Goal: Ask a question: Seek information or help from site administrators or community

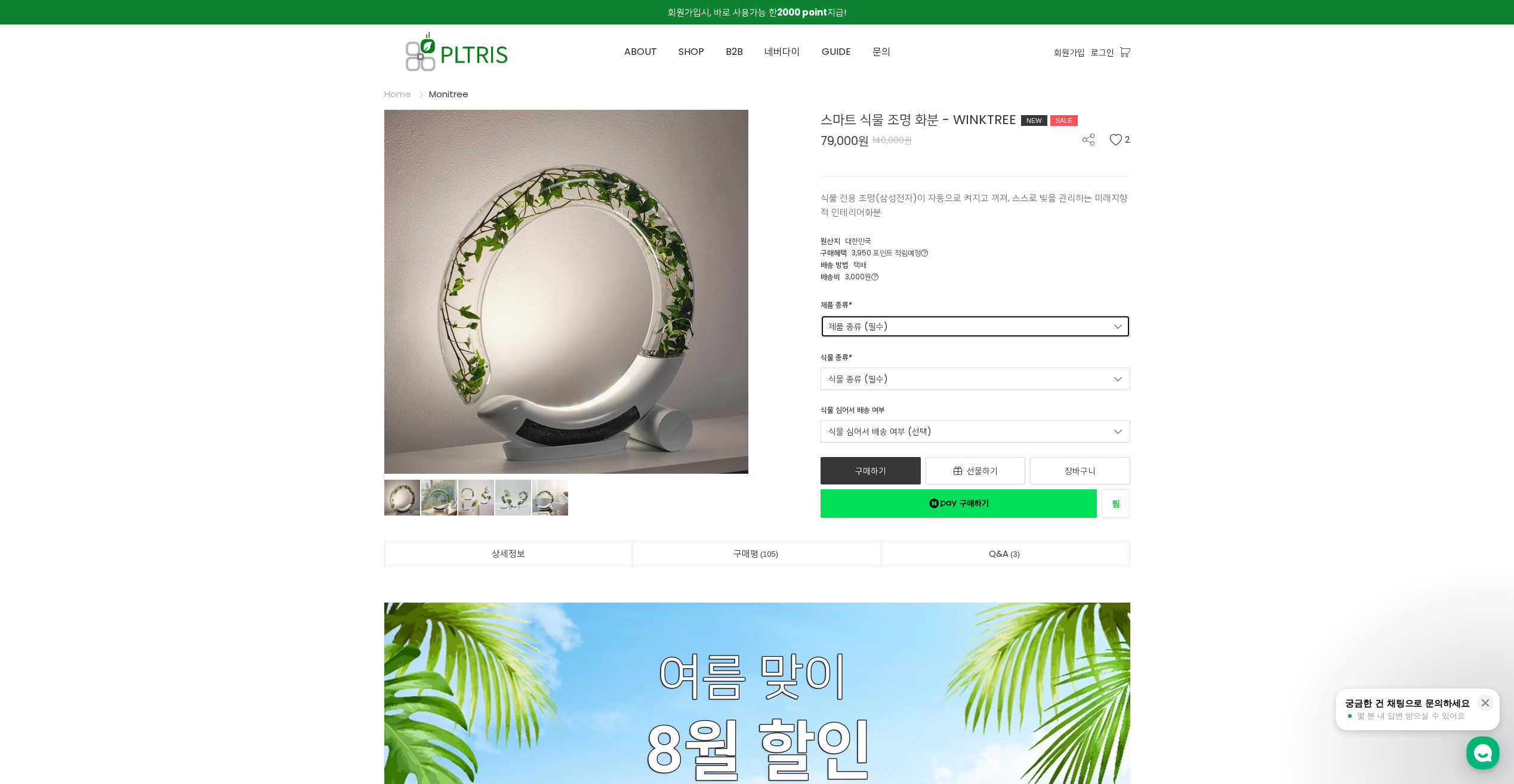
click at [895, 322] on link "제품 종류 (필수)" at bounding box center [975, 326] width 310 height 23
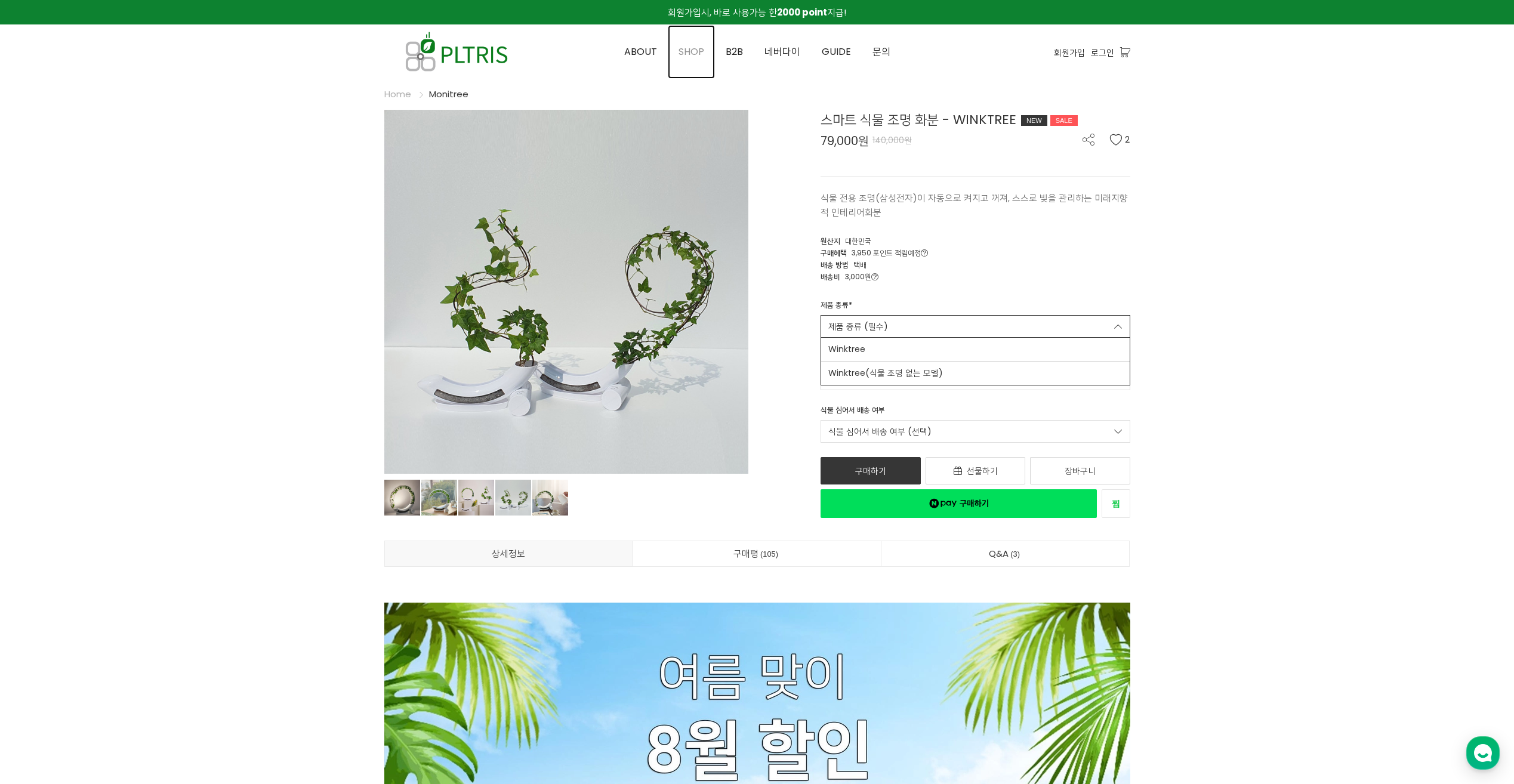
click at [692, 56] on span "SHOP" at bounding box center [691, 52] width 25 height 14
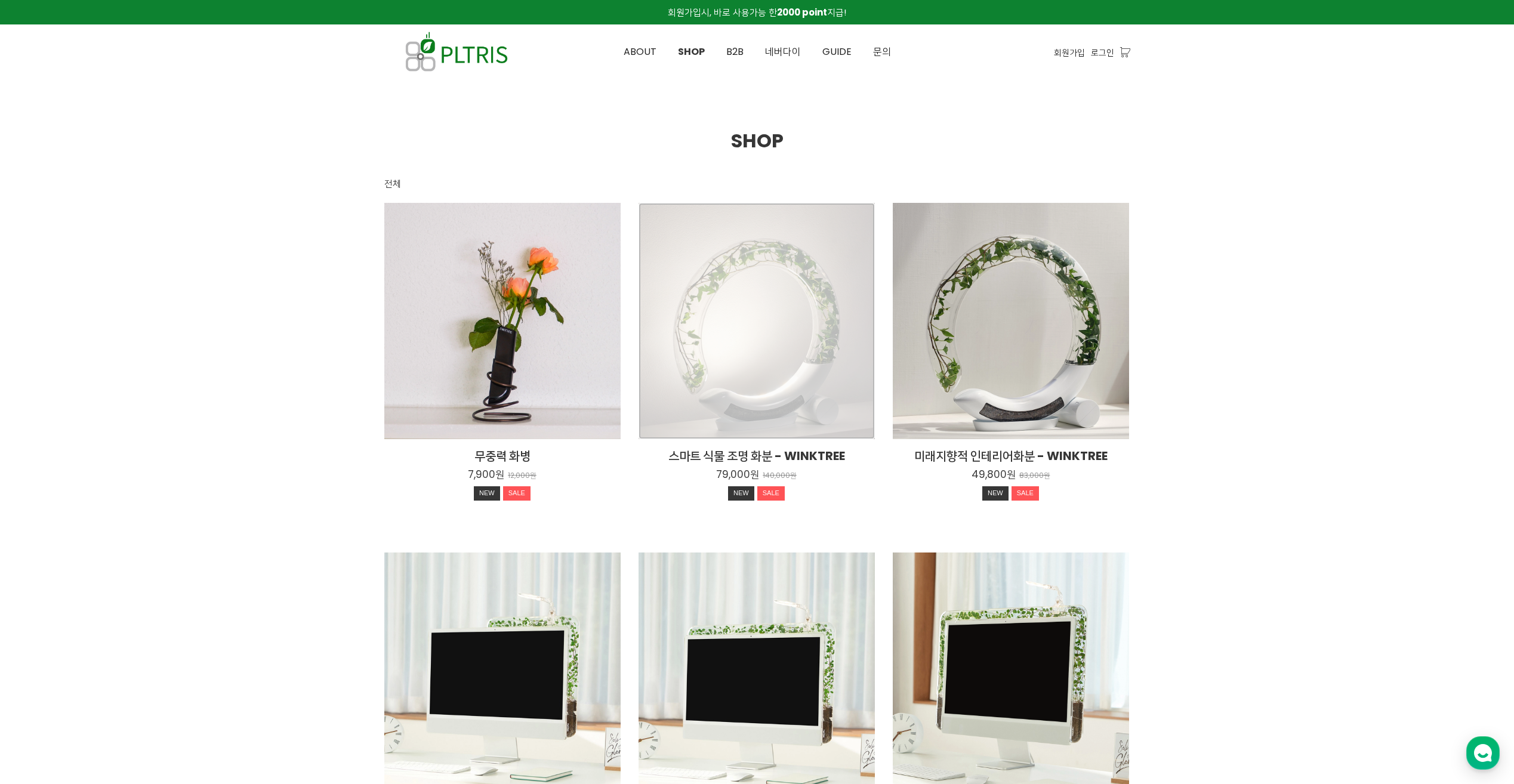
click at [768, 385] on div "스마트 식물 조명 화분 - WINKTREE 79,000원 140,000원 NEW SALE" at bounding box center [757, 321] width 236 height 236
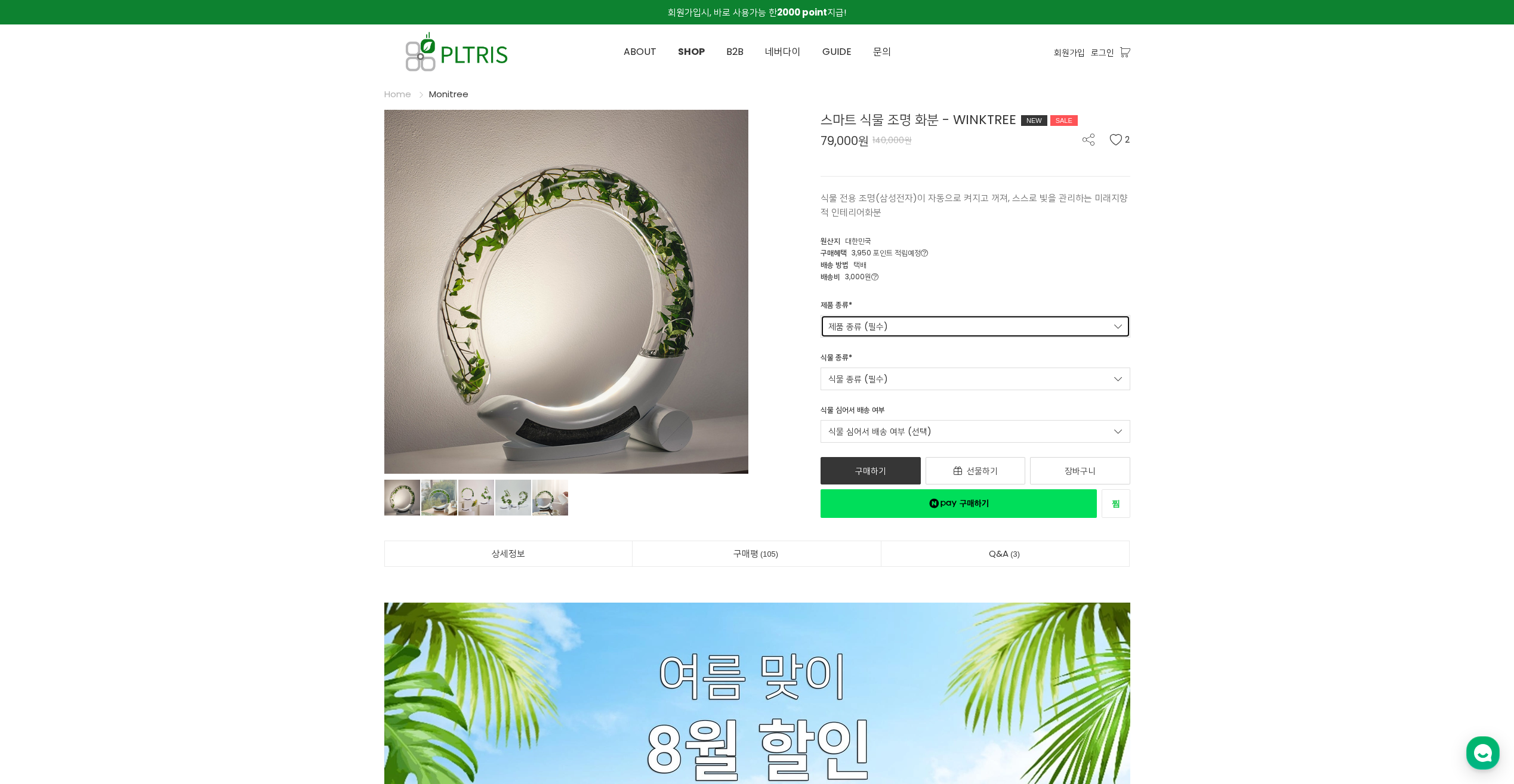
click at [924, 323] on link "제품 종류 (필수)" at bounding box center [975, 326] width 310 height 23
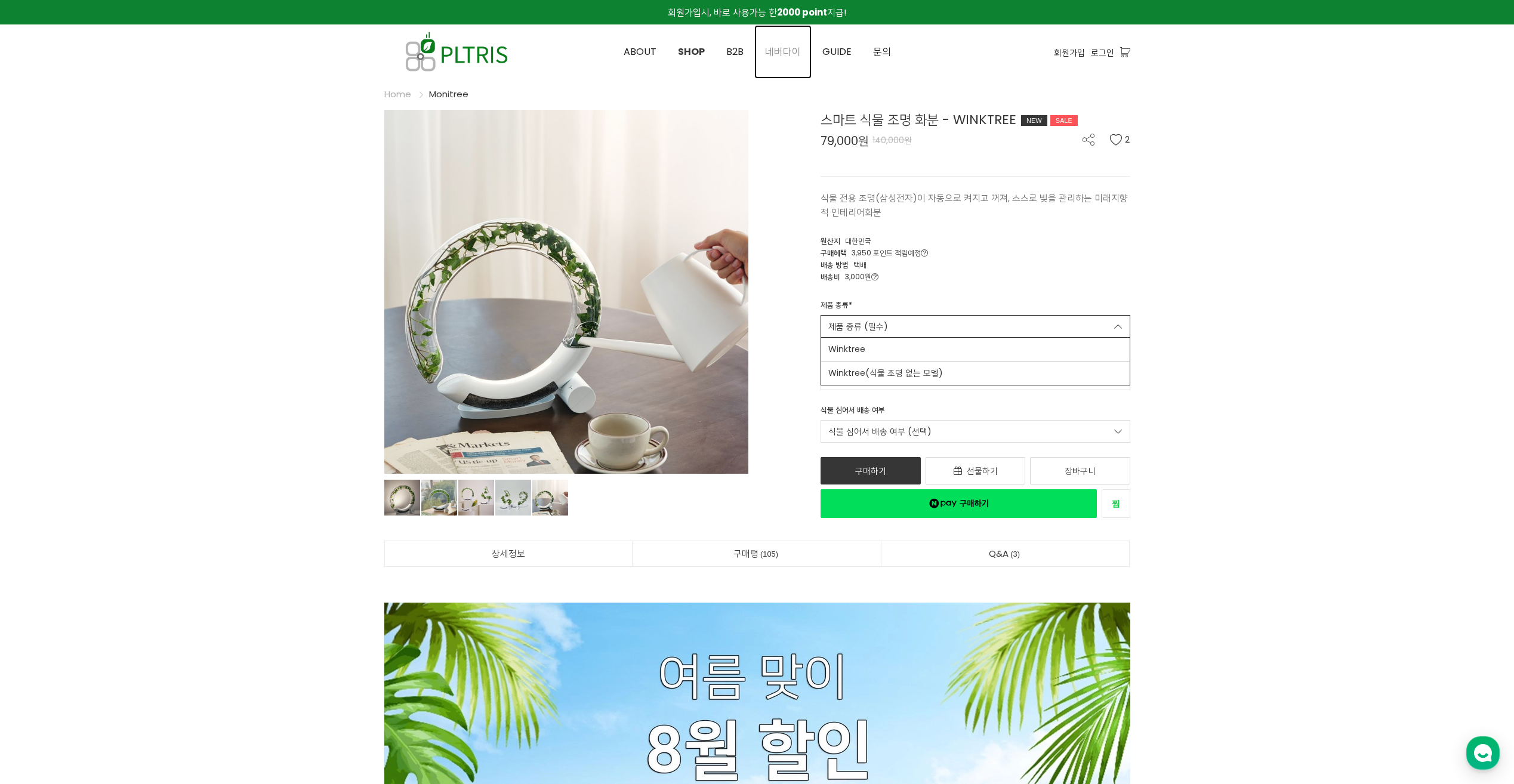
click at [782, 55] on span "네버다이" at bounding box center [783, 52] width 36 height 14
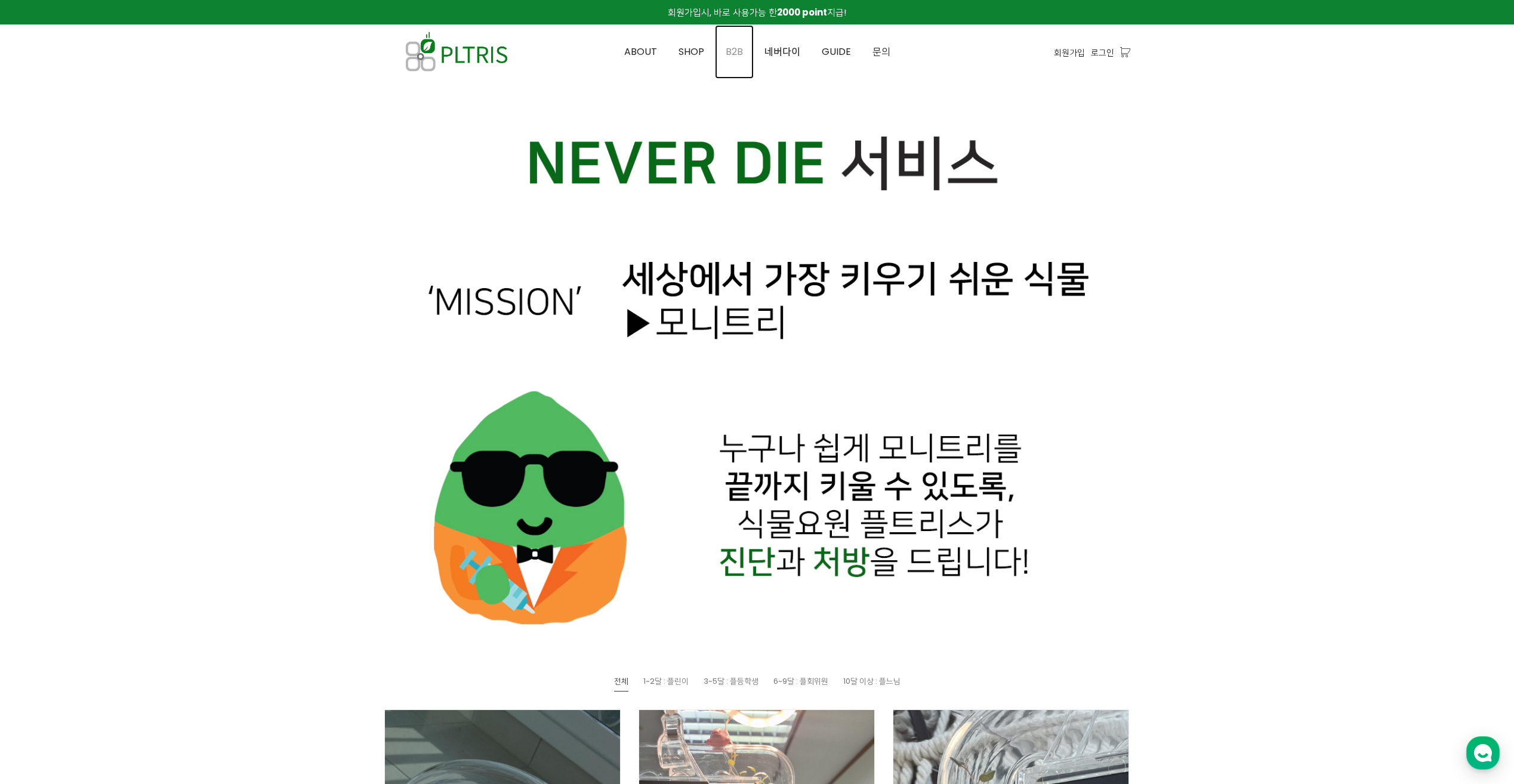
click at [731, 60] on link "B2B" at bounding box center [734, 52] width 38 height 54
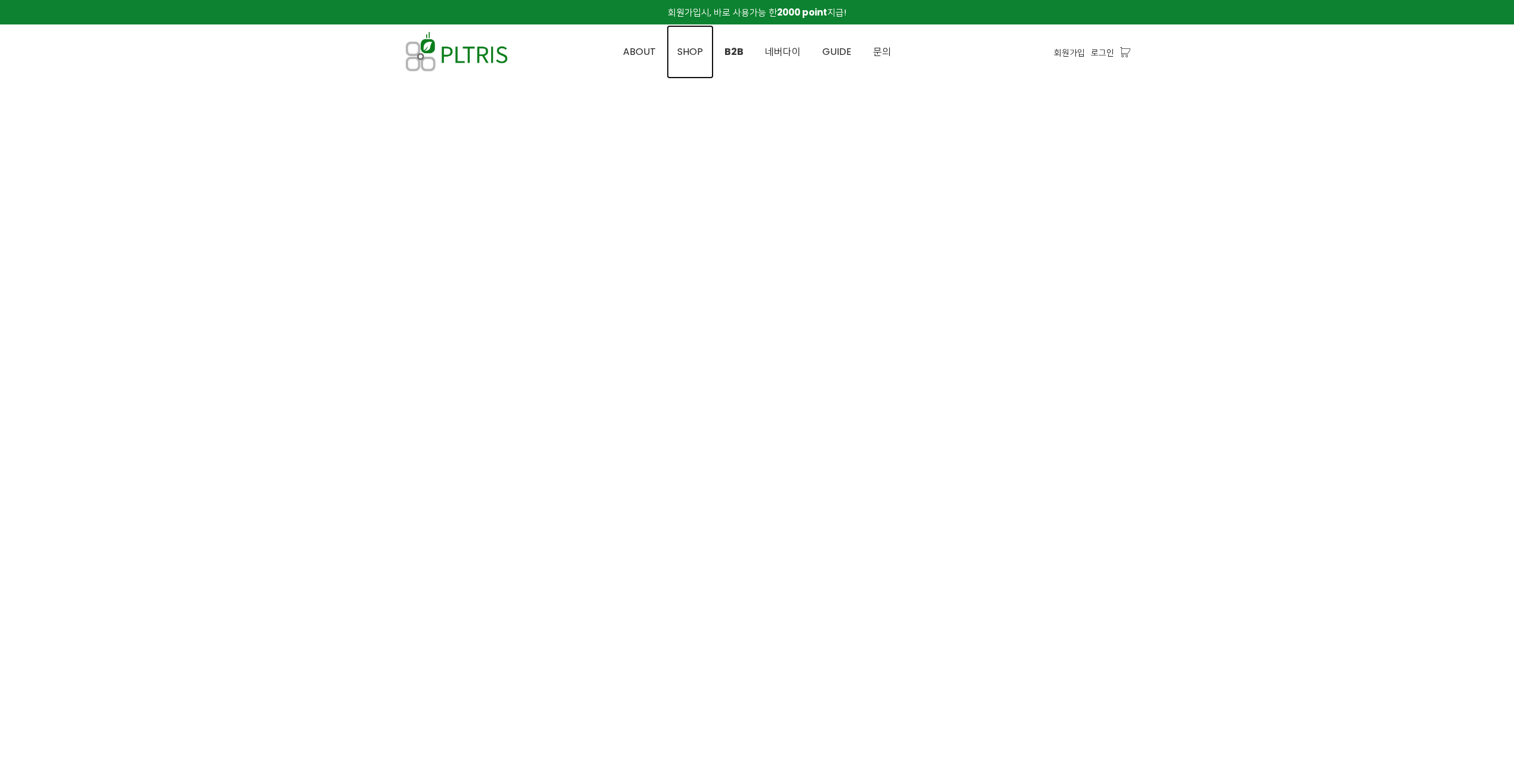
click at [690, 58] on span "SHOP" at bounding box center [690, 52] width 25 height 14
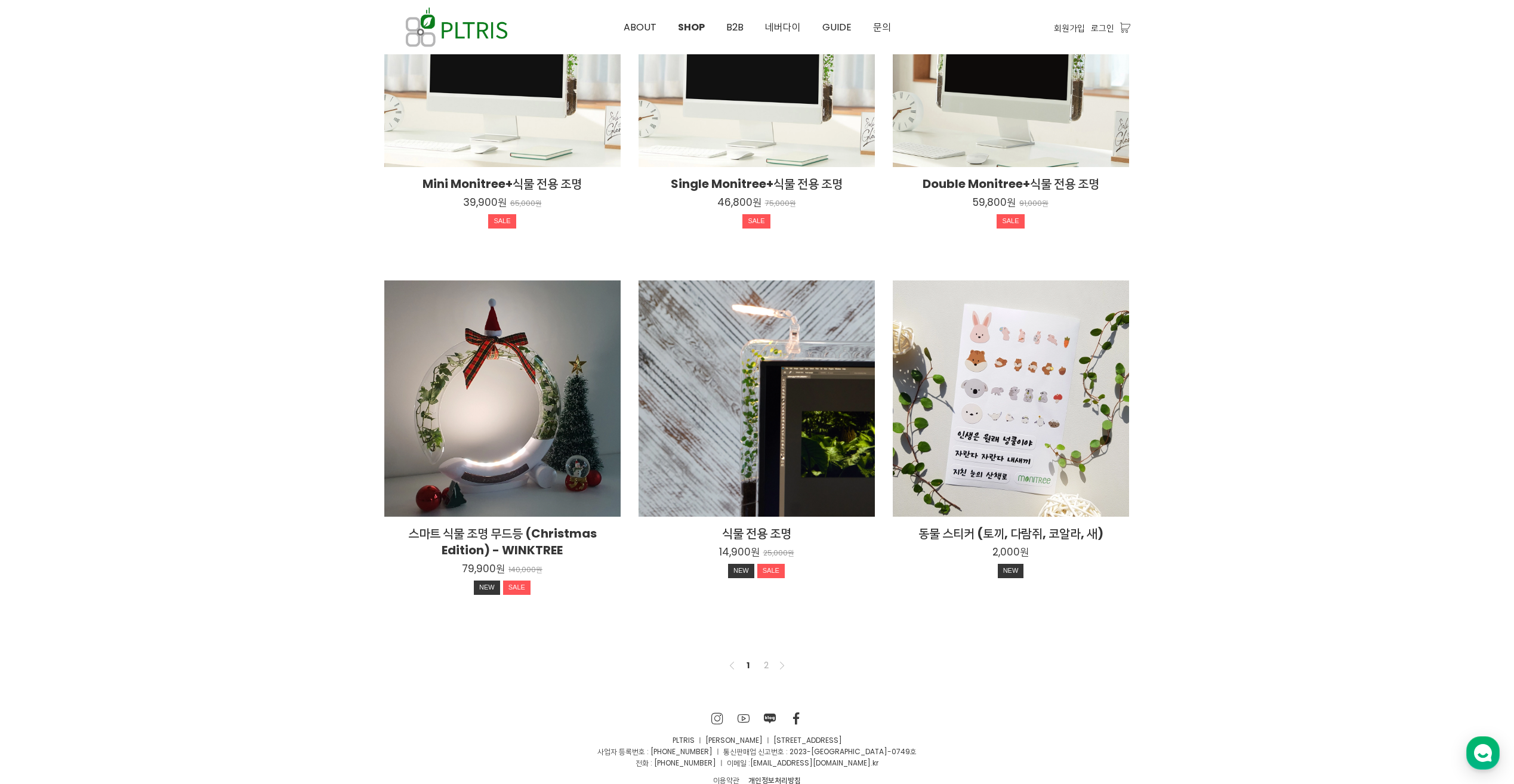
scroll to position [656, 0]
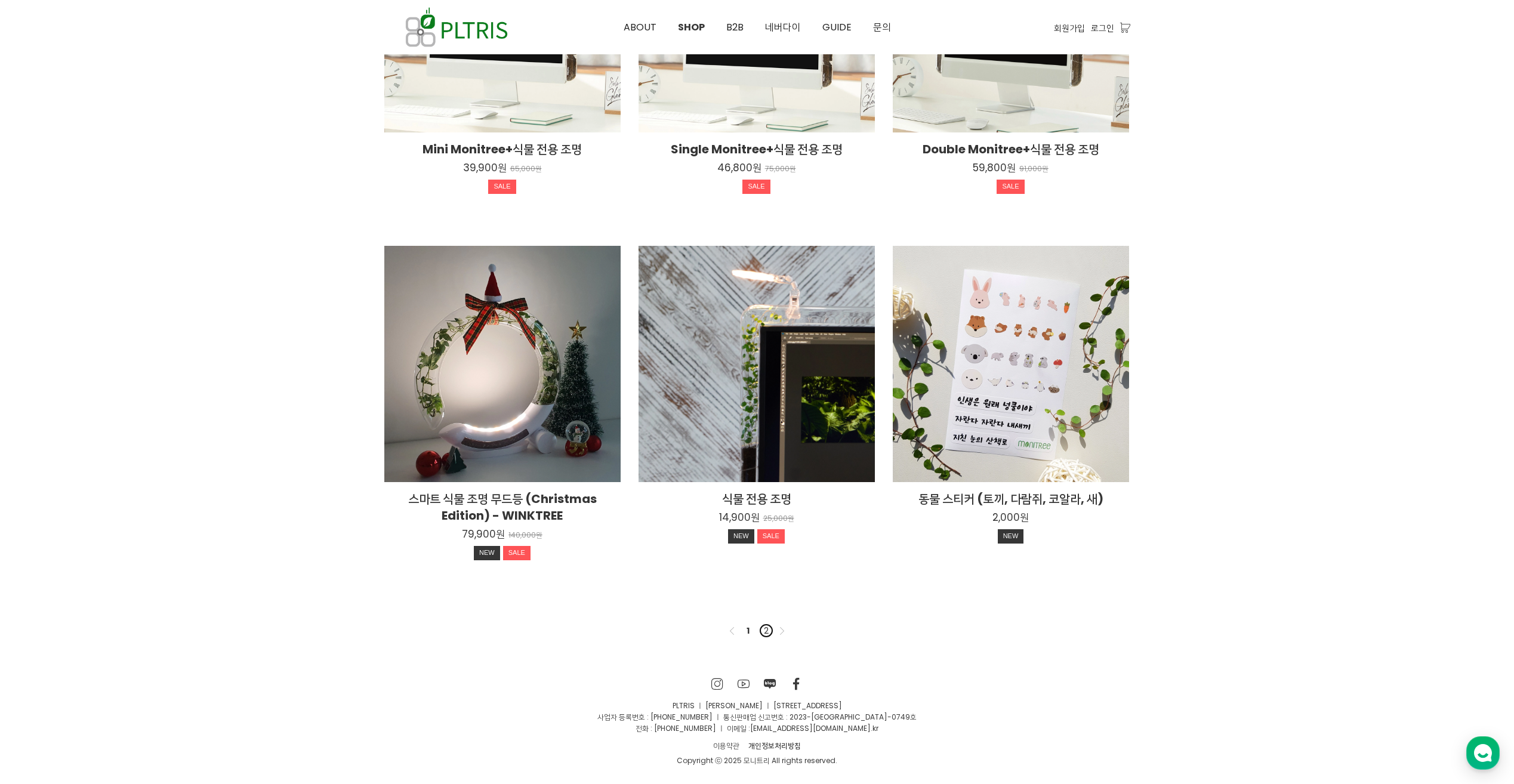
click at [769, 631] on link "2" at bounding box center [766, 630] width 14 height 14
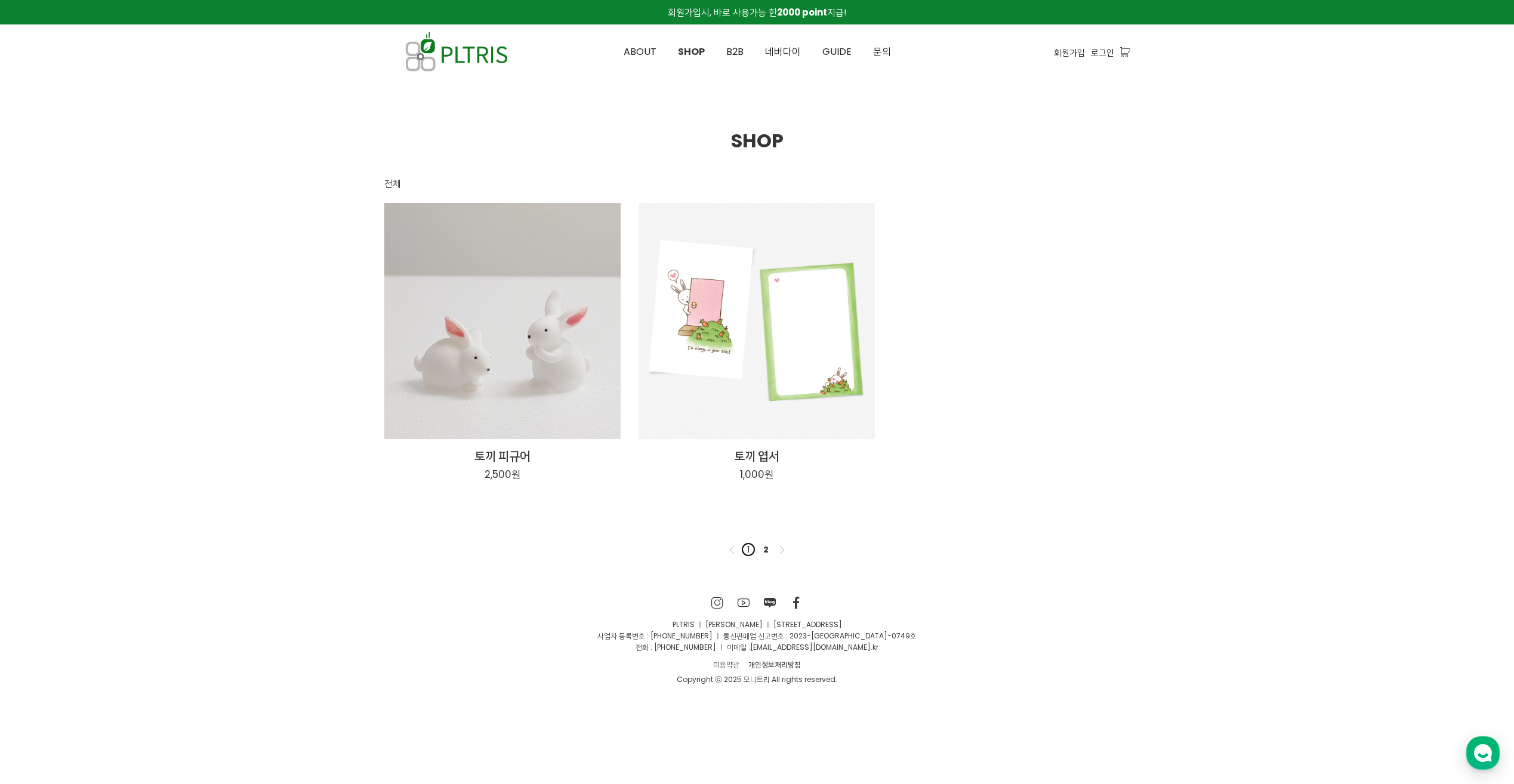
click at [742, 549] on link "1" at bounding box center [748, 549] width 14 height 14
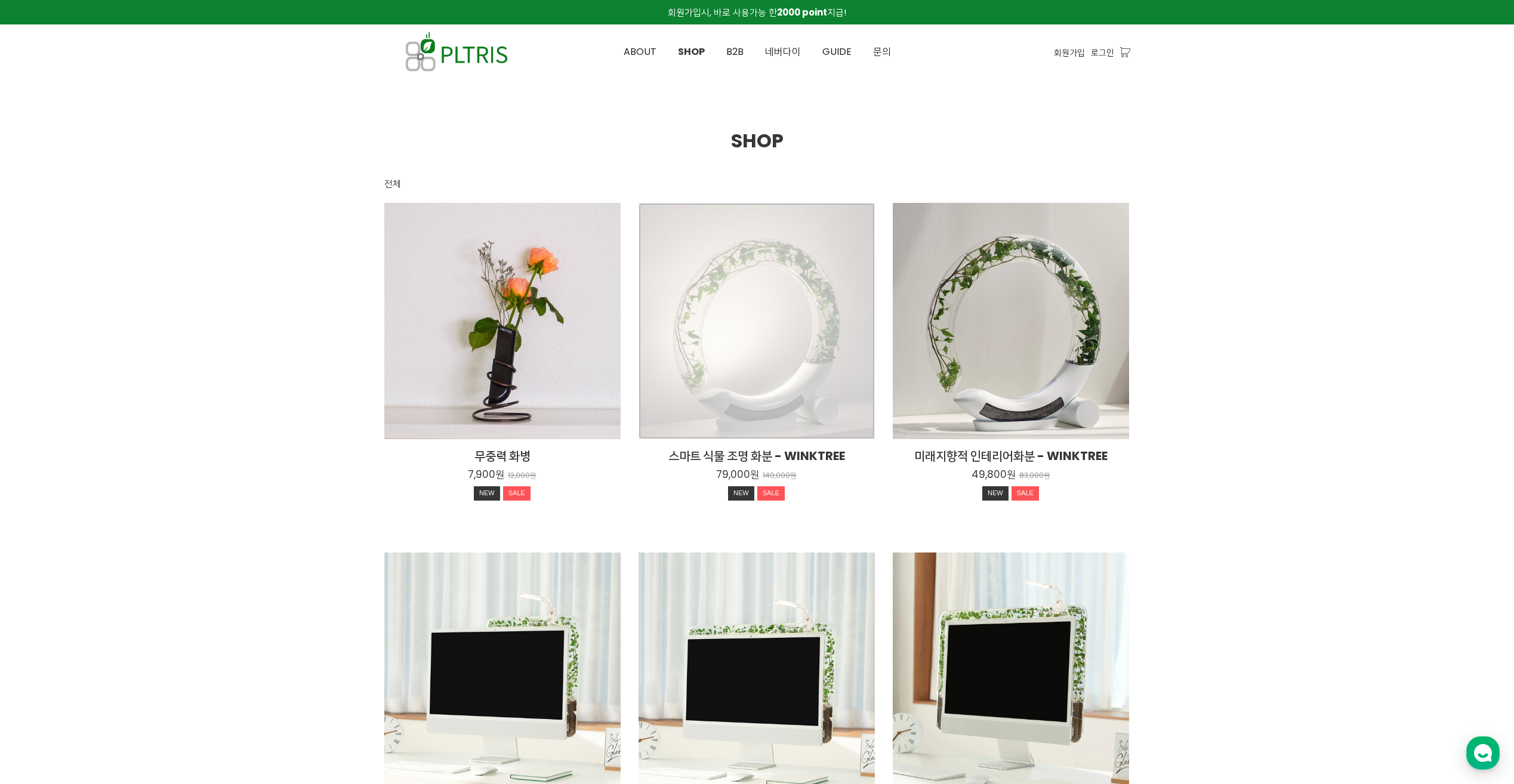
click at [789, 312] on div "스마트 식물 조명 화분 - WINKTREE 79,000원 140,000원 NEW SALE" at bounding box center [757, 321] width 236 height 236
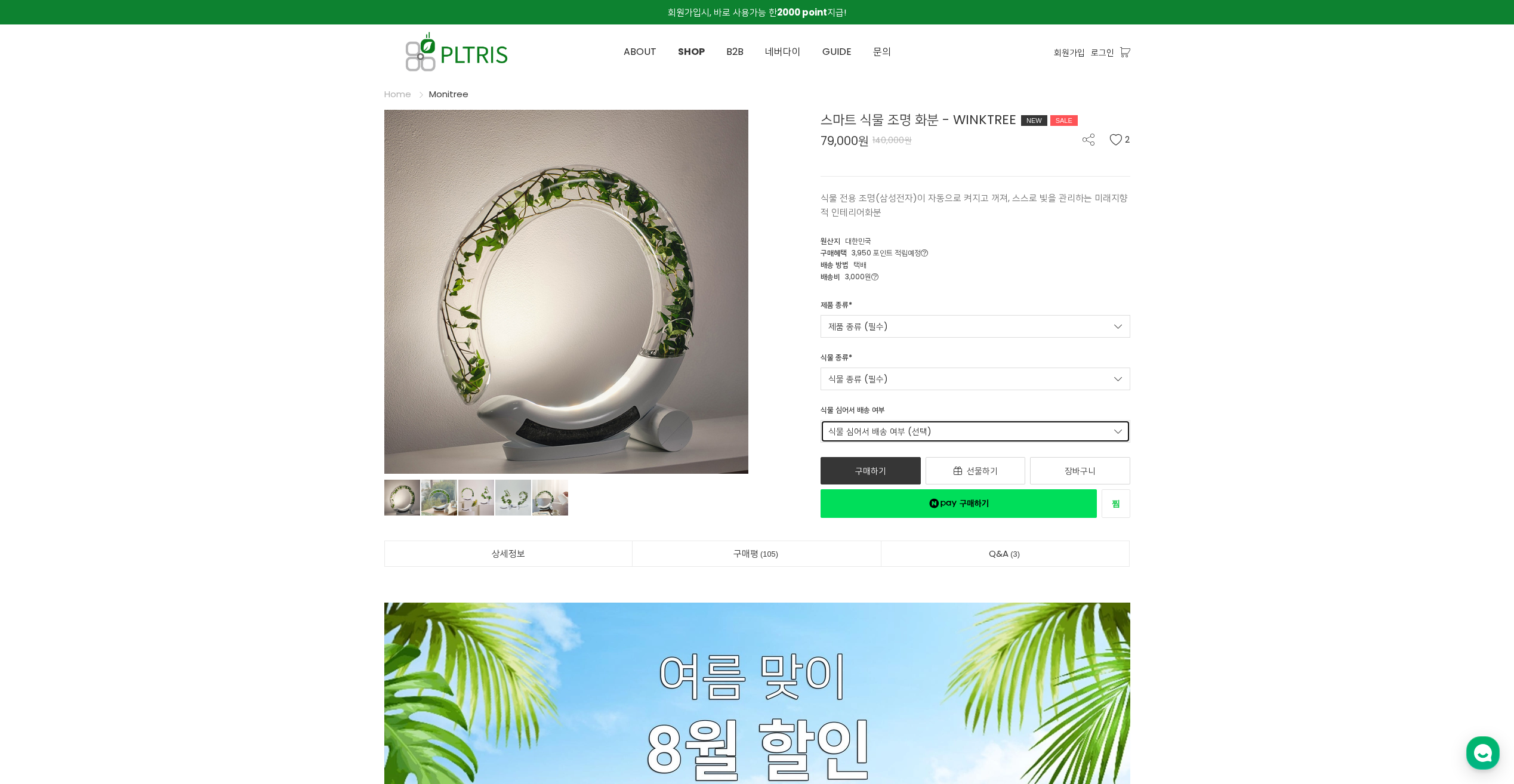
click at [924, 436] on link "식물 심어서 배송 여부 (선택)" at bounding box center [975, 431] width 310 height 23
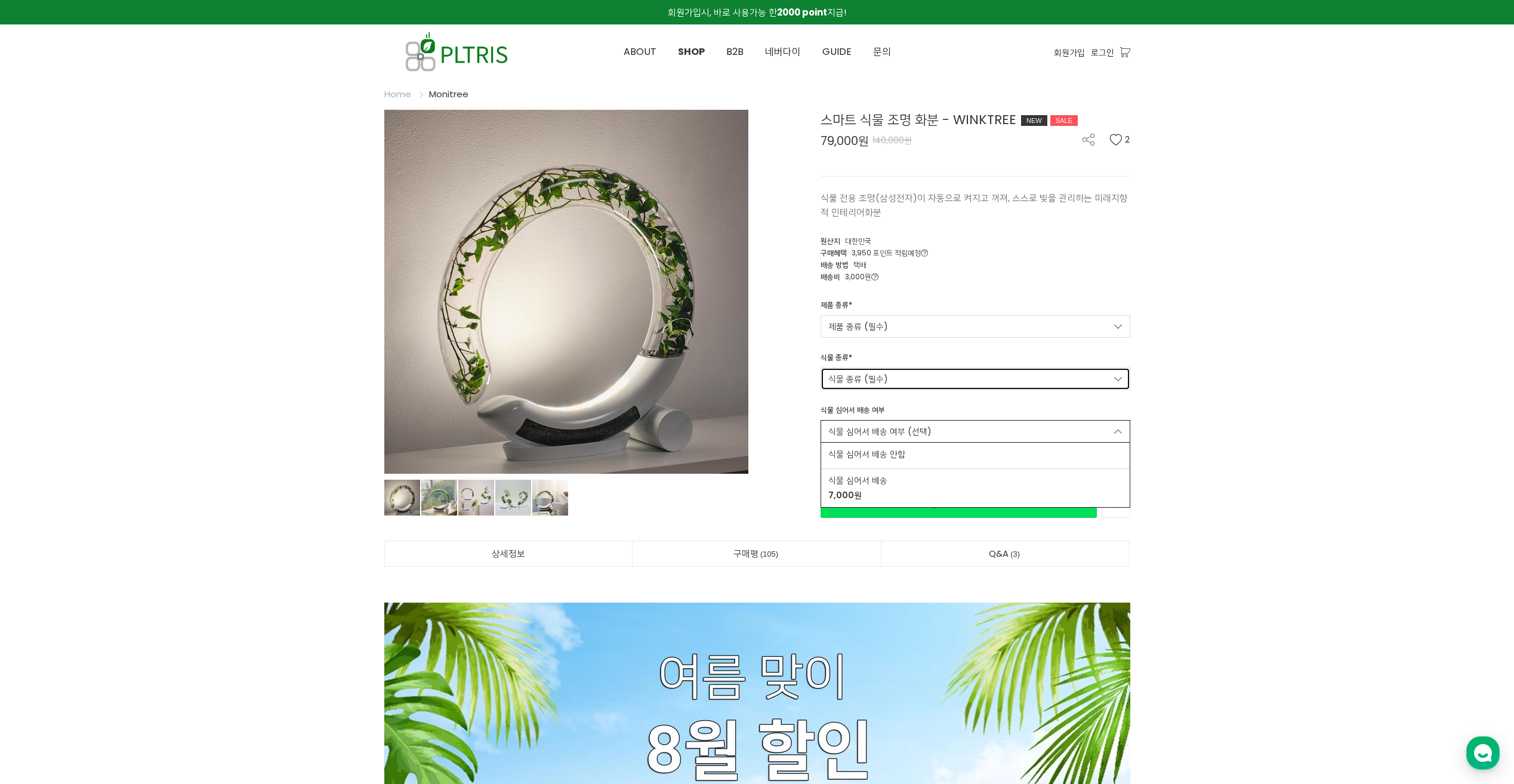
click at [908, 381] on link "식물 종류 (필수)" at bounding box center [975, 379] width 310 height 23
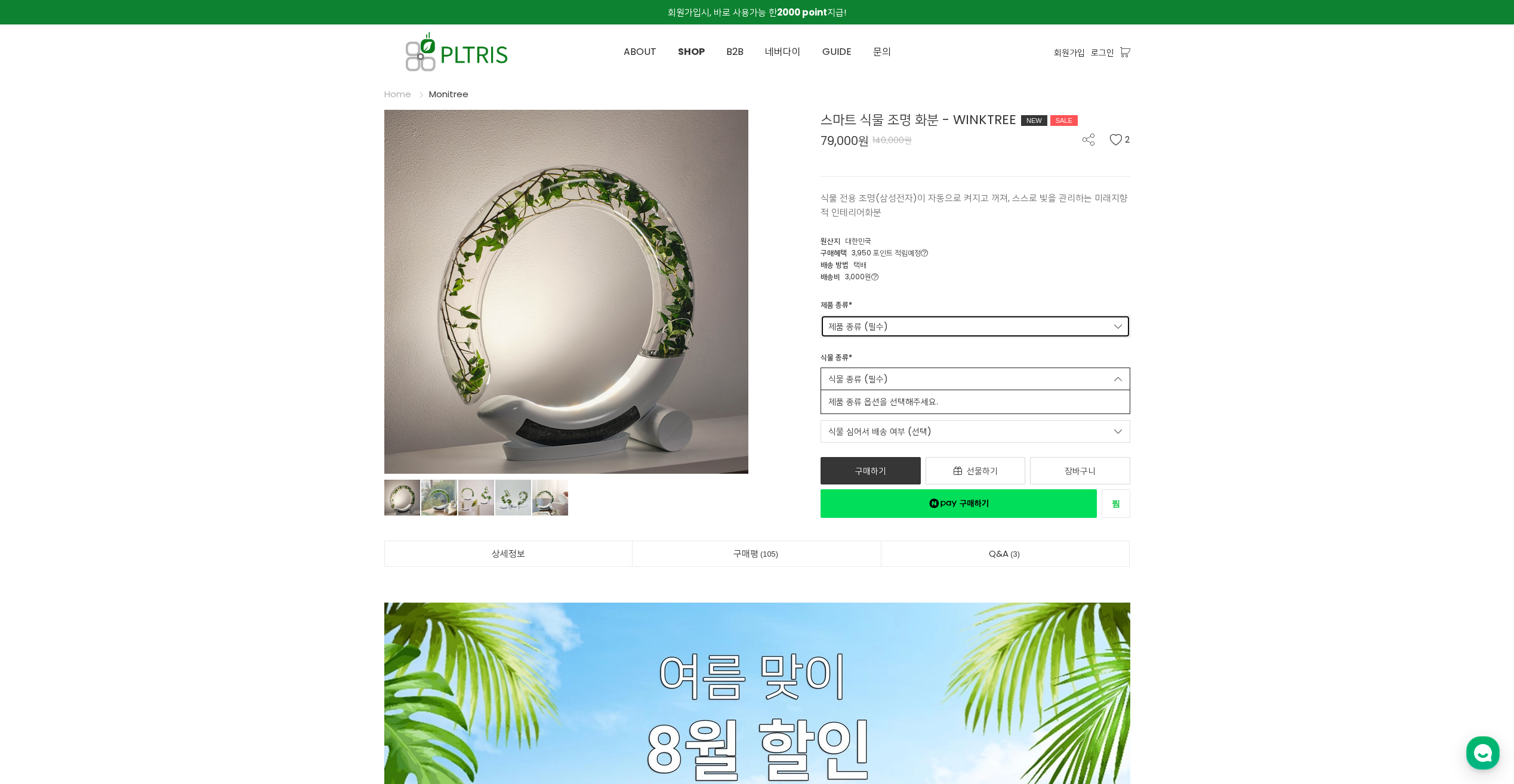
click at [918, 327] on link "제품 종류 (필수)" at bounding box center [975, 326] width 310 height 23
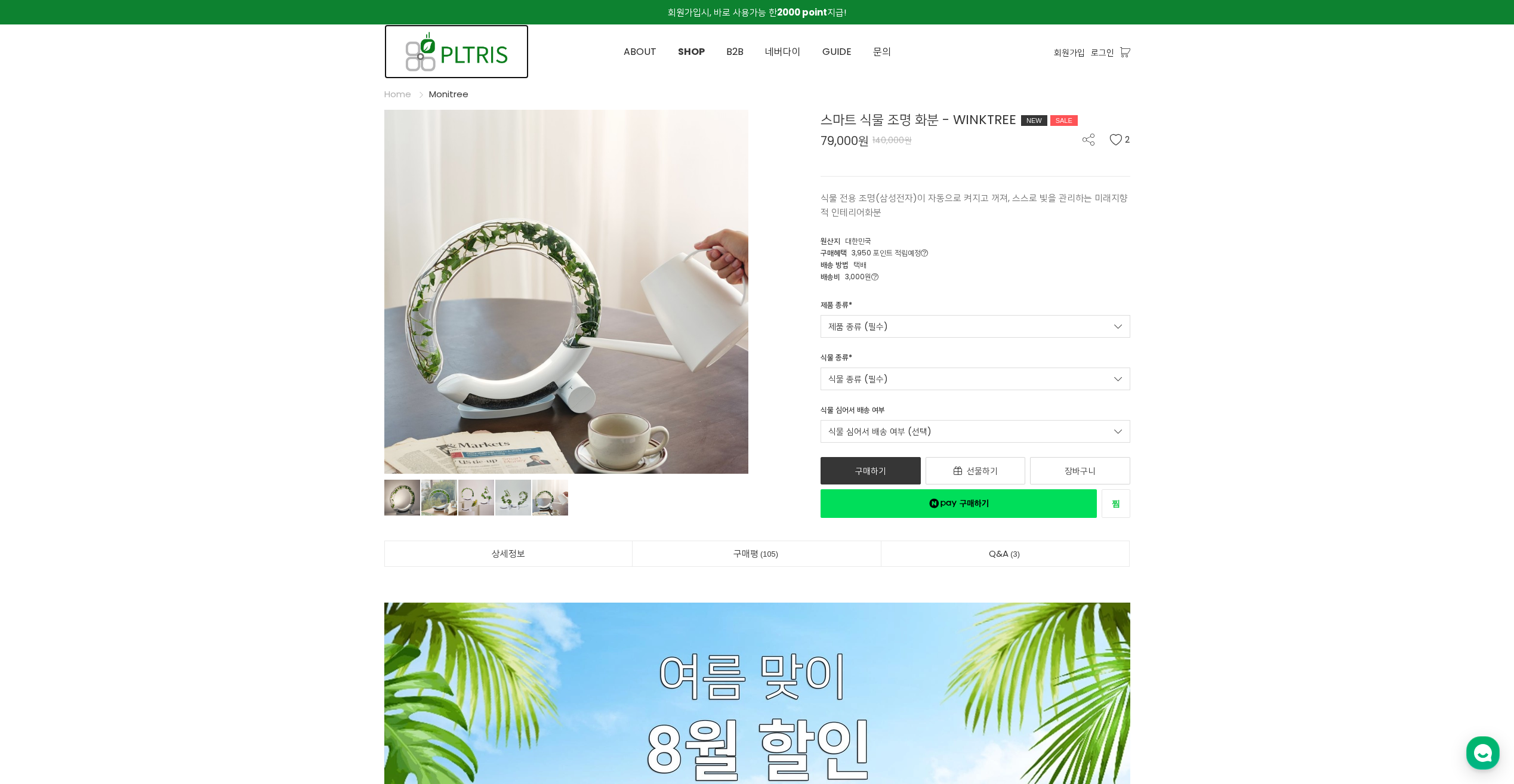
click at [477, 54] on img at bounding box center [456, 52] width 144 height 54
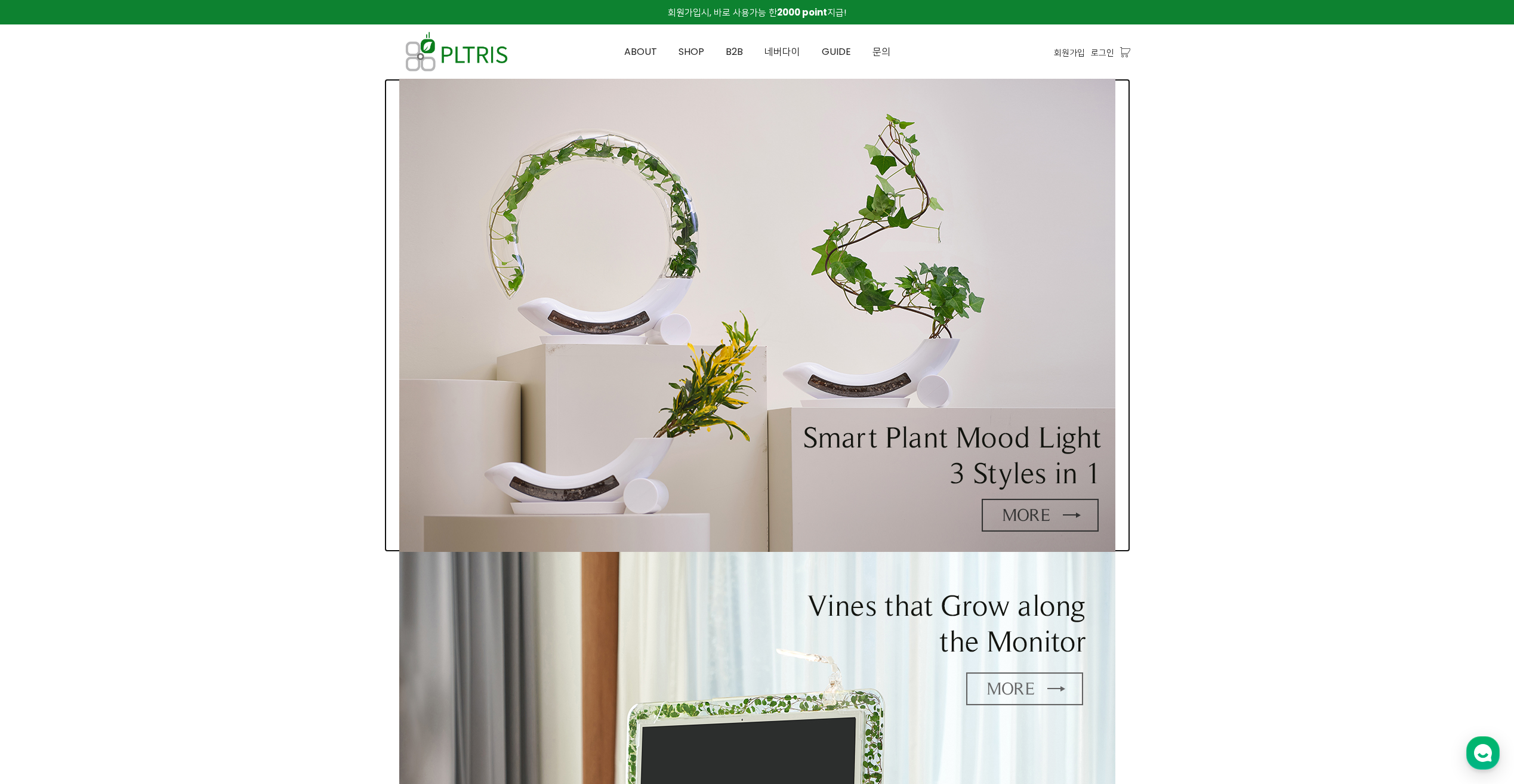
click at [1067, 511] on img at bounding box center [757, 315] width 716 height 473
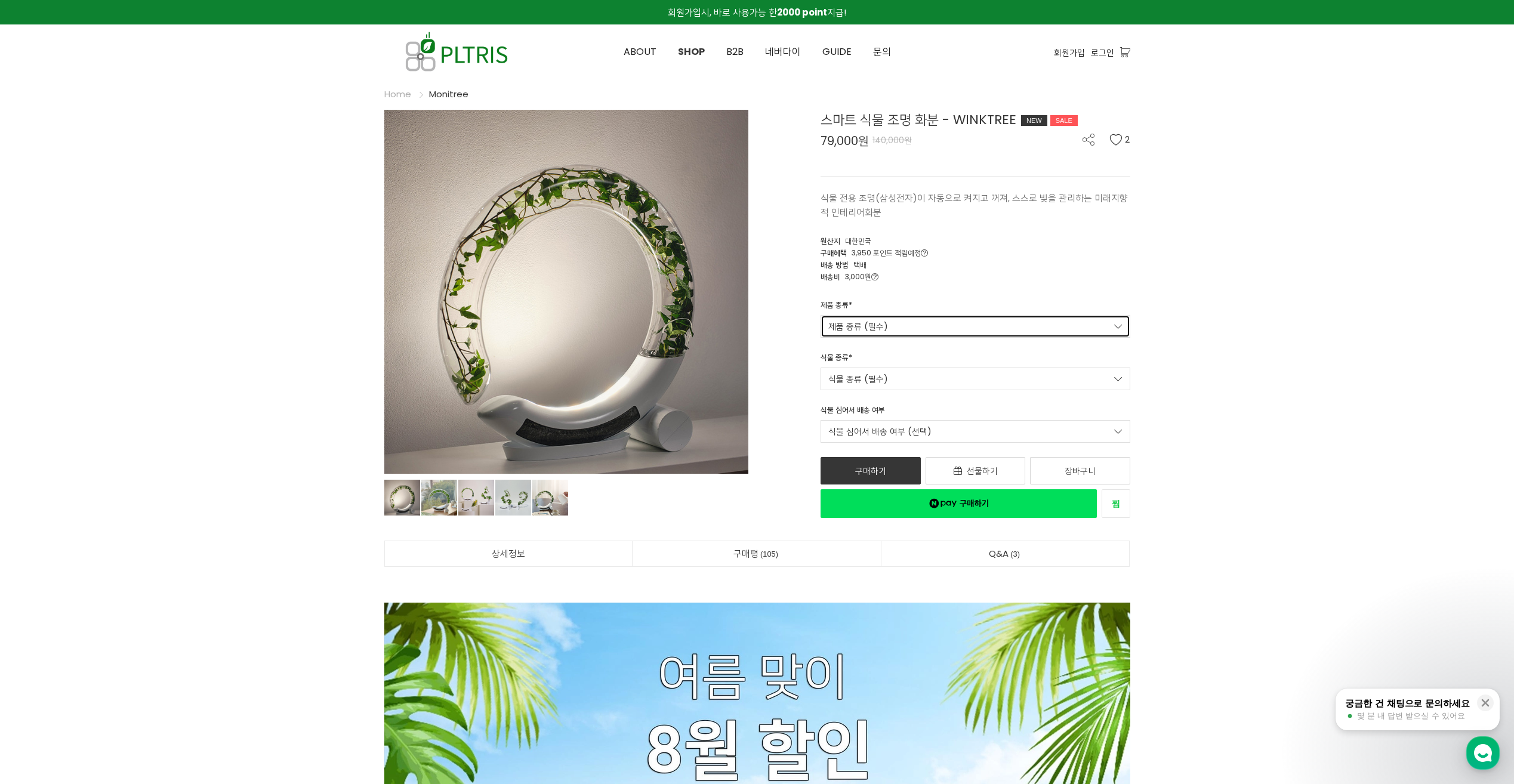
click at [857, 319] on link "제품 종류 (필수)" at bounding box center [975, 326] width 310 height 23
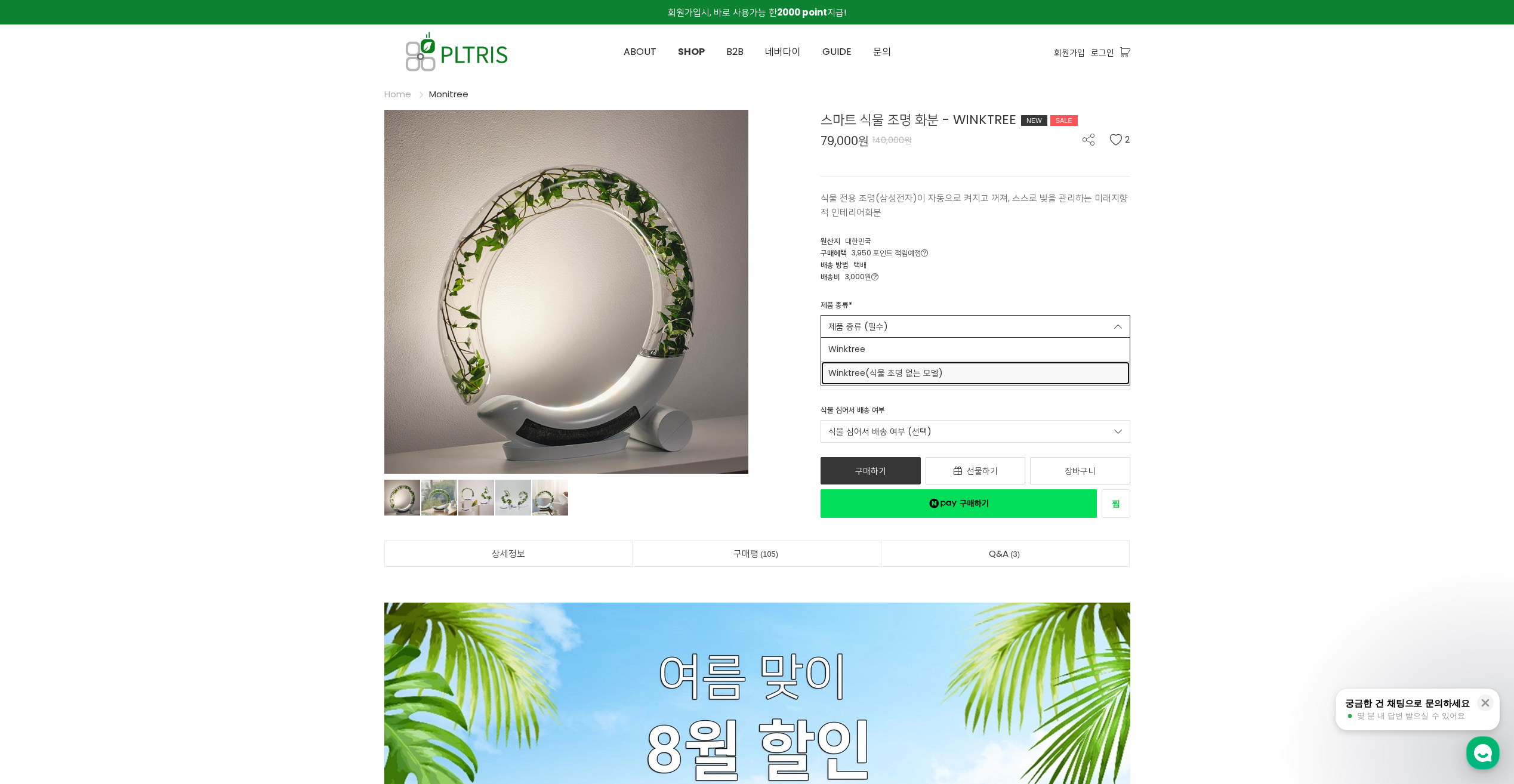
click at [948, 374] on span "Winktree(식물 조명 없는 모델)" at bounding box center [975, 373] width 294 height 12
click at [950, 381] on link "식물 종류 (필수)" at bounding box center [975, 379] width 310 height 23
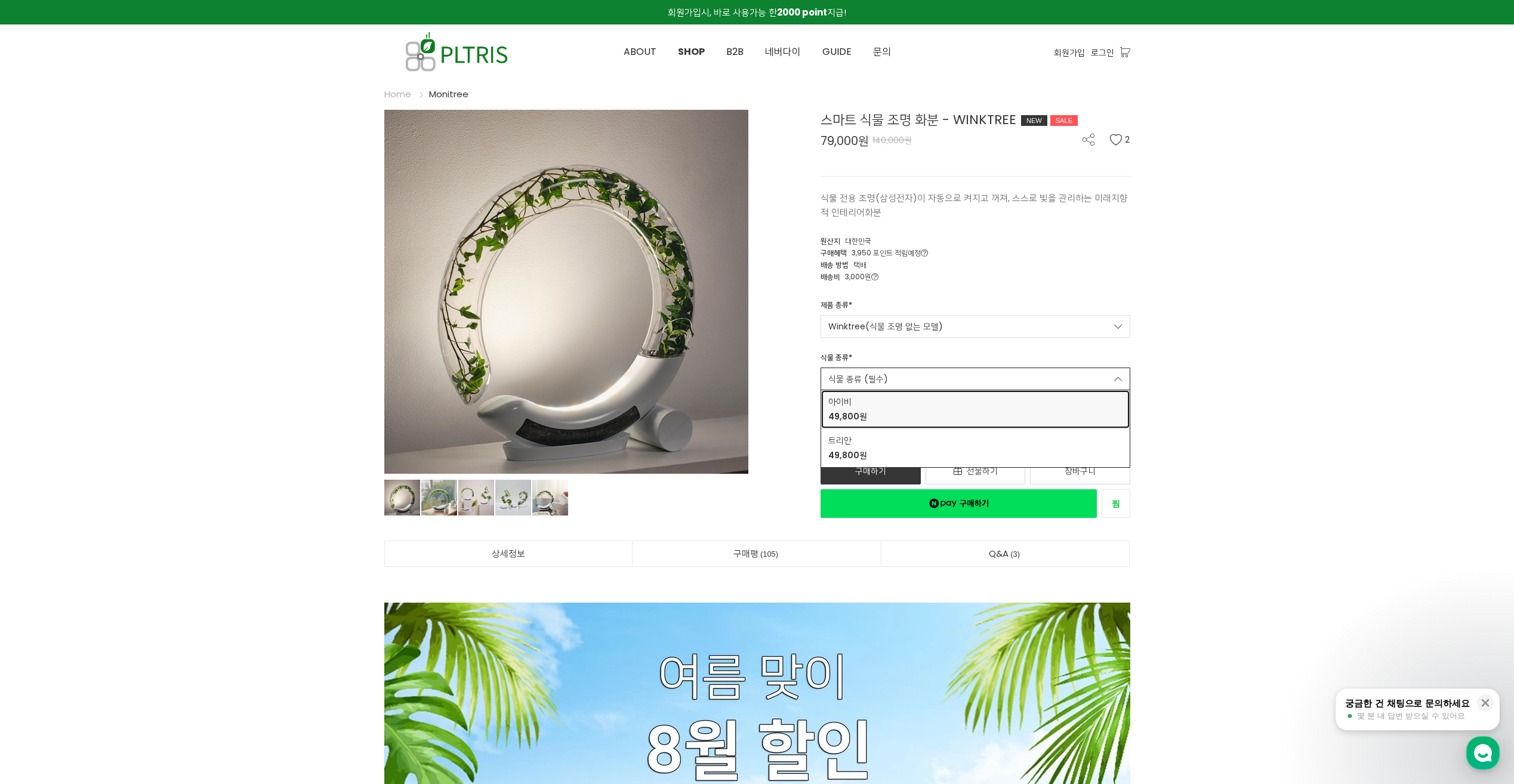
click at [941, 405] on div "아이비 49,800원" at bounding box center [975, 410] width 294 height 27
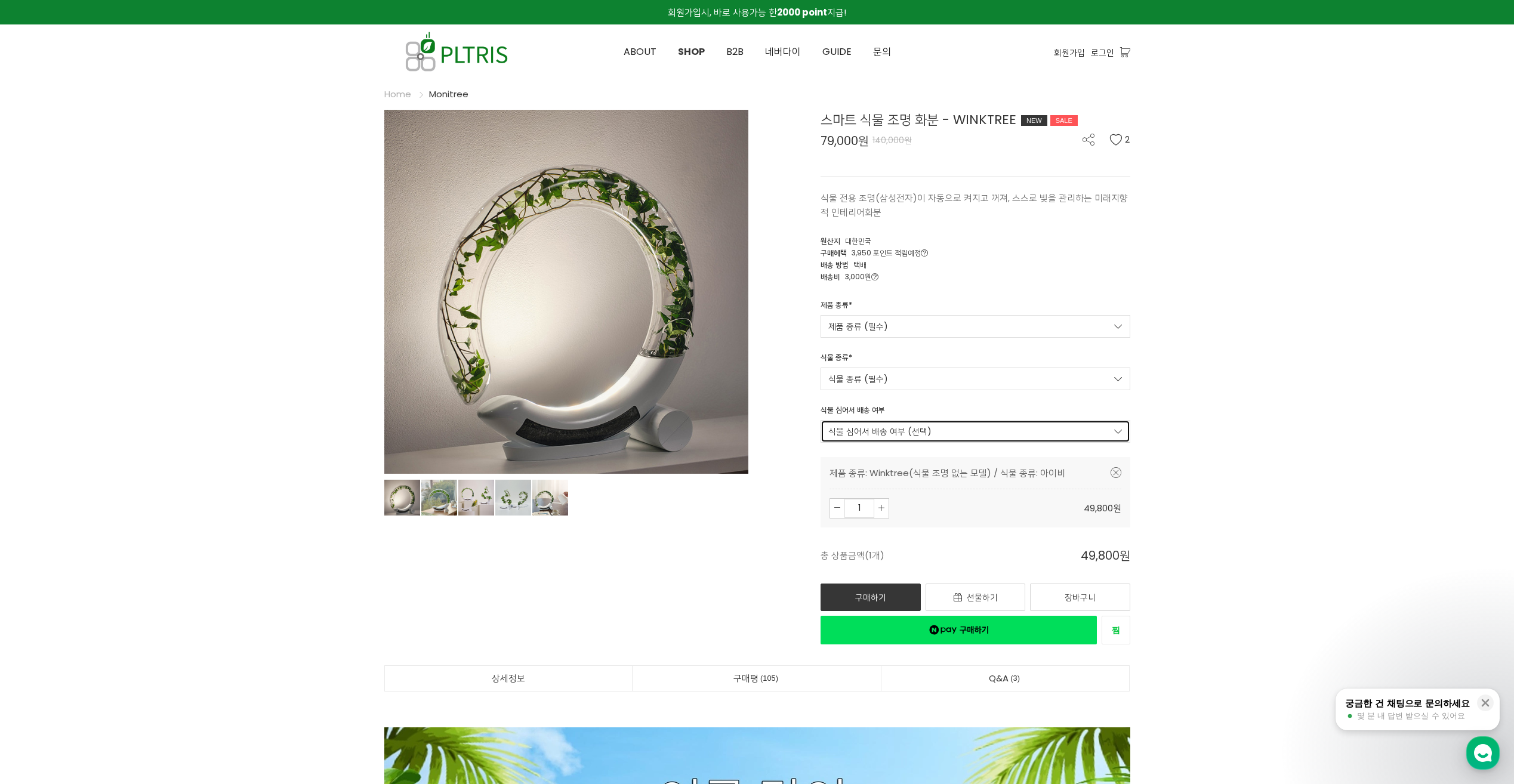
click at [932, 432] on link "식물 심어서 배송 여부 (선택)" at bounding box center [975, 431] width 310 height 23
click at [923, 458] on span "식물 심어서 배송 안함" at bounding box center [975, 454] width 294 height 12
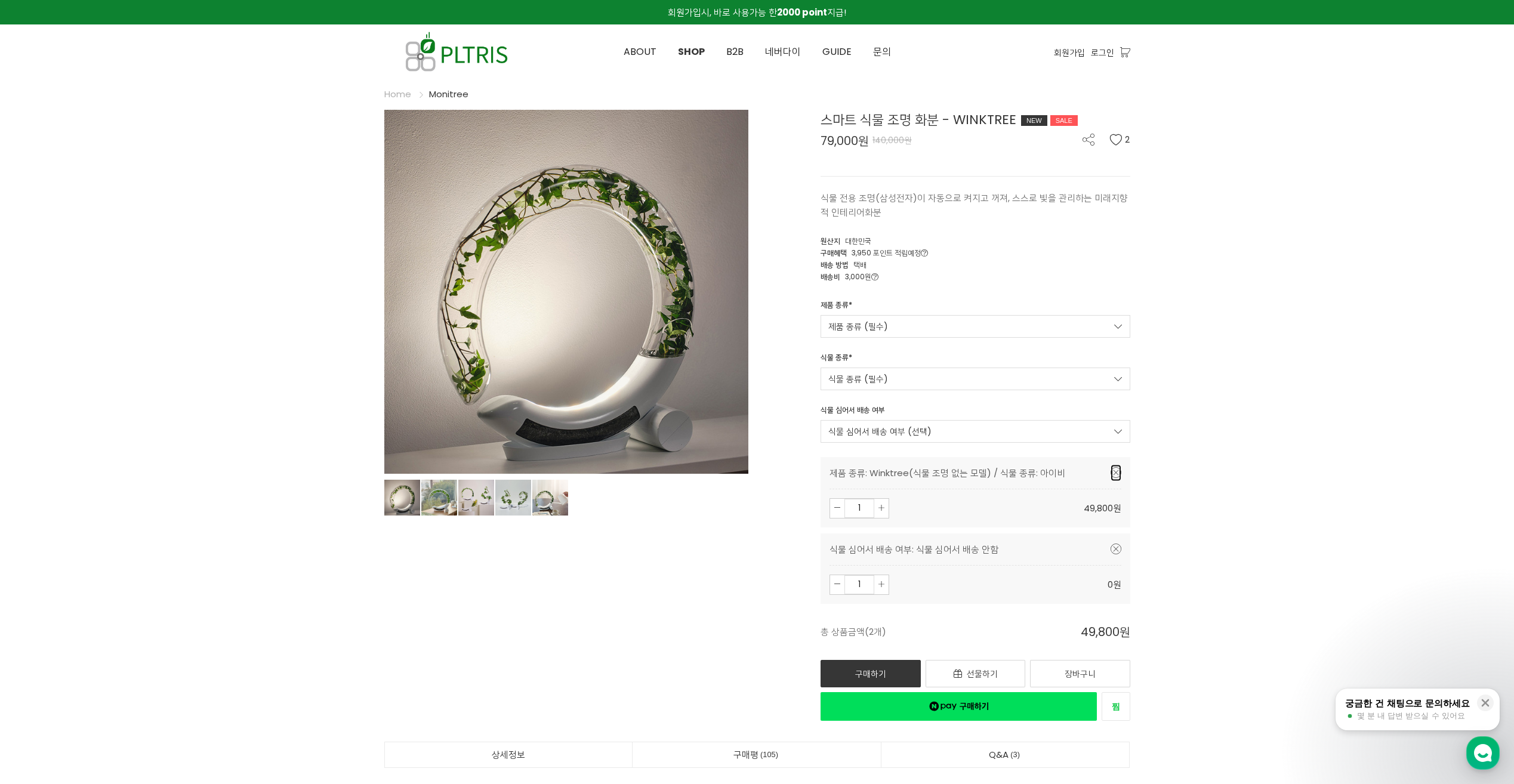
click at [1115, 476] on icon at bounding box center [1116, 473] width 11 height 11
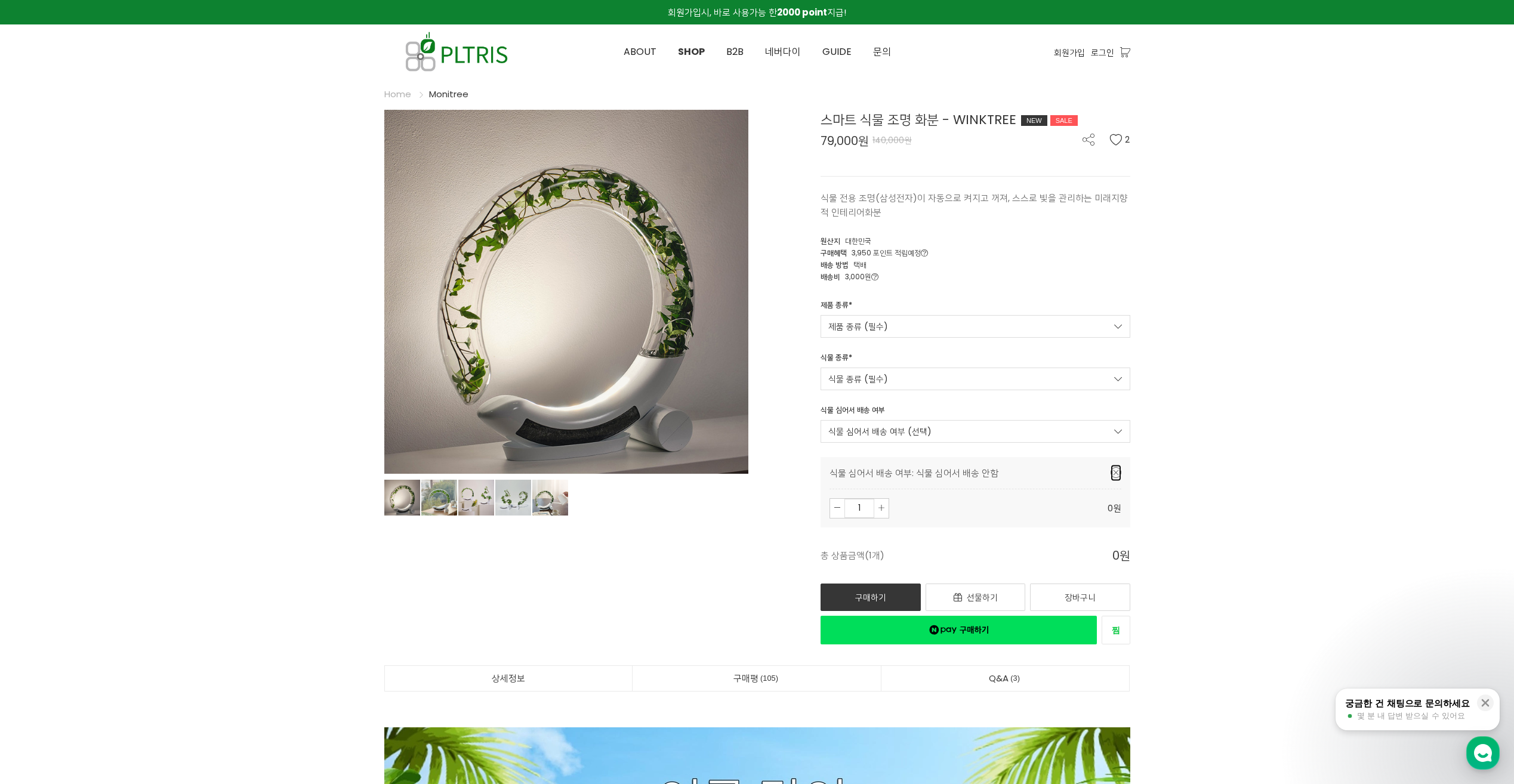
click at [1117, 474] on icon at bounding box center [1116, 473] width 11 height 11
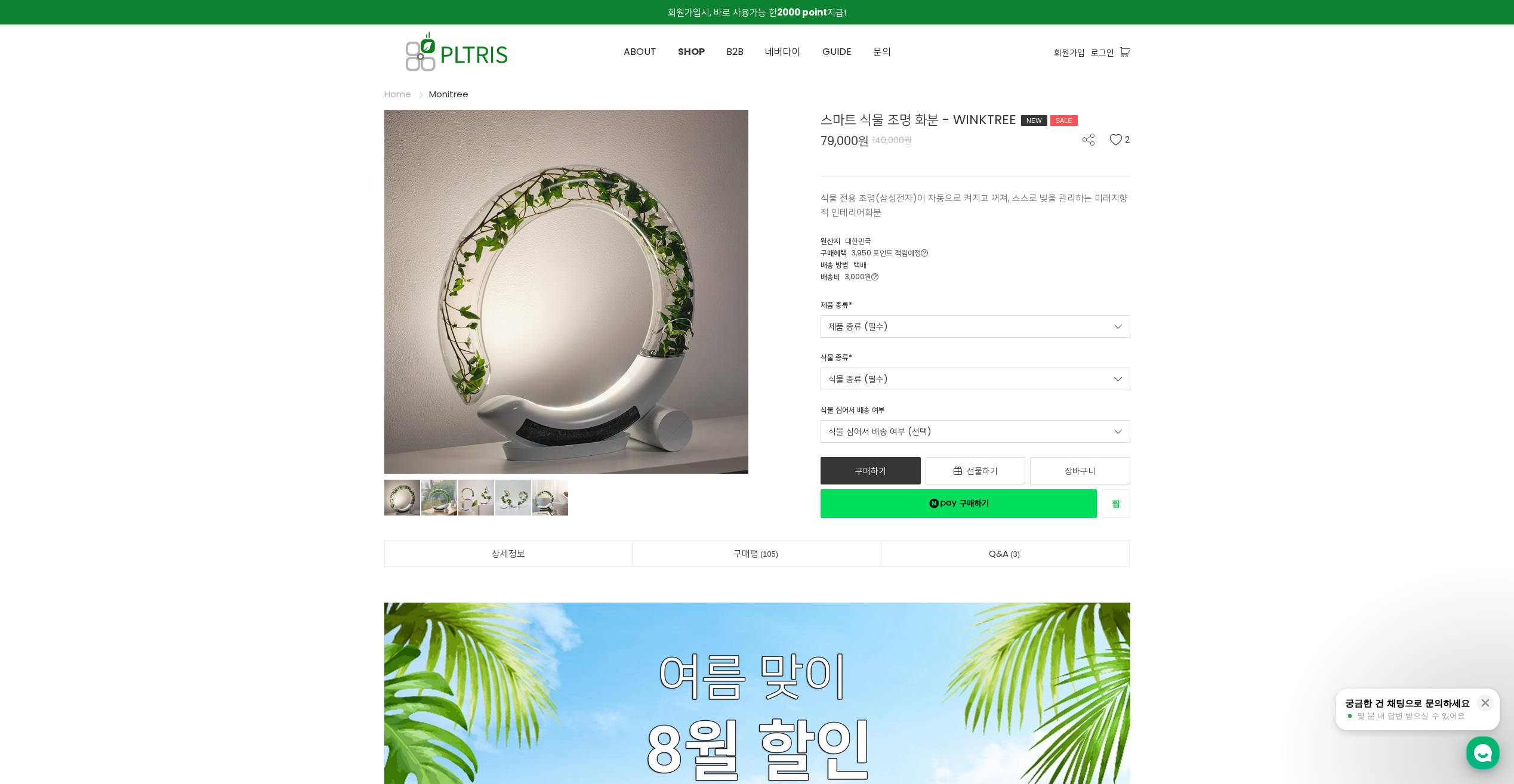
click at [1486, 741] on div "button" at bounding box center [1483, 753] width 34 height 34
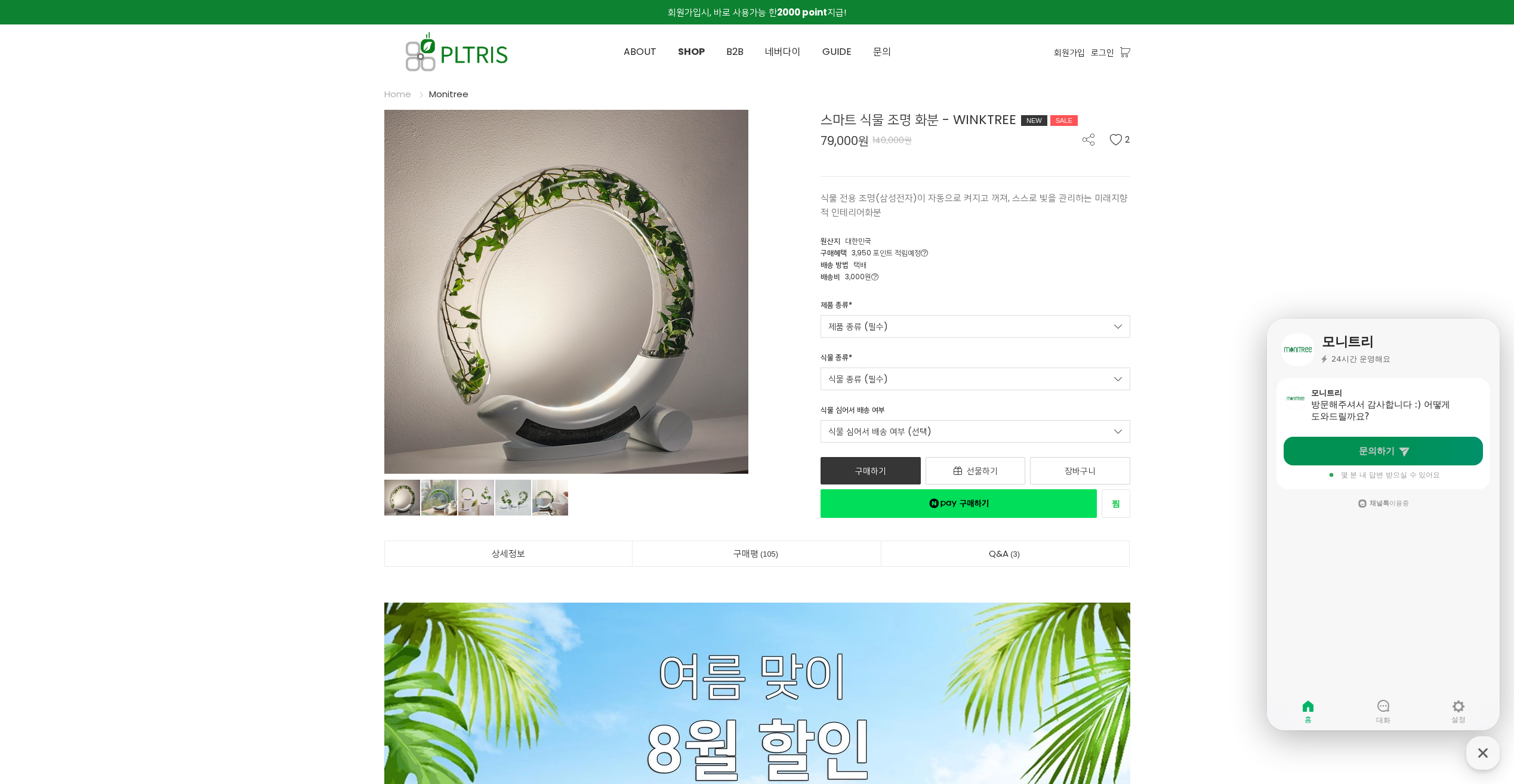
click at [1338, 456] on link "문의하기" at bounding box center [1383, 451] width 199 height 29
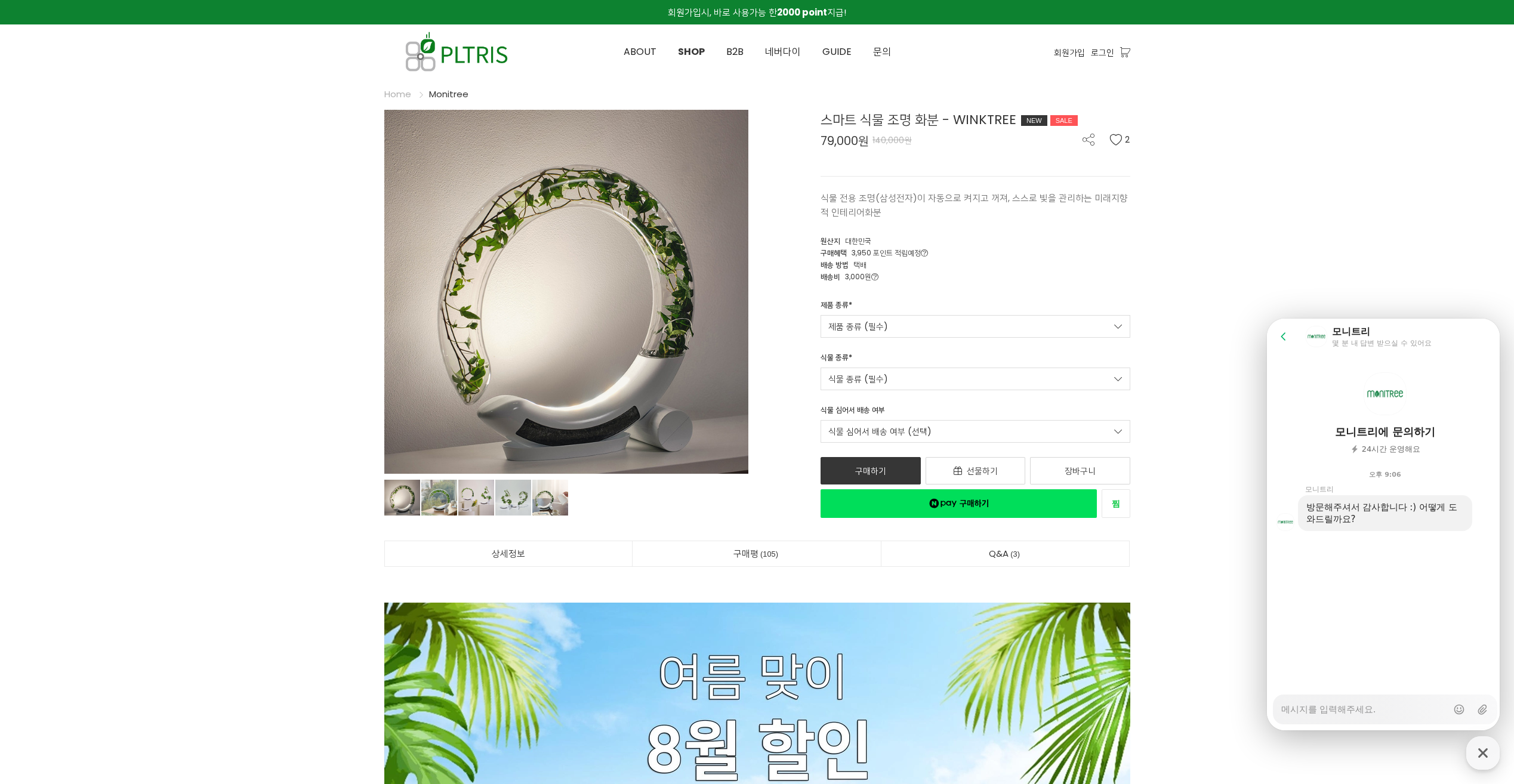
click at [1354, 714] on textarea "Messenger Input Textarea" at bounding box center [1363, 706] width 166 height 21
type textarea "x"
type textarea "d"
type textarea "x"
type textarea "dk"
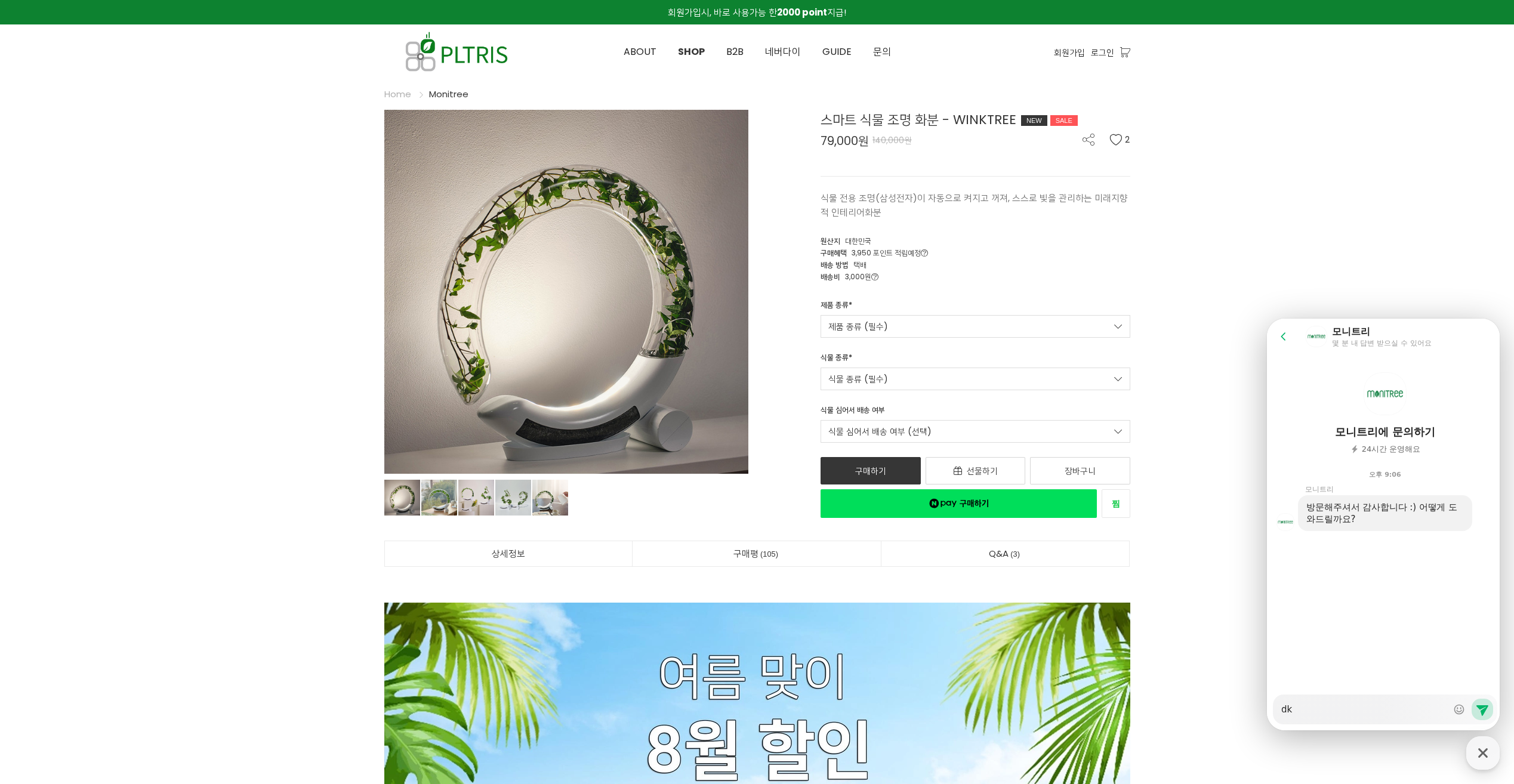
type textarea "x"
type textarea "dks"
type textarea "x"
type textarea "dkss"
type textarea "x"
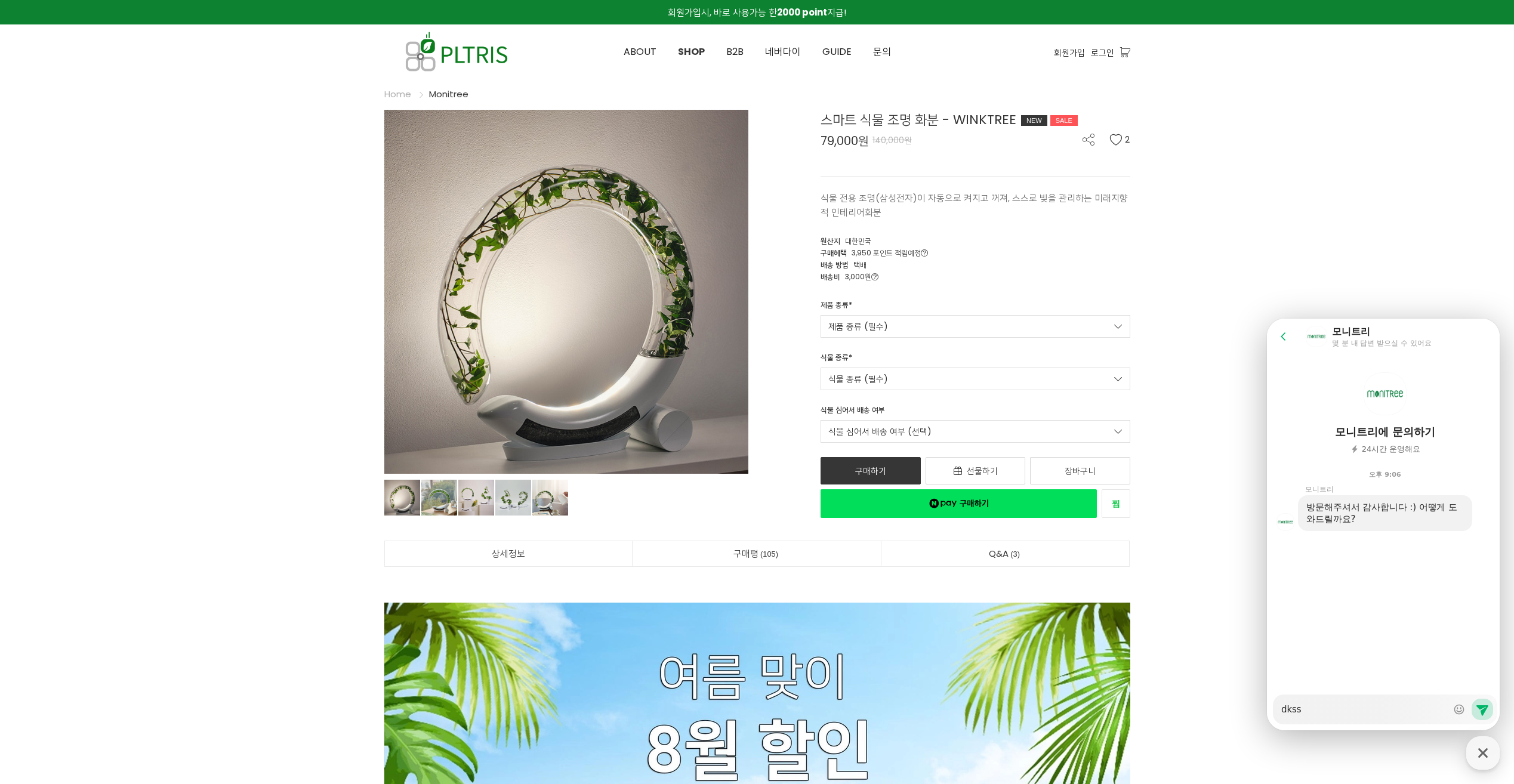
type textarea "dkssu"
type textarea "x"
type textarea "dkss"
type textarea "x"
type textarea "dks"
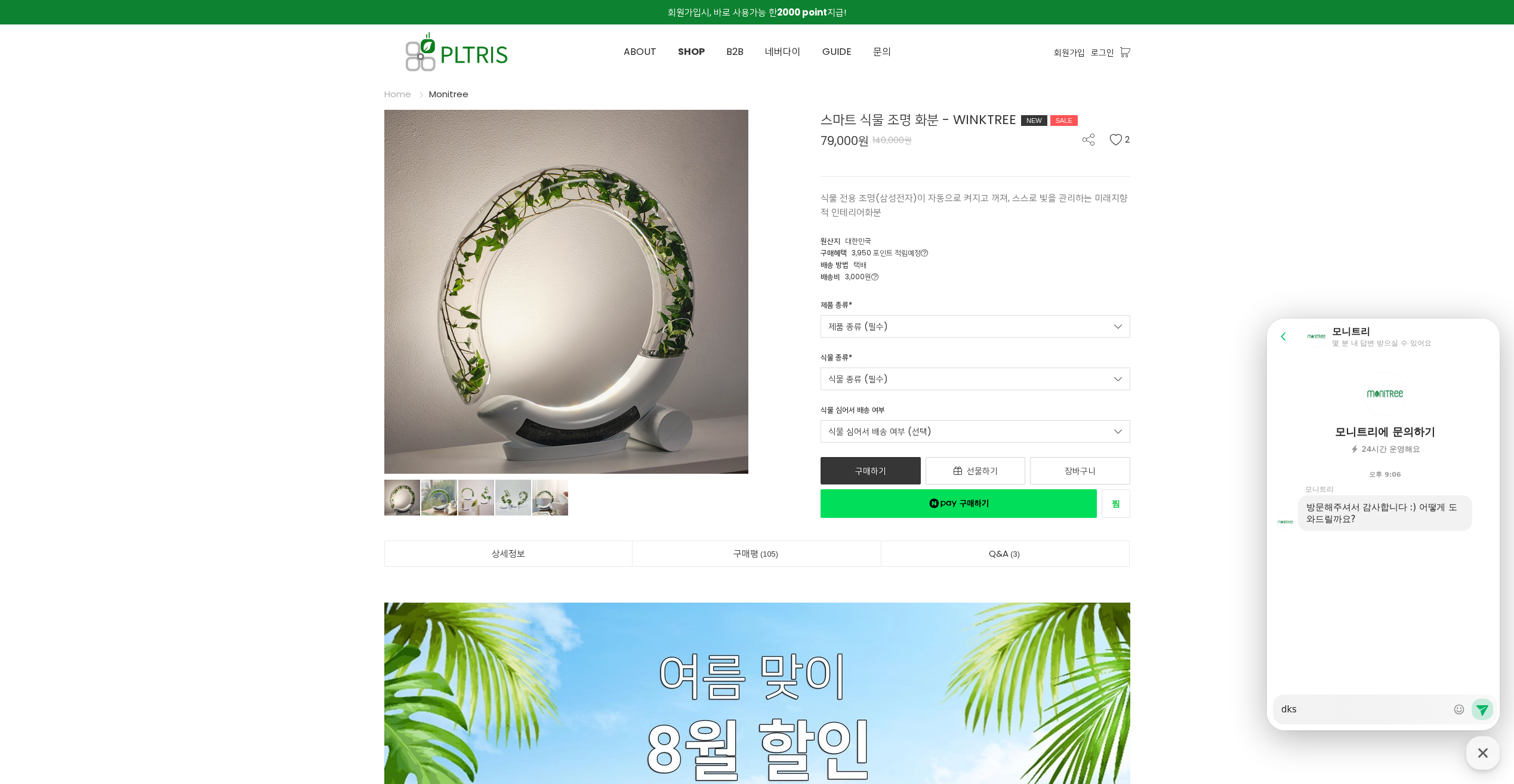
type textarea "x"
type textarea "dk"
type textarea "x"
type textarea "d"
type textarea "x"
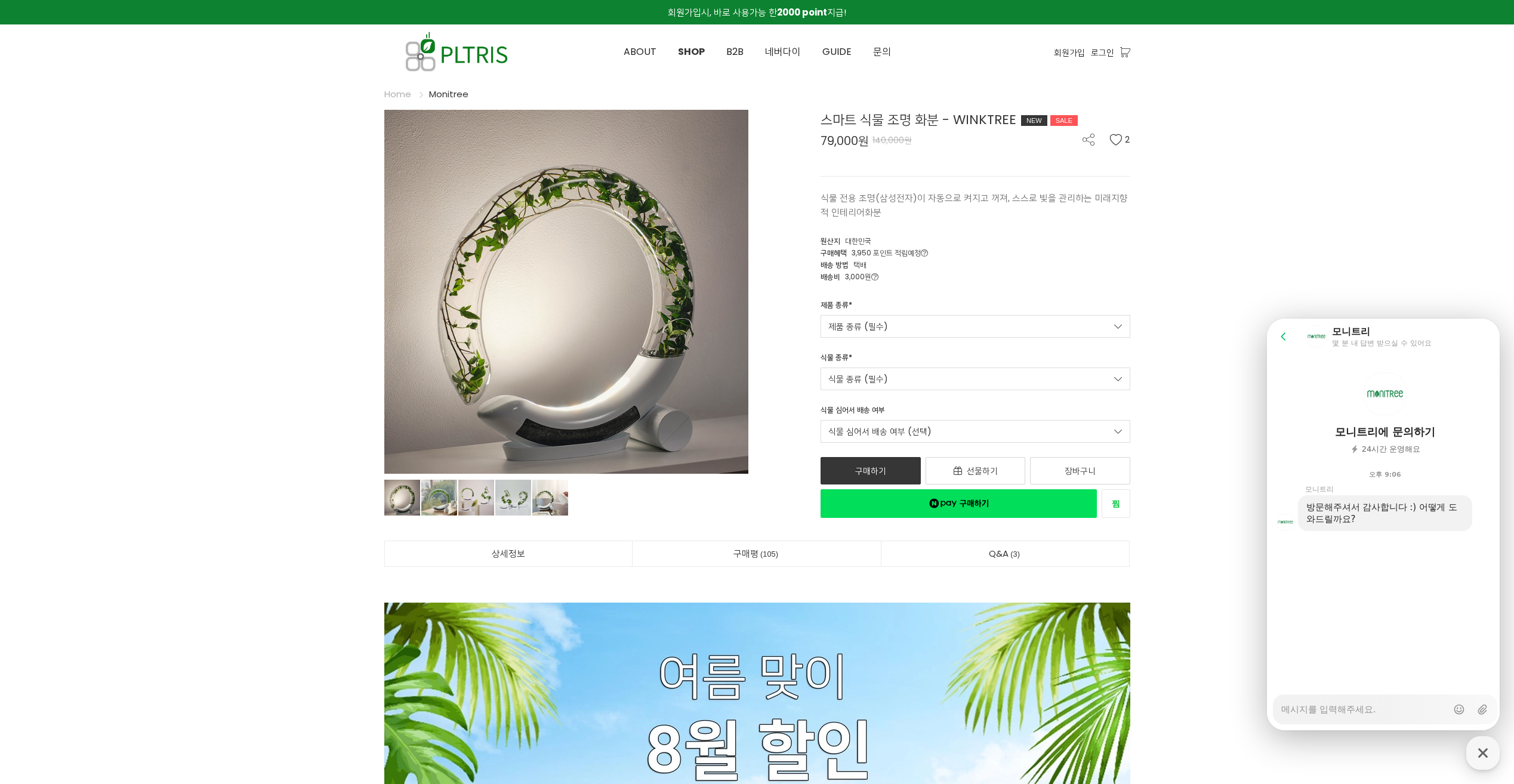
type textarea "x"
type textarea "ㅇ"
type textarea "x"
type textarea "아"
type textarea "x"
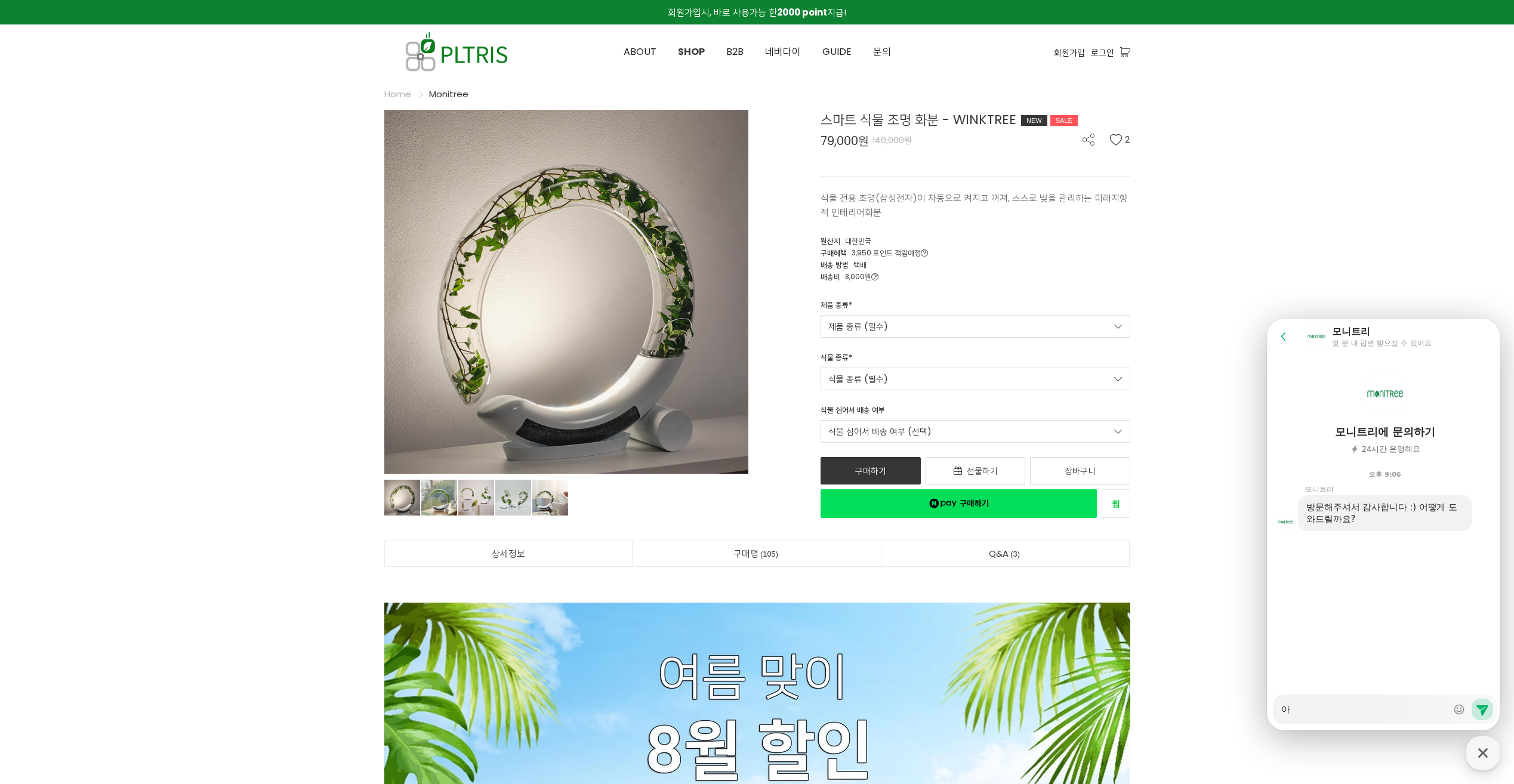
type textarea "안"
type textarea "x"
type textarea "안ㄴ"
type textarea "x"
type textarea "안녀"
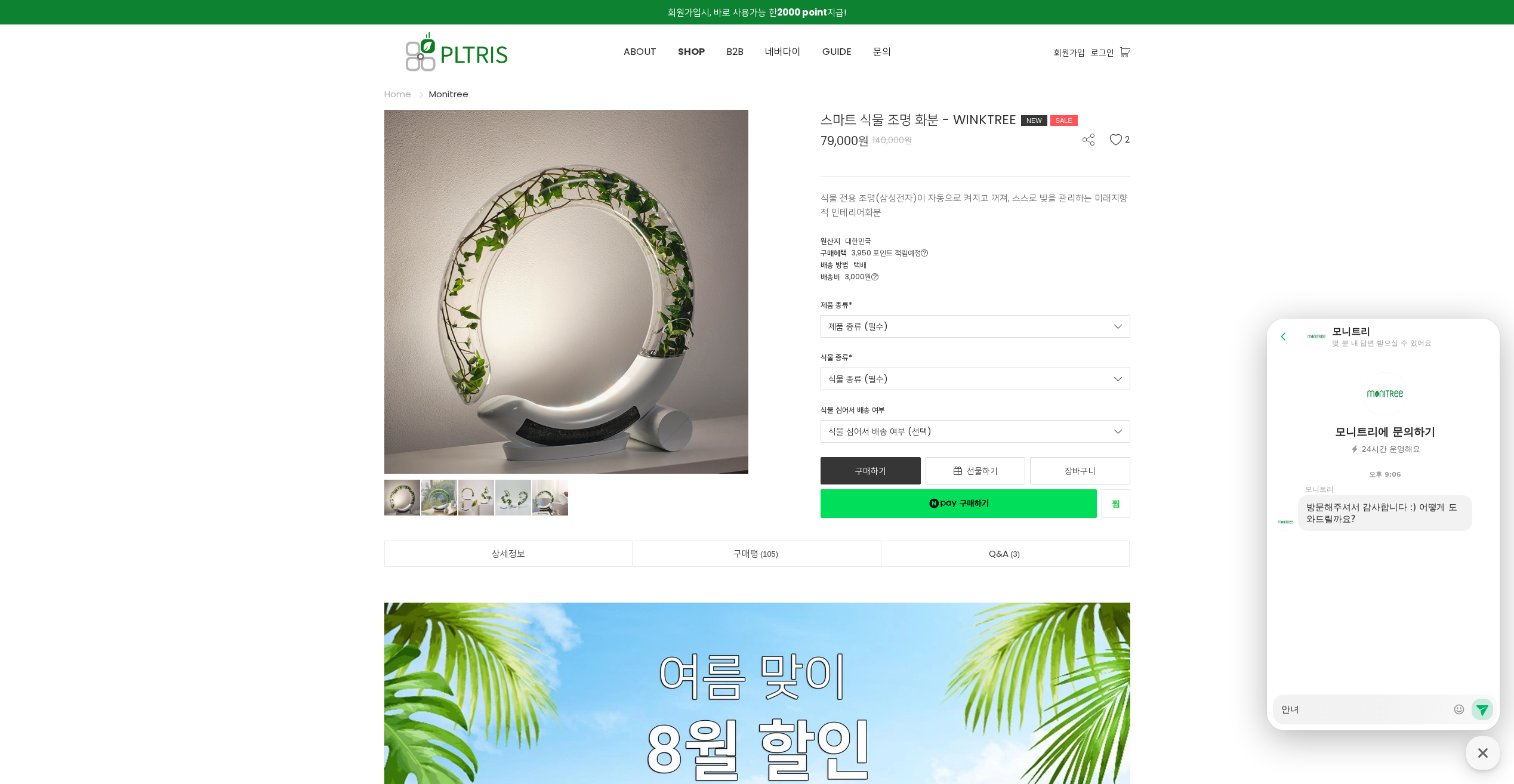
type textarea "x"
type textarea "안녕"
type textarea "x"
type textarea "안녕ㅎ"
type textarea "x"
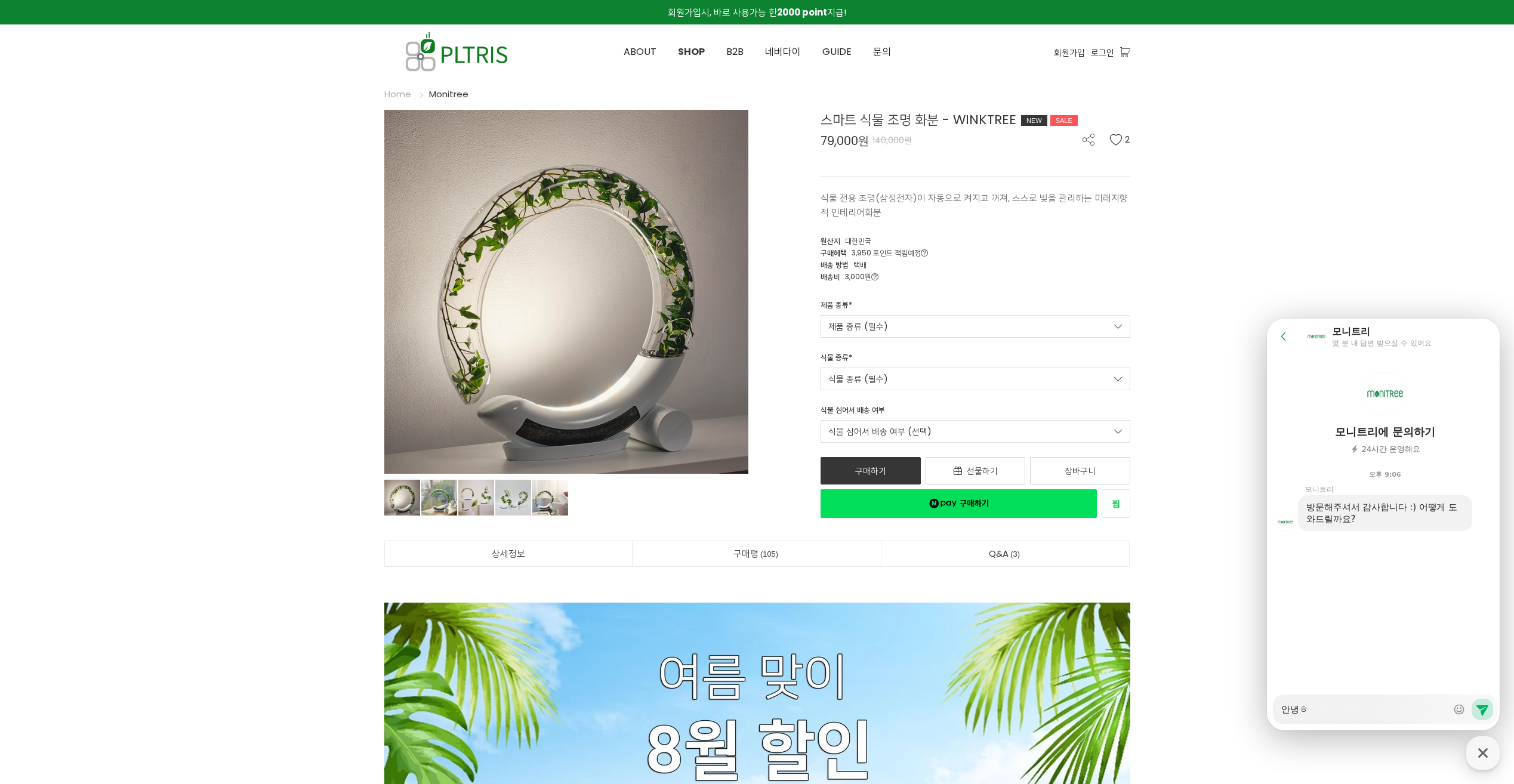
type textarea "안녕하"
type textarea "x"
type textarea "안녕핫"
type textarea "x"
type textarea "안녕하세"
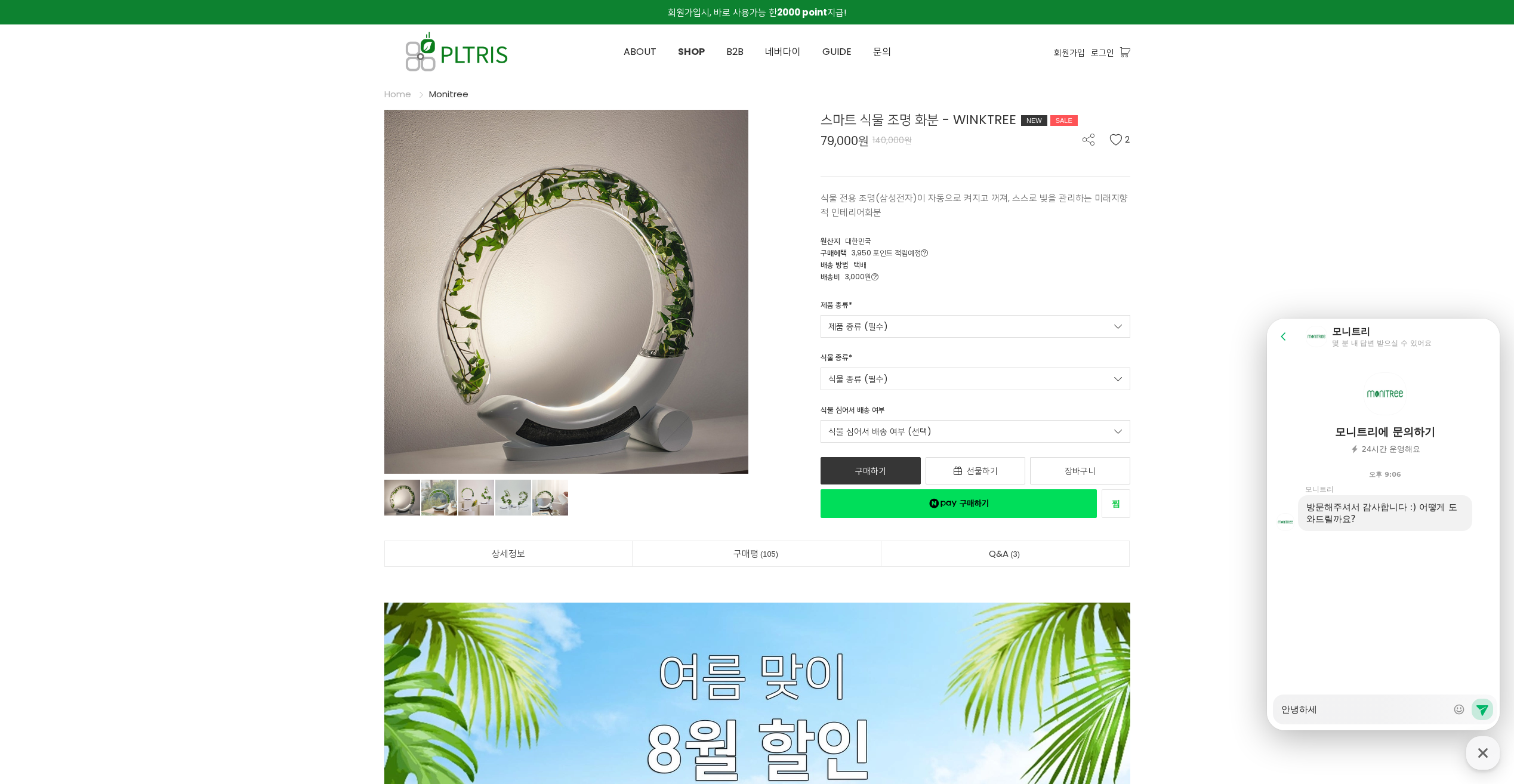
type textarea "x"
type textarea "안녕하셍"
type textarea "x"
type textarea "안녕하세요"
type textarea "x"
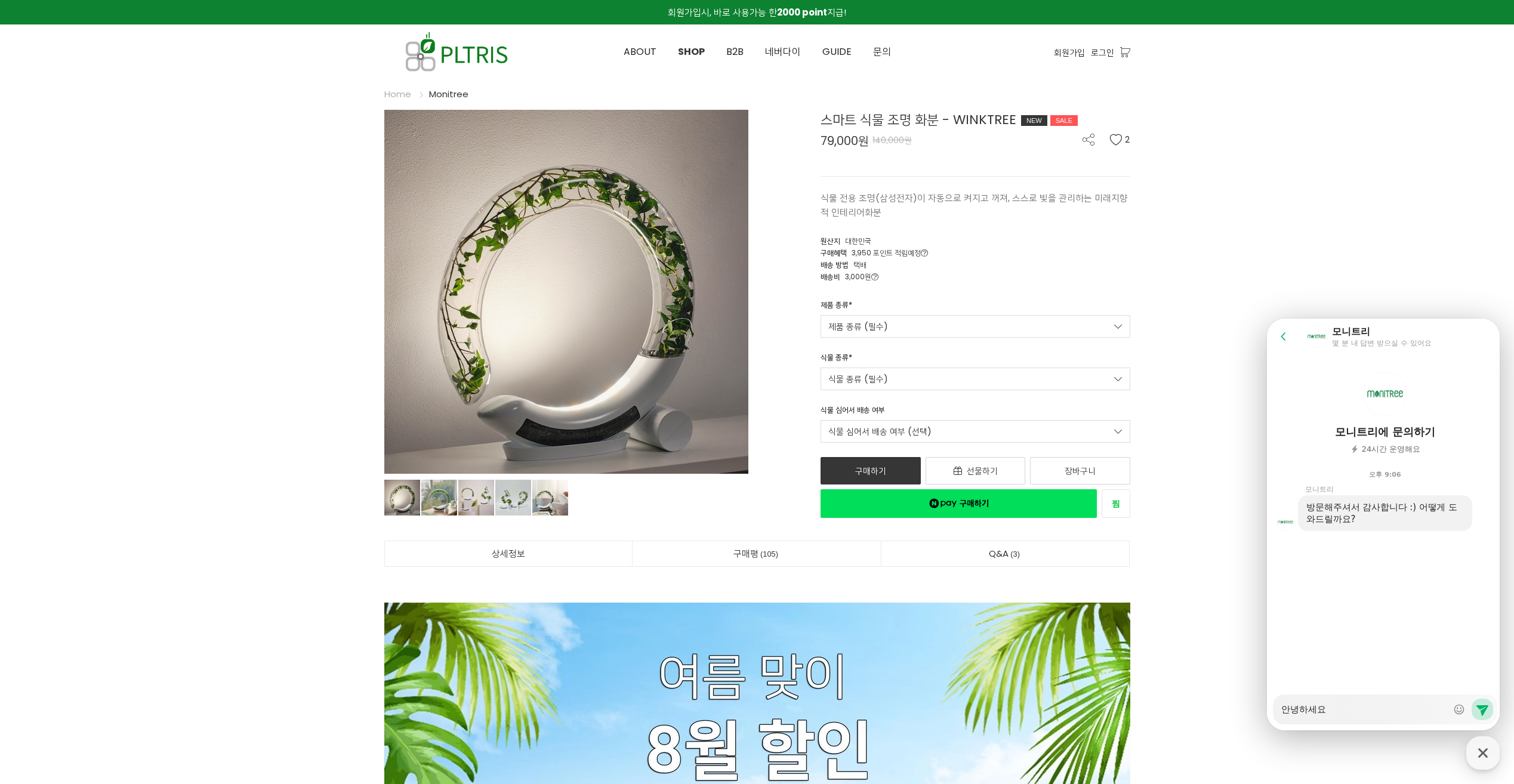
type textarea "안녕하세요"
type textarea "x"
type textarea "안녕하세요 ㅅ"
type textarea "x"
type textarea "안녕하세요 시"
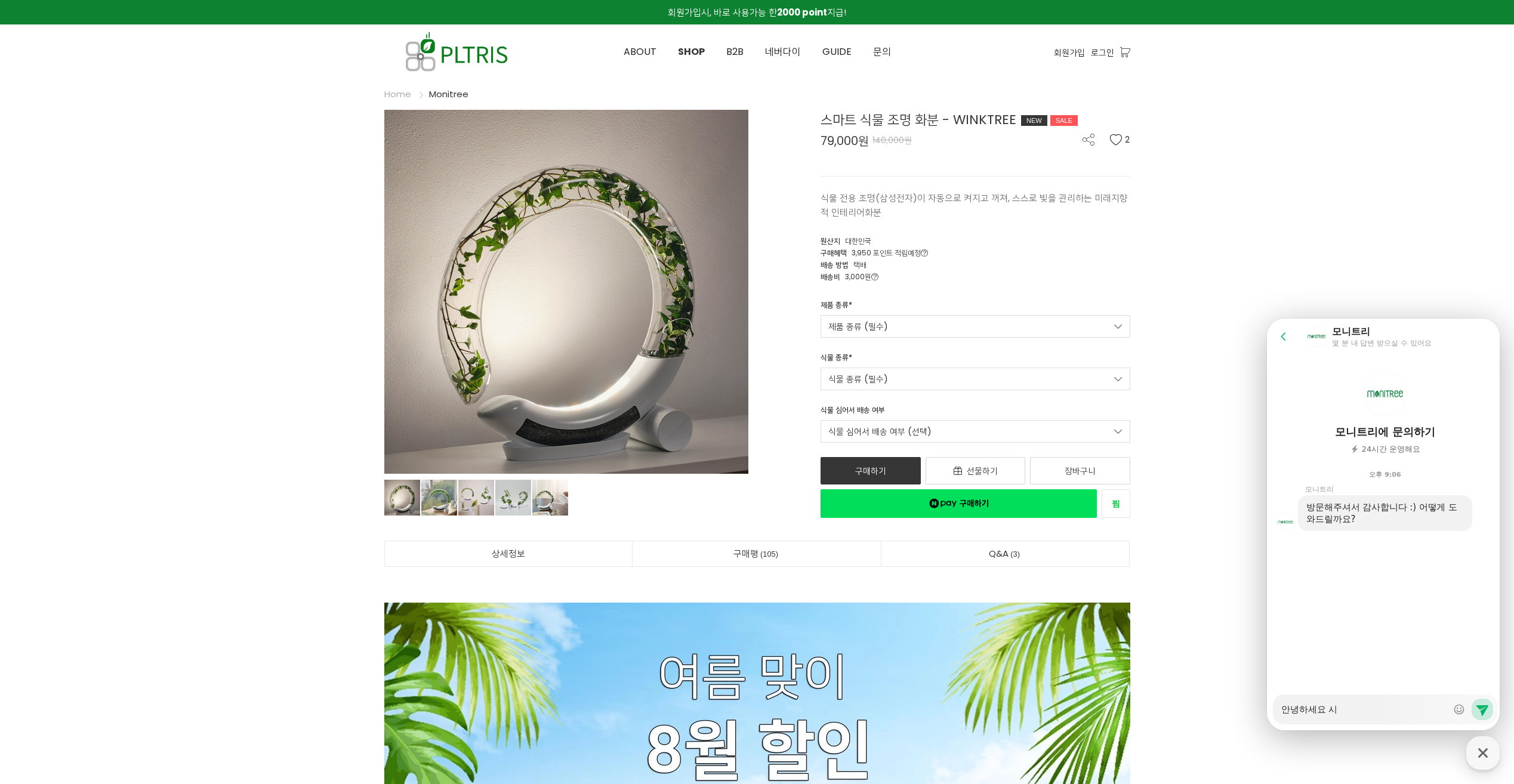
type textarea "x"
type textarea "안녕하세요 식"
type textarea "x"
type textarea "안녕하세요 식ㅁ"
type textarea "x"
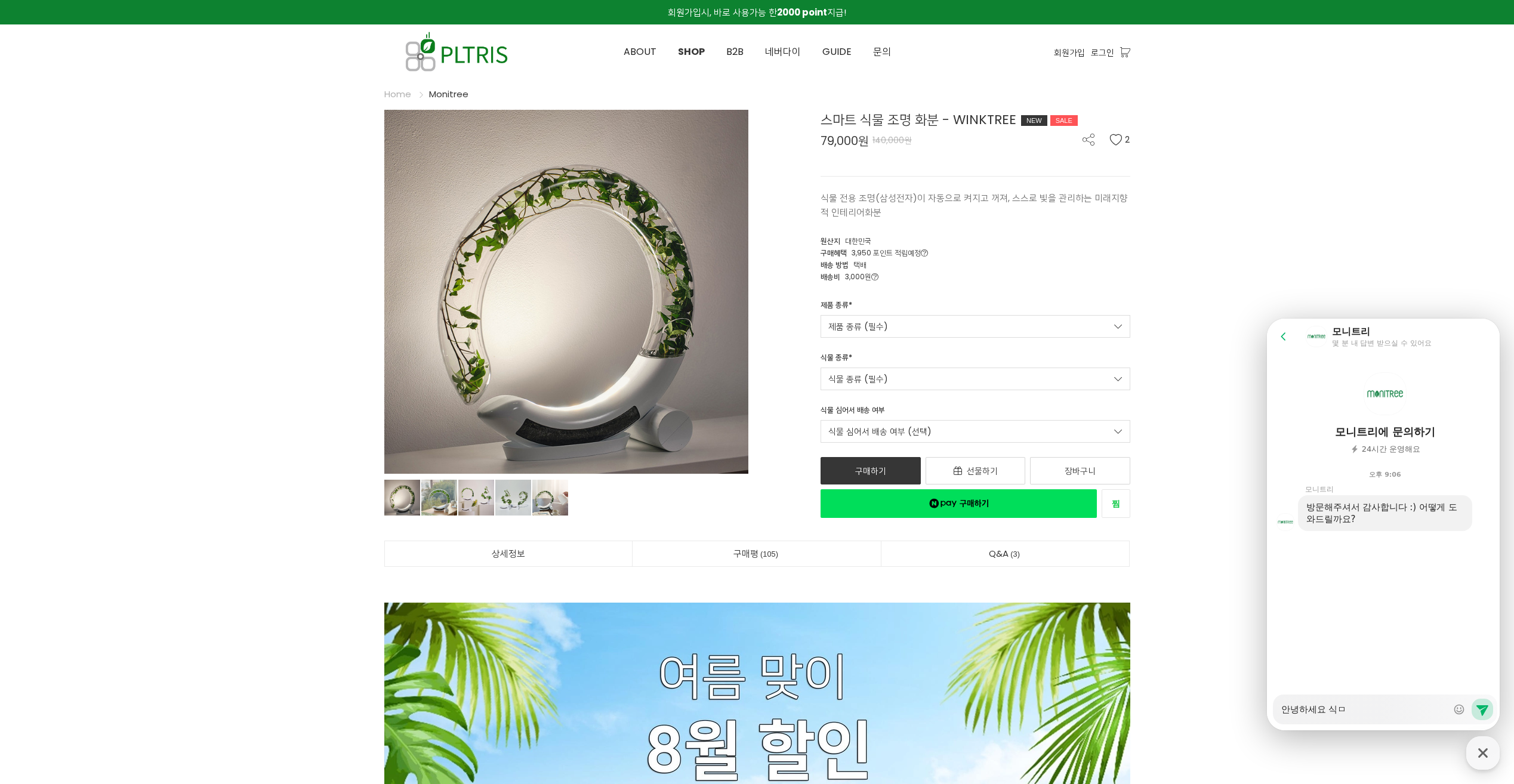
type textarea "안녕하세요 식무"
type textarea "x"
type textarea "안녕하세요 식물"
type textarea "x"
type textarea "안녕하세요 식물ㅇ"
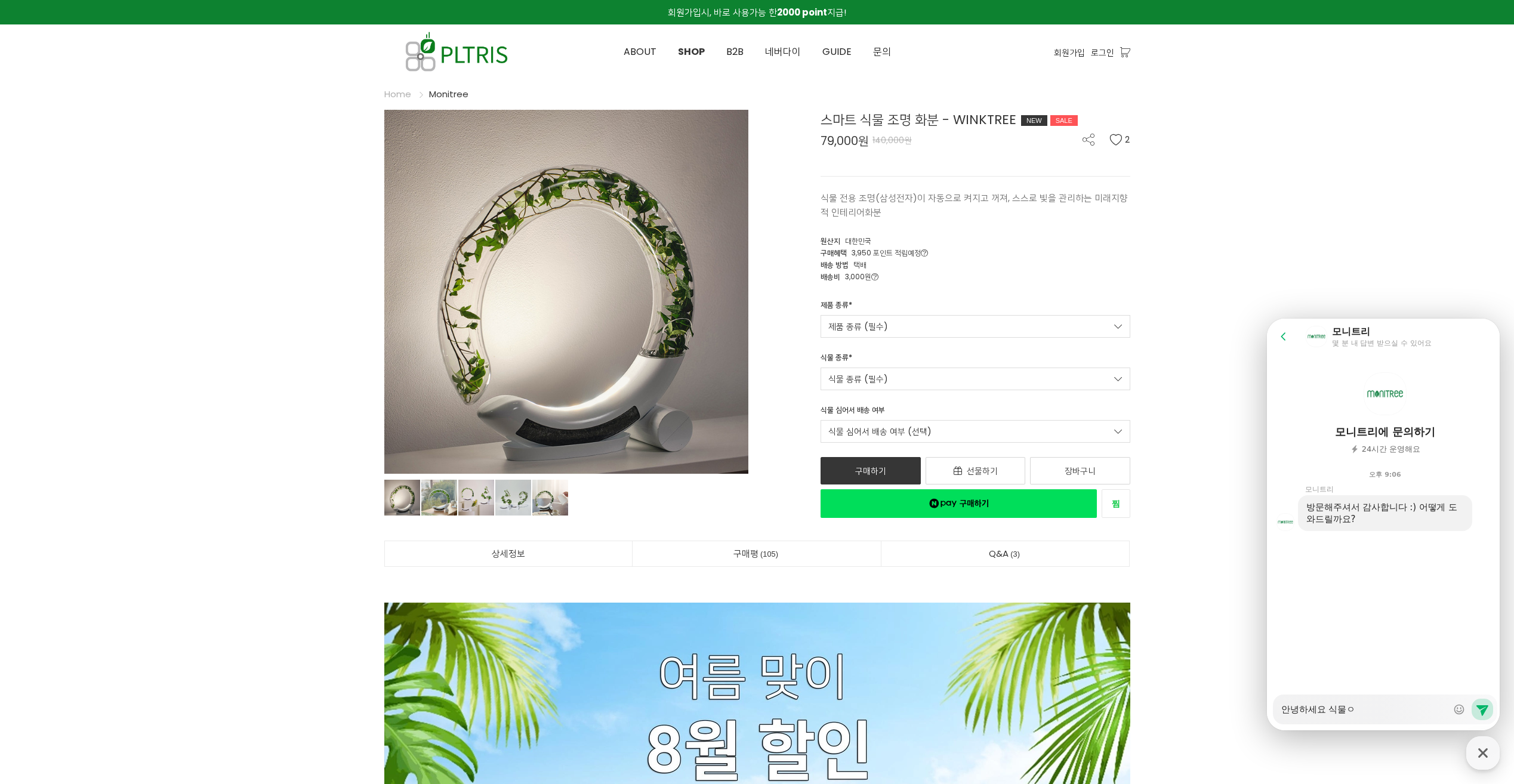
type textarea "x"
type textarea "안녕하세요 식물이"
type textarea "x"
type textarea "안녕하세요 식물이"
type textarea "x"
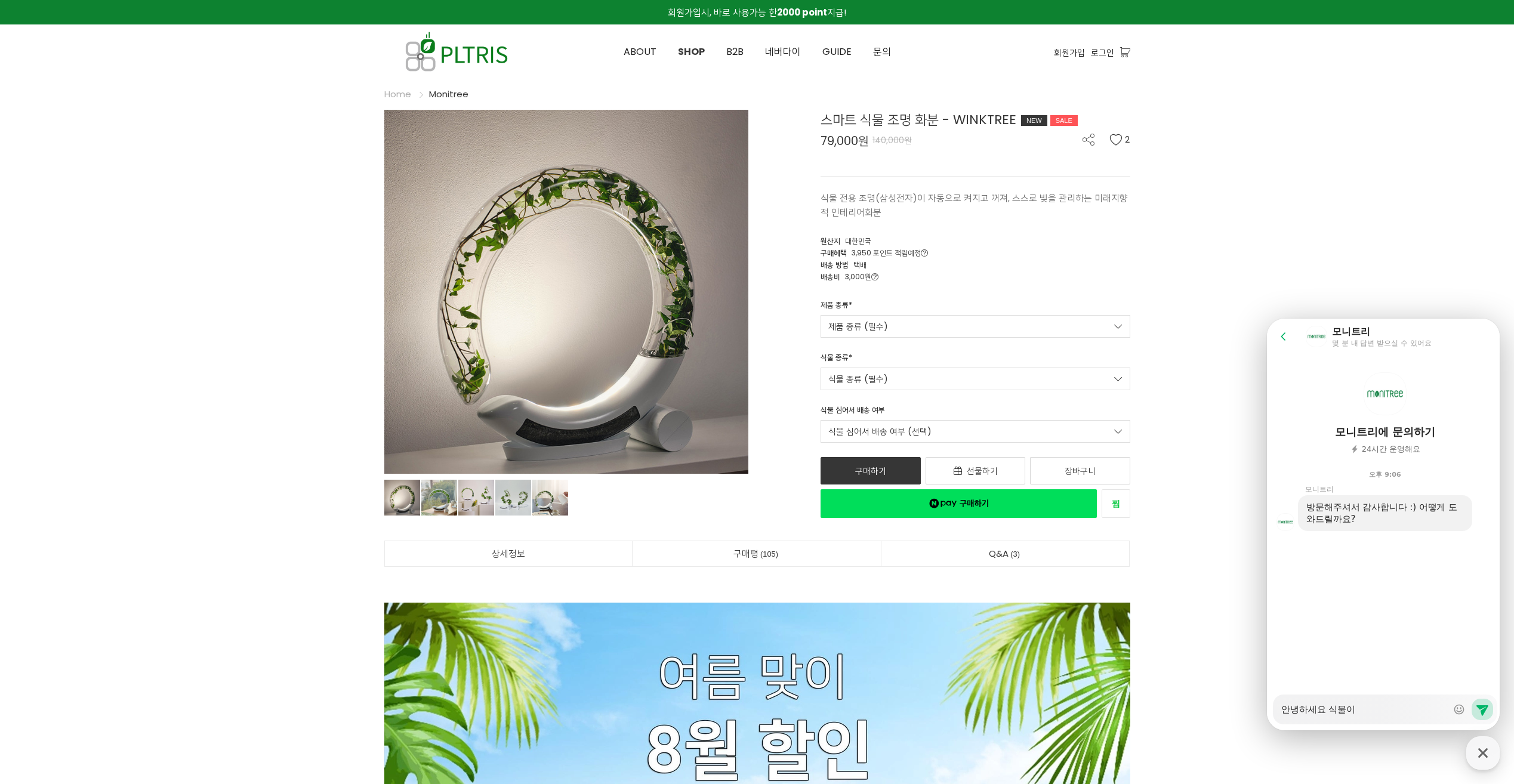
type textarea "안녕하세요 식물이 ㅈ"
type textarea "x"
type textarea "안녕하세요 식물이 주"
type textarea "x"
type textarea "안녕하세요 식물이 죽"
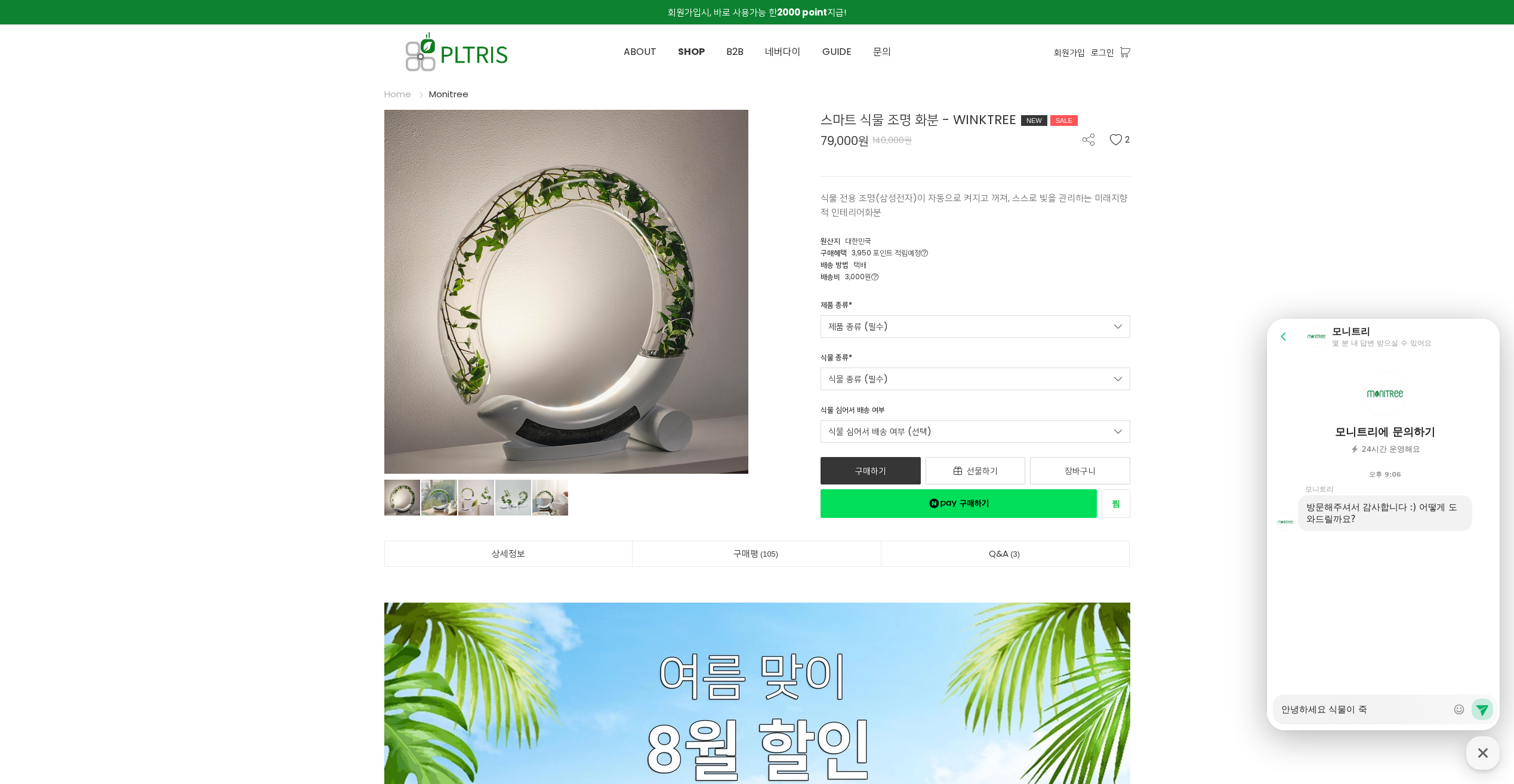
type textarea "x"
type textarea "안녕하세요 식물이 죽ㅇ"
type textarea "x"
type textarea "안녕하세요 식물이 죽어"
type textarea "x"
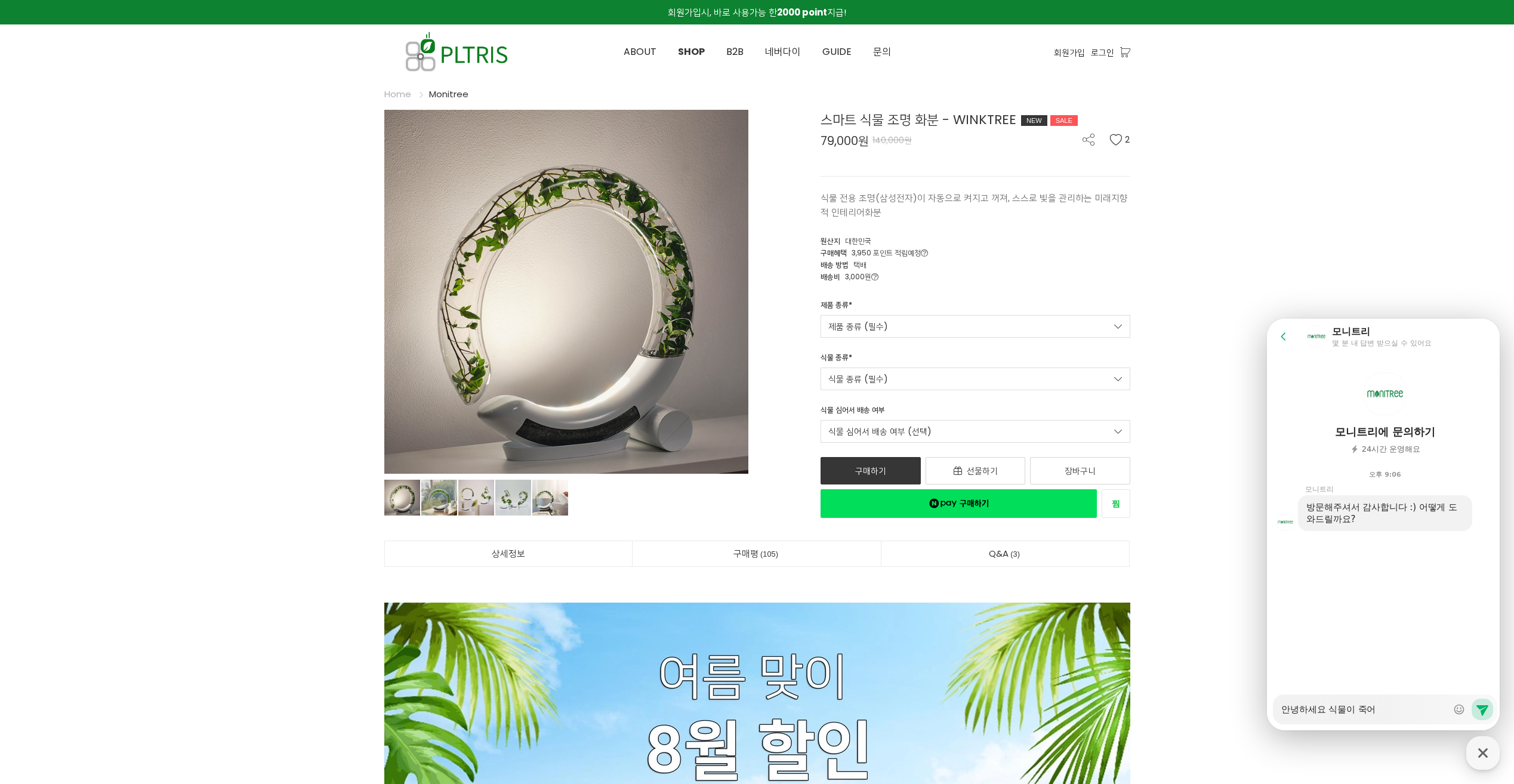
type textarea "안녕하세요 식물이 죽엇"
type textarea "x"
type textarea "안녕하세요 식물이 죽어서"
type textarea "x"
type textarea "안녕하세요 식물이 죽어서"
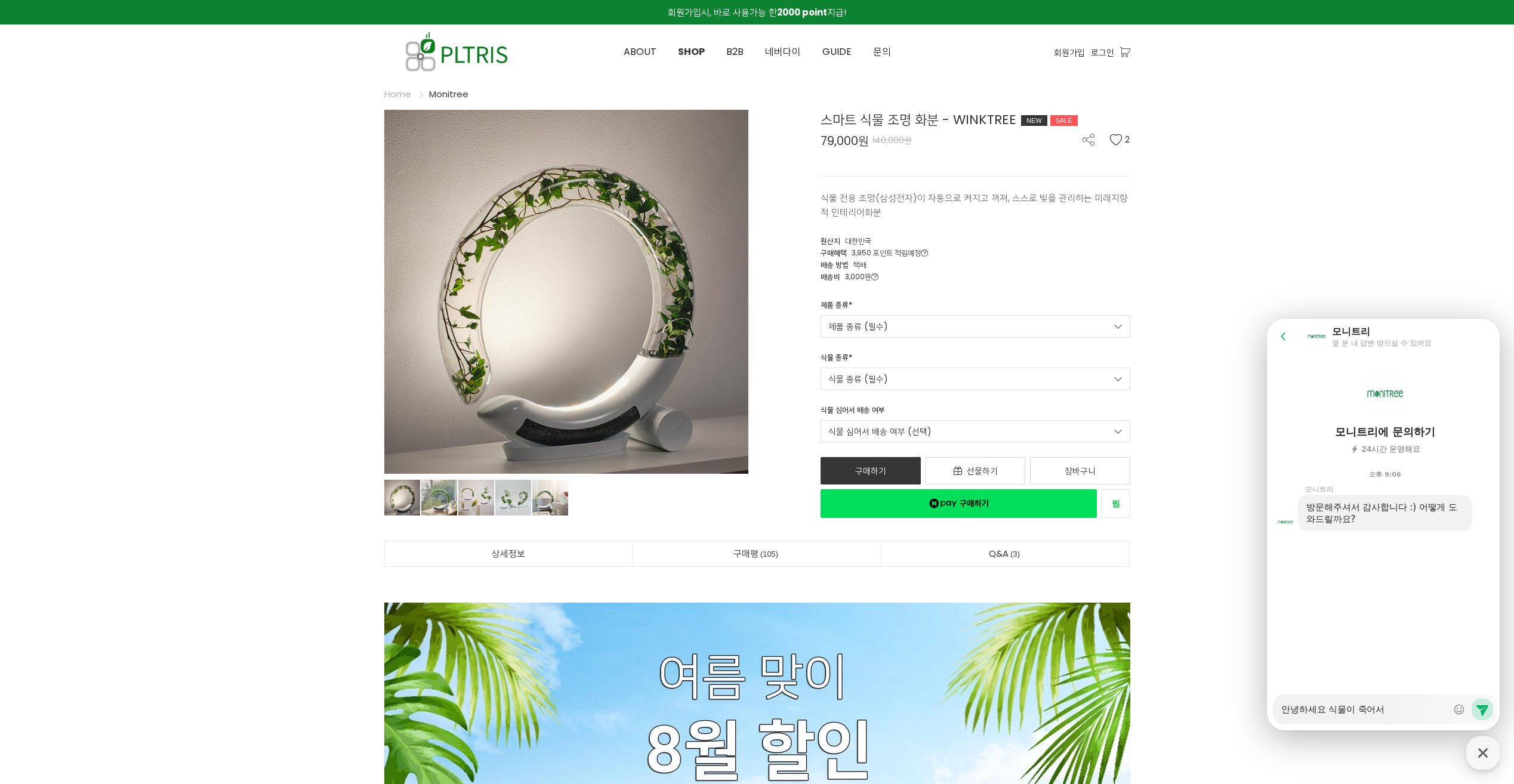
type textarea "x"
type textarea "안녕하세요 식물이 죽어서 ㅅ"
type textarea "x"
type textarea "안녕하세요 식물이 죽어서 시"
type textarea "x"
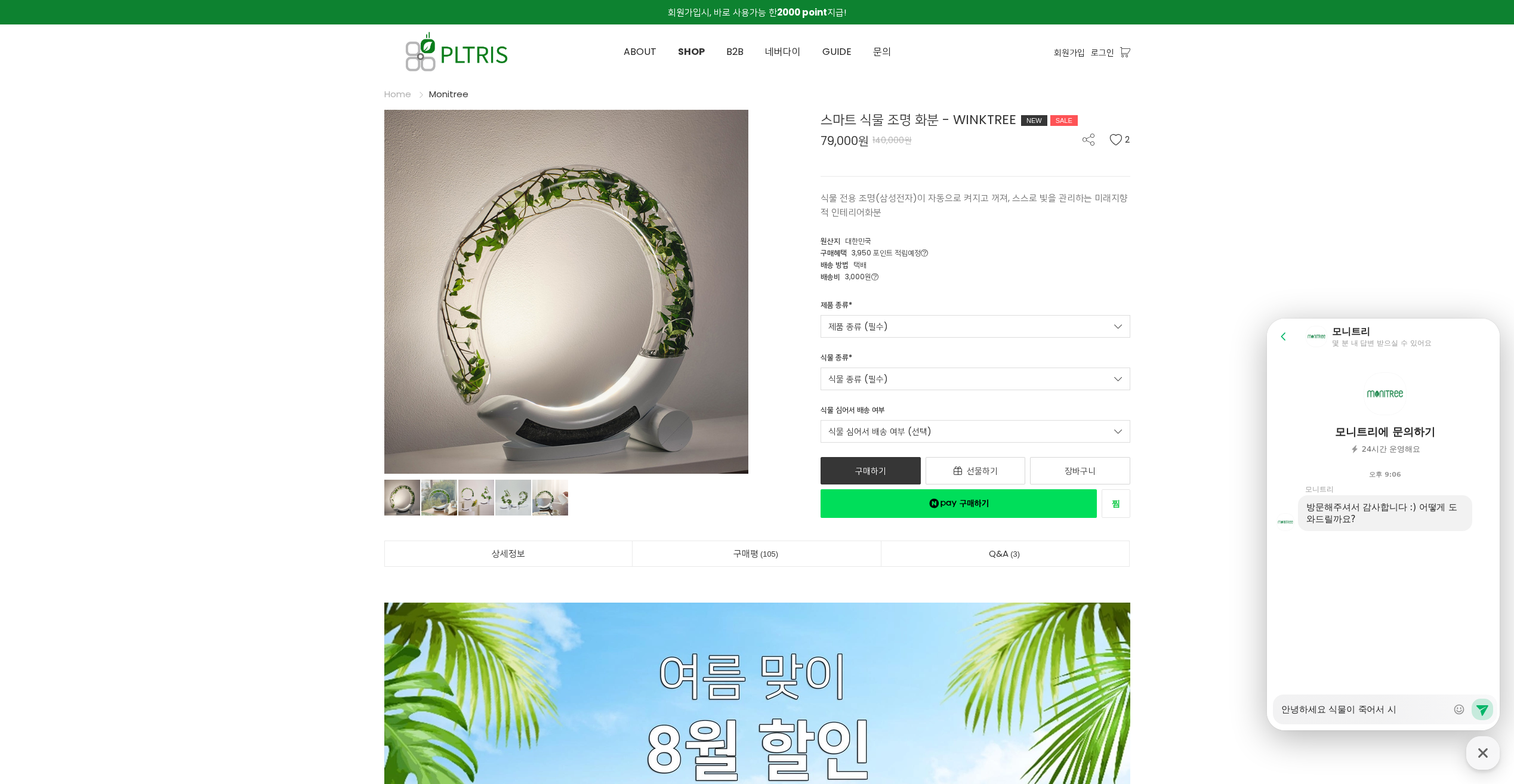
type textarea "안녕하세요 식물이 죽어서 식"
type textarea "x"
type textarea "안녕하세요 식물이 죽어서 식ㅁ"
type textarea "x"
type textarea "안녕하세요 식물이 죽어서 식무"
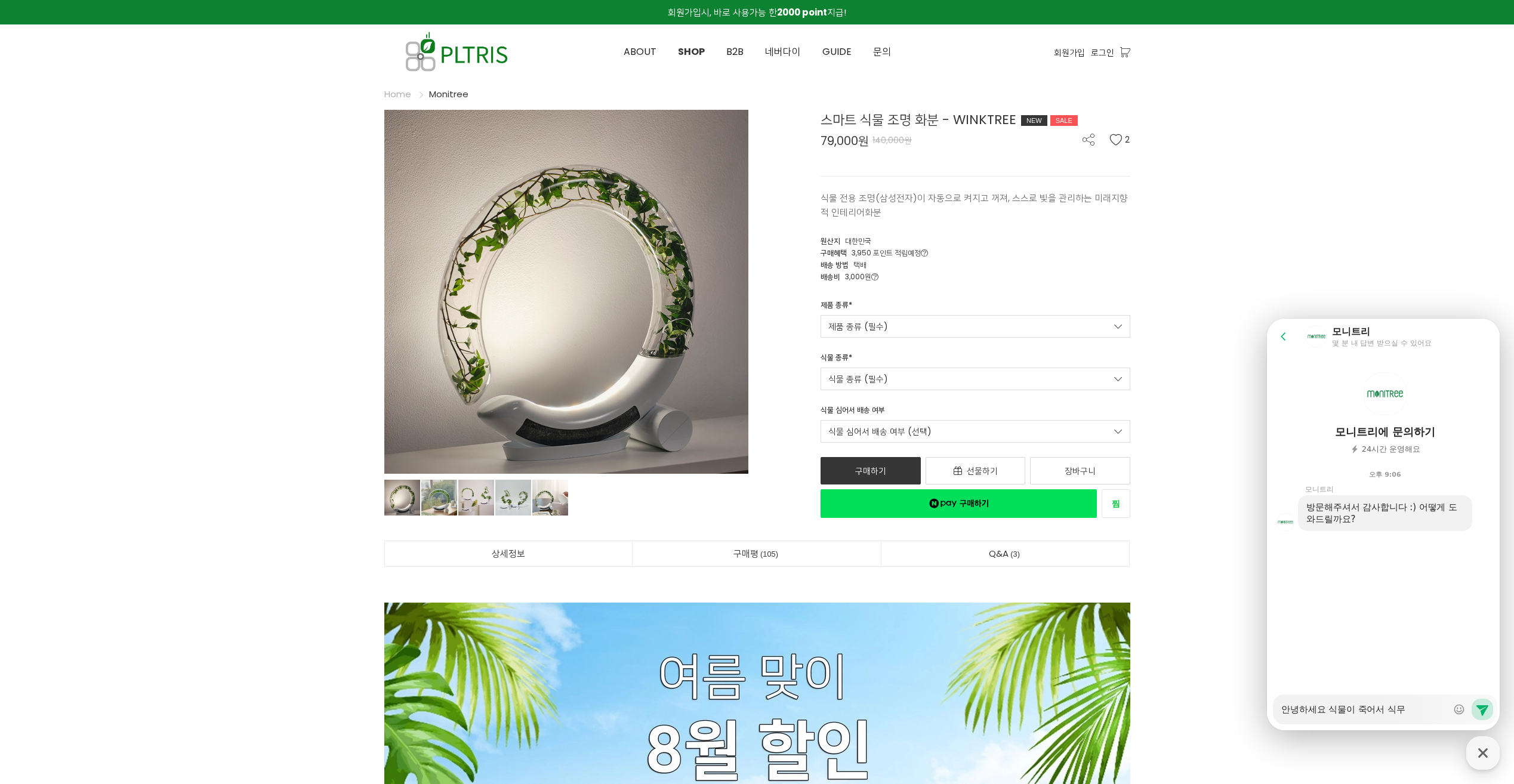
type textarea "x"
type textarea "안녕하세요 식물이 죽어서 식물"
type textarea "x"
type textarea "안녕하세요 식물이 죽어서 식묾"
type textarea "x"
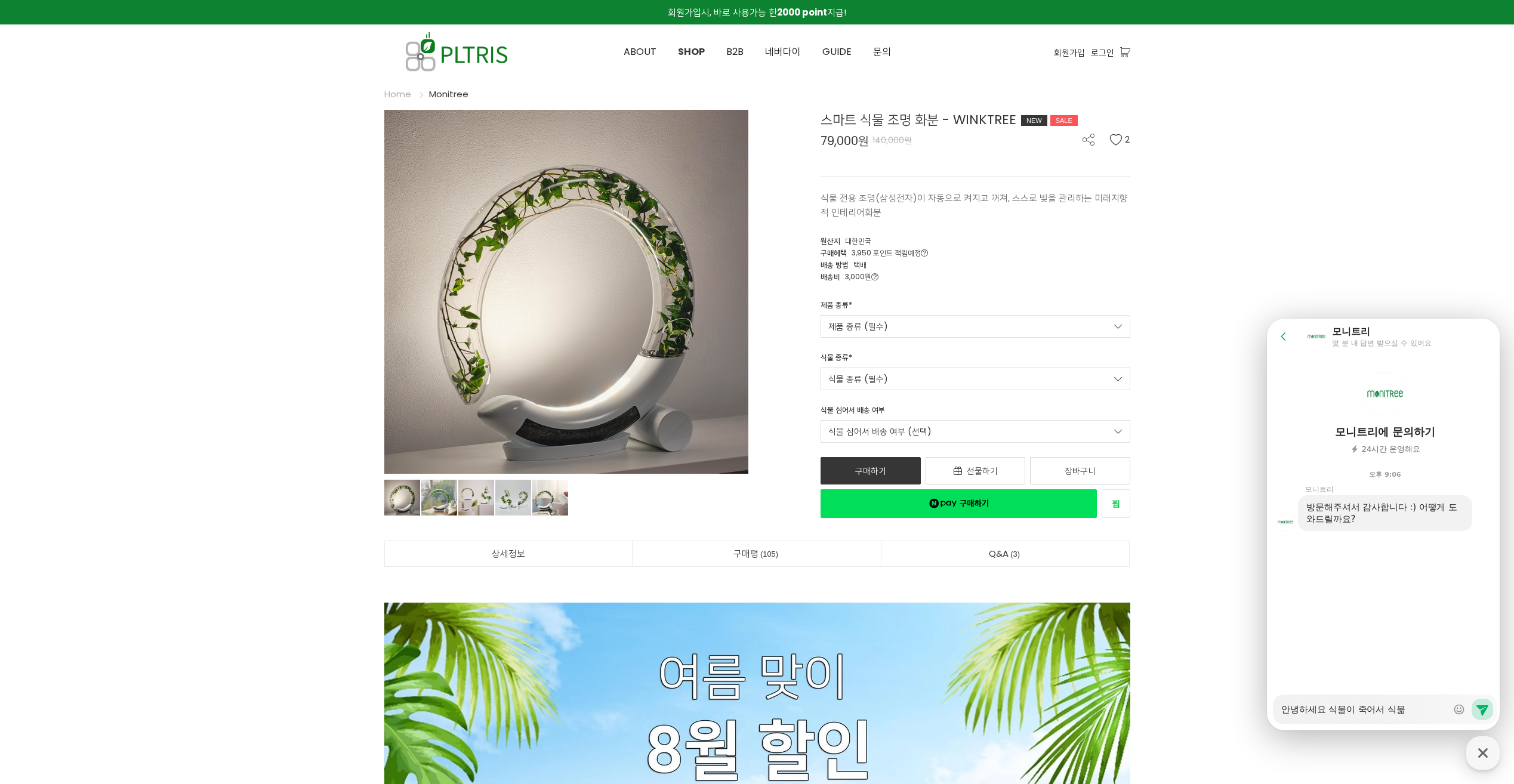
type textarea "안녕하세요 식물이 죽어서 식물마"
type textarea "x"
type textarea "안녕하세요 식물이 죽어서 식물만"
type textarea "x"
type textarea "안녕하세요 식물이 죽어서 식물만"
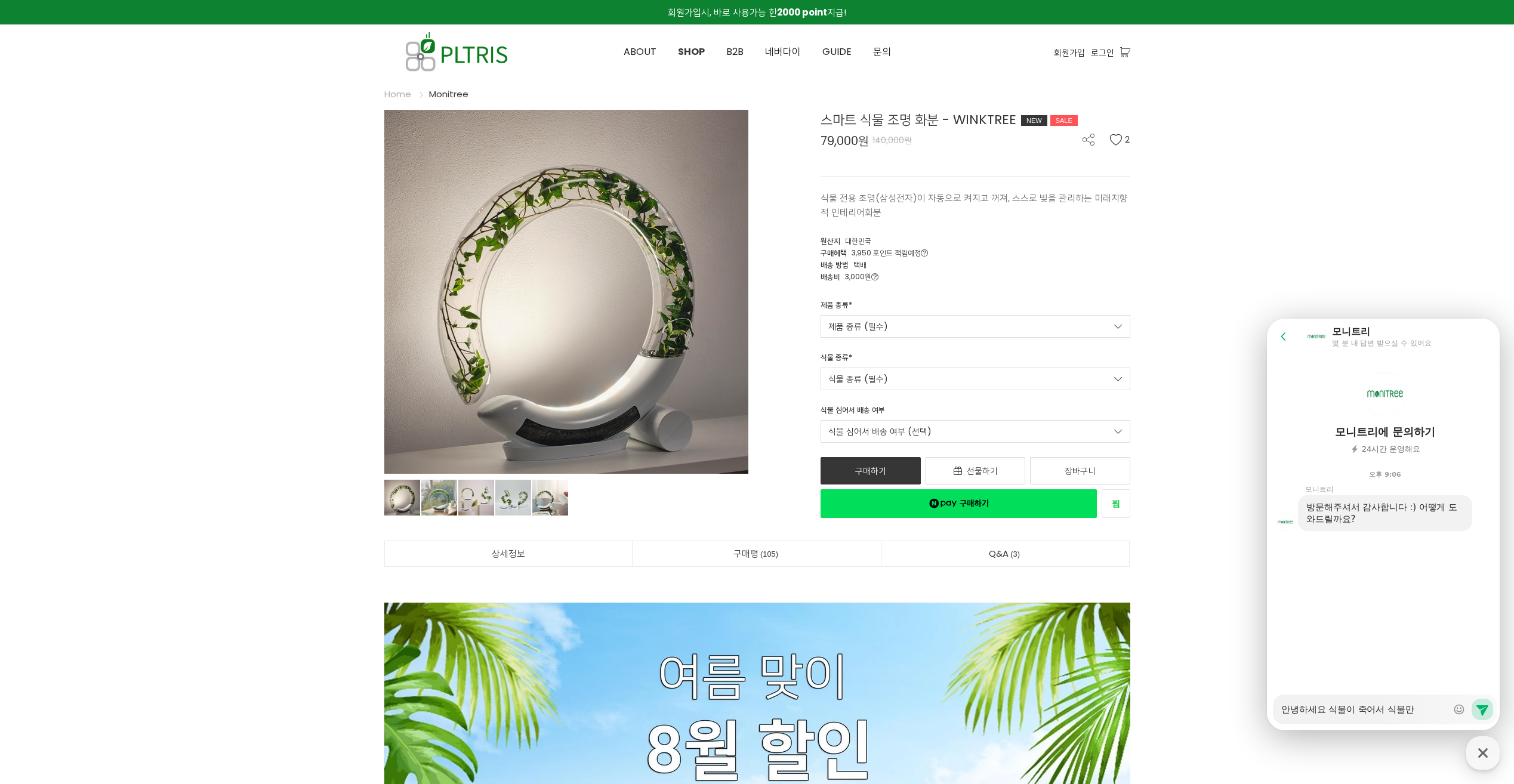
type textarea "x"
type textarea "안녕하세요 식물이 죽어서 식물만 ㄱ"
type textarea "x"
type textarea "안녕하세요 식물이 죽어서 식물만 구"
type textarea "x"
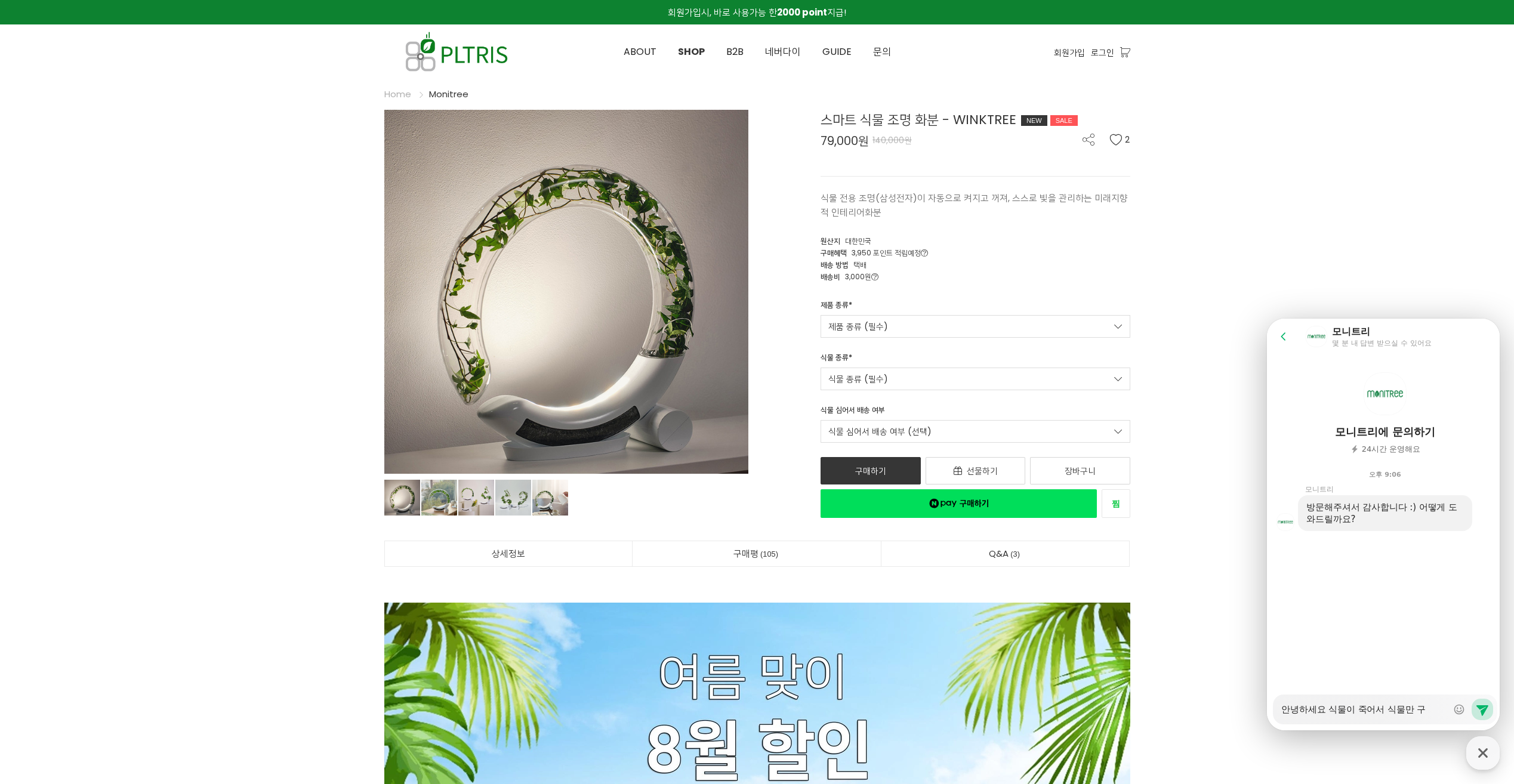
type textarea "안녕하세요 식물이 죽어서 식물만 굼"
type textarea "x"
type textarea "안녕하세요 식물이 죽어서 식물만 구매"
type textarea "x"
type textarea "안녕하세요 식물이 죽어서 식물만 구맬"
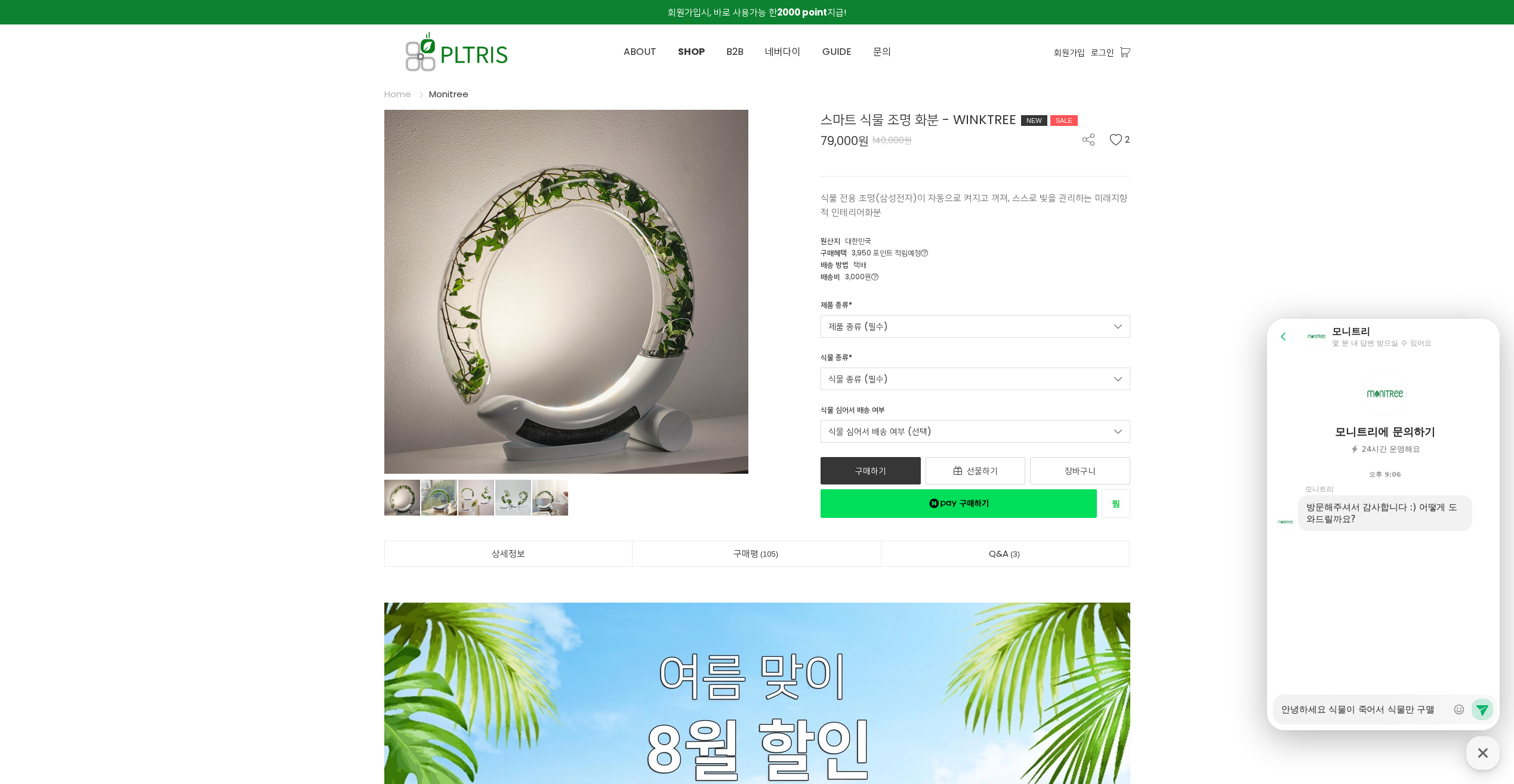
type textarea "x"
type textarea "안녕하세요 식물이 죽어서 식물만 구매르"
type textarea "x"
type textarea "안녕하세요 식물이 죽어서 식물만 구매를"
type textarea "x"
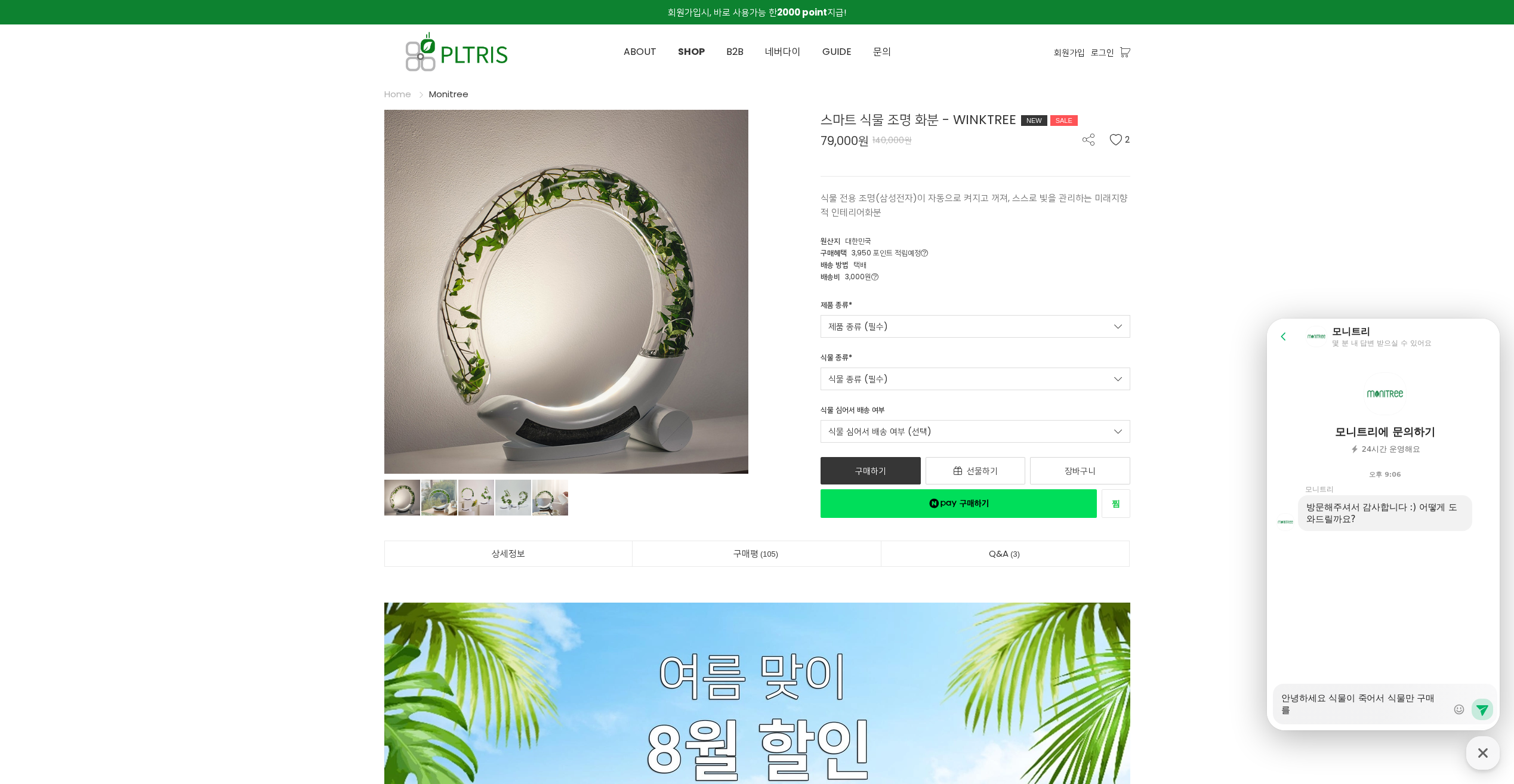
type textarea "안녕하세요 식물이 죽어서 식물만 구매를"
type textarea "x"
type textarea "안녕하세요 식물이 죽어서 식물만 구매를 ㅎ"
type textarea "x"
type textarea "안녕하세요 식물이 죽어서 식물만 구매를 하"
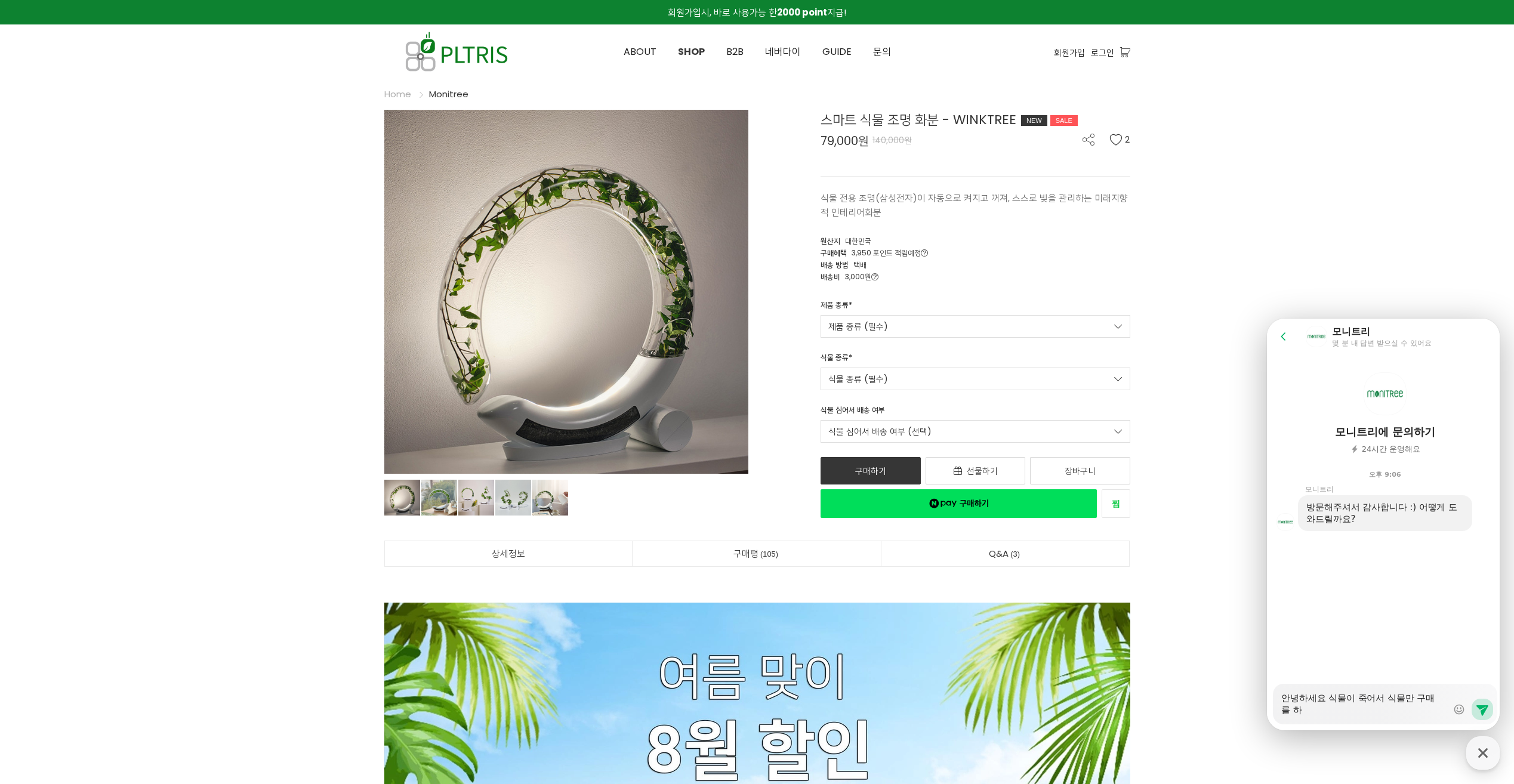
type textarea "x"
type textarea "안녕하세요 식물이 죽어서 식물만 구매를 학"
type textarea "x"
type textarea "안녕하세요 식물이 죽어서 식물만 구매를 하고"
type textarea "x"
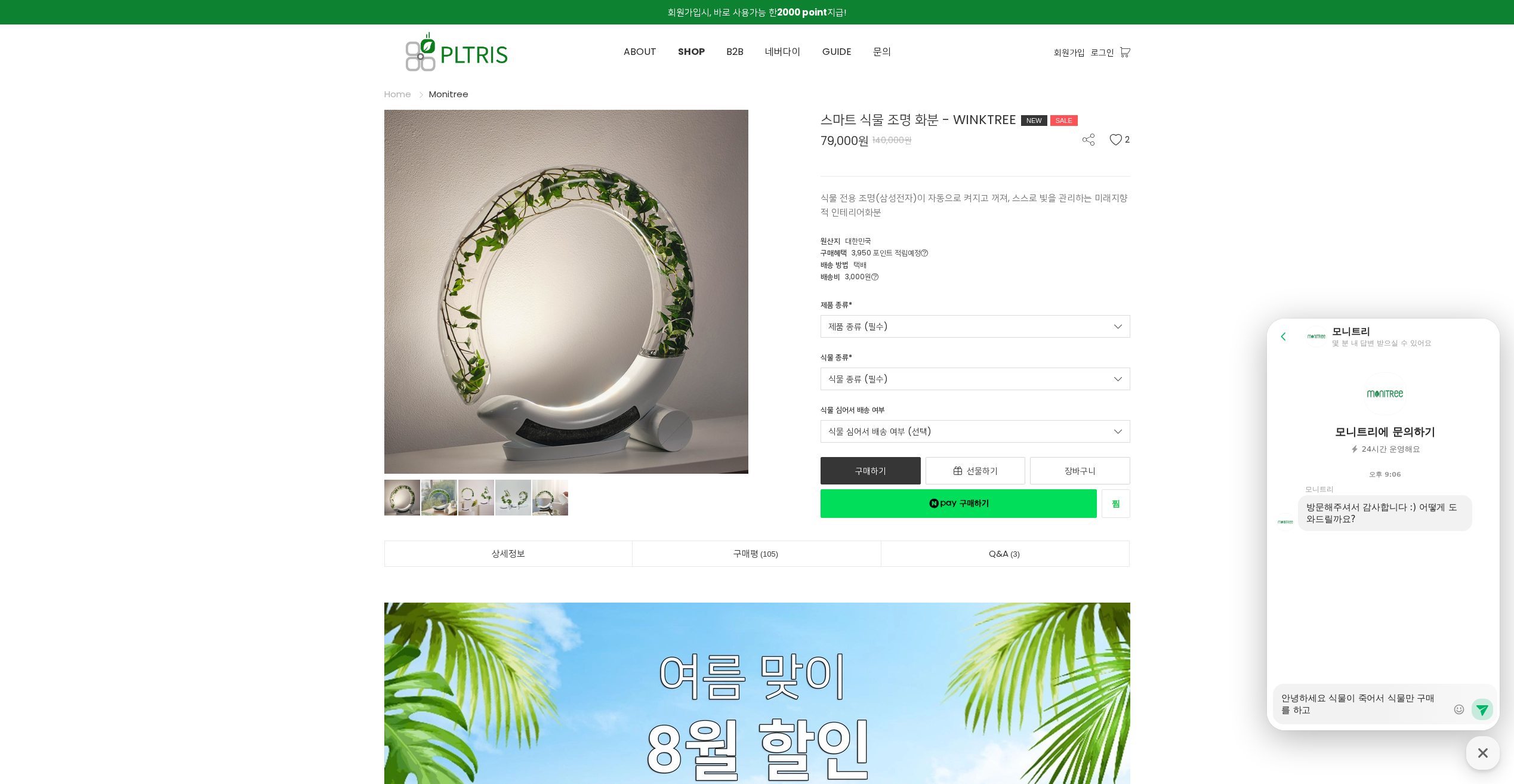
type textarea "안녕하세요 식물이 죽어서 식물만 구매를 하고"
type textarea "x"
type textarea "안녕하세요 식물이 죽어서 식물만 구매를 하고 ㅅ"
type textarea "x"
type textarea "안녕하세요 식물이 죽어서 식물만 구매를 하고 시"
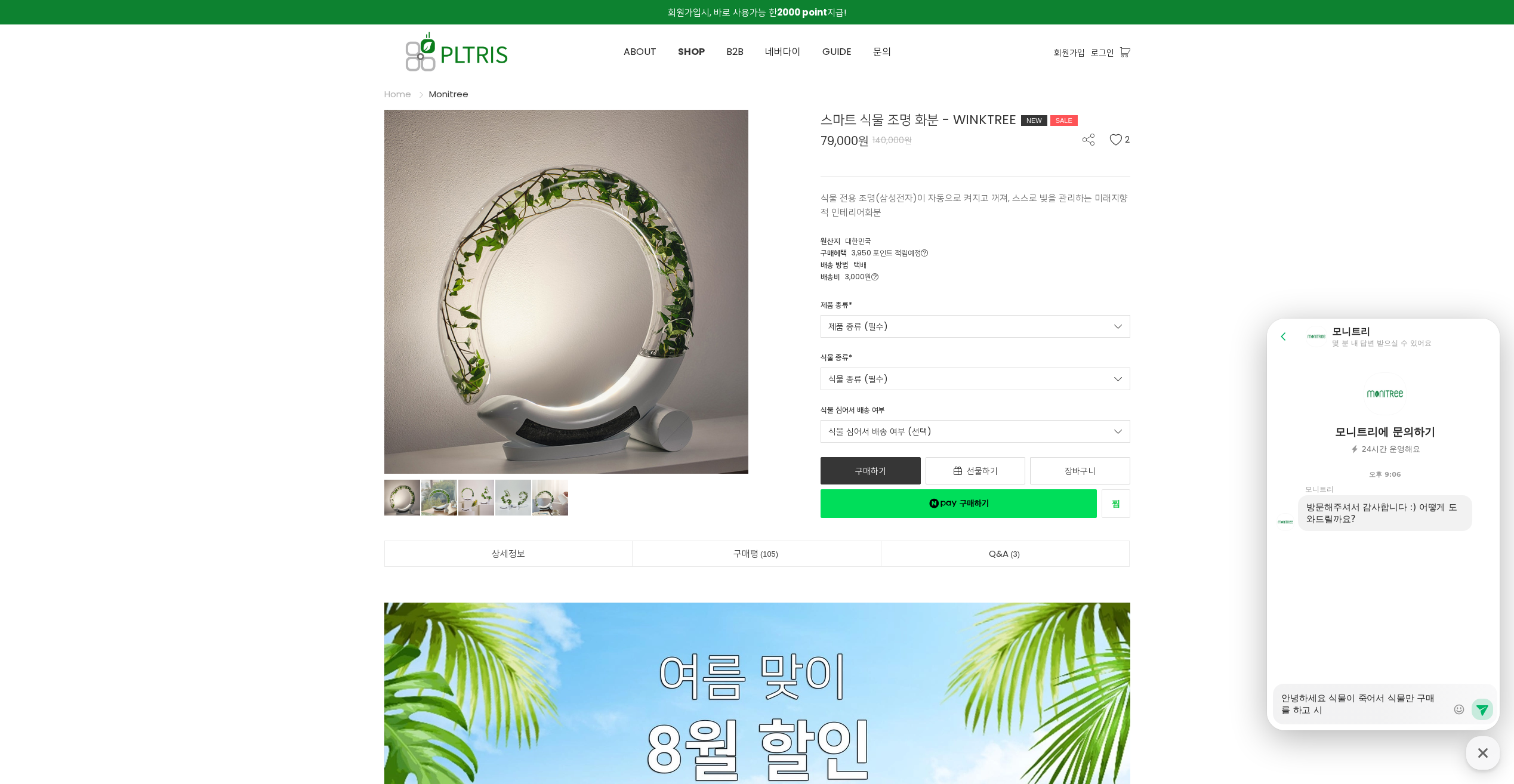
type textarea "x"
type textarea "안녕하세요 식물이 죽어서 식물만 구매를 하고 싶"
type textarea "x"
type textarea "안녕하세요 식물이 죽어서 식물만 구매를 하고 싶ㅇ"
type textarea "x"
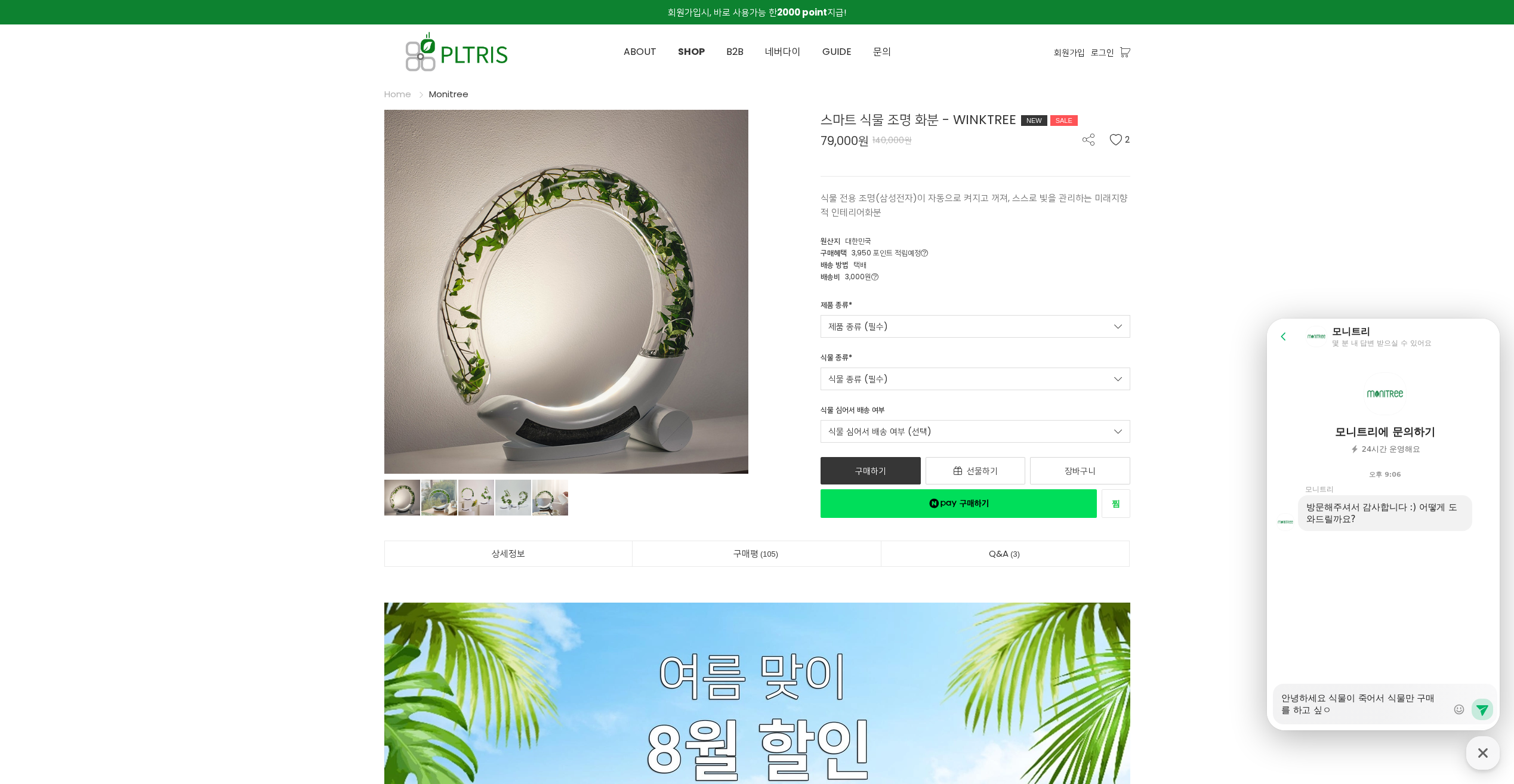
type textarea "안녕하세요 식물이 죽어서 식물만 구매를 하고 싶어"
type textarea "x"
type textarea "안녕하세요 식물이 죽어서 식물만 구매를 하고 싶엉"
type textarea "x"
type textarea "안녕하세요 식물이 죽어서 식물만 구매를 하고 싶어요"
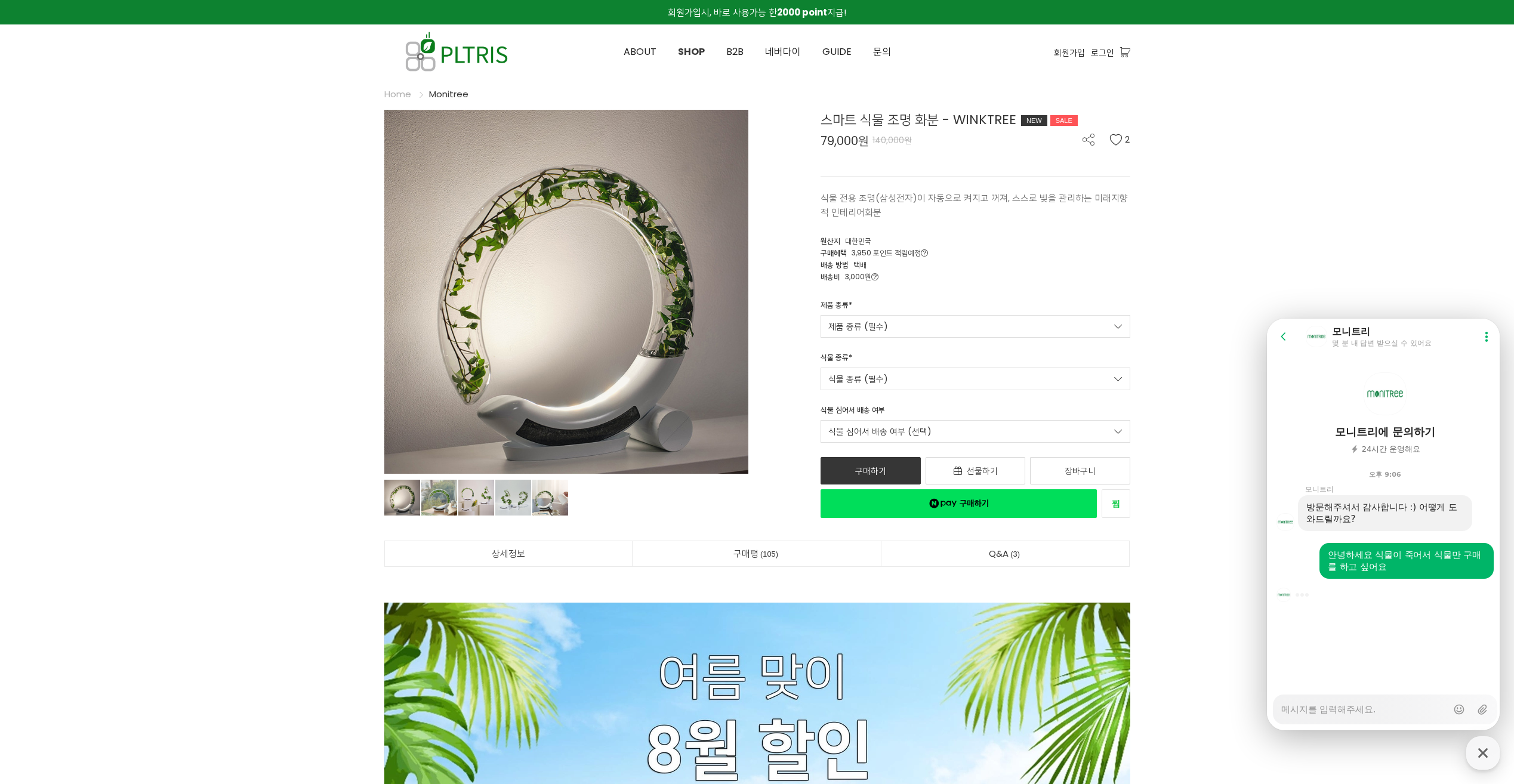
type textarea "x"
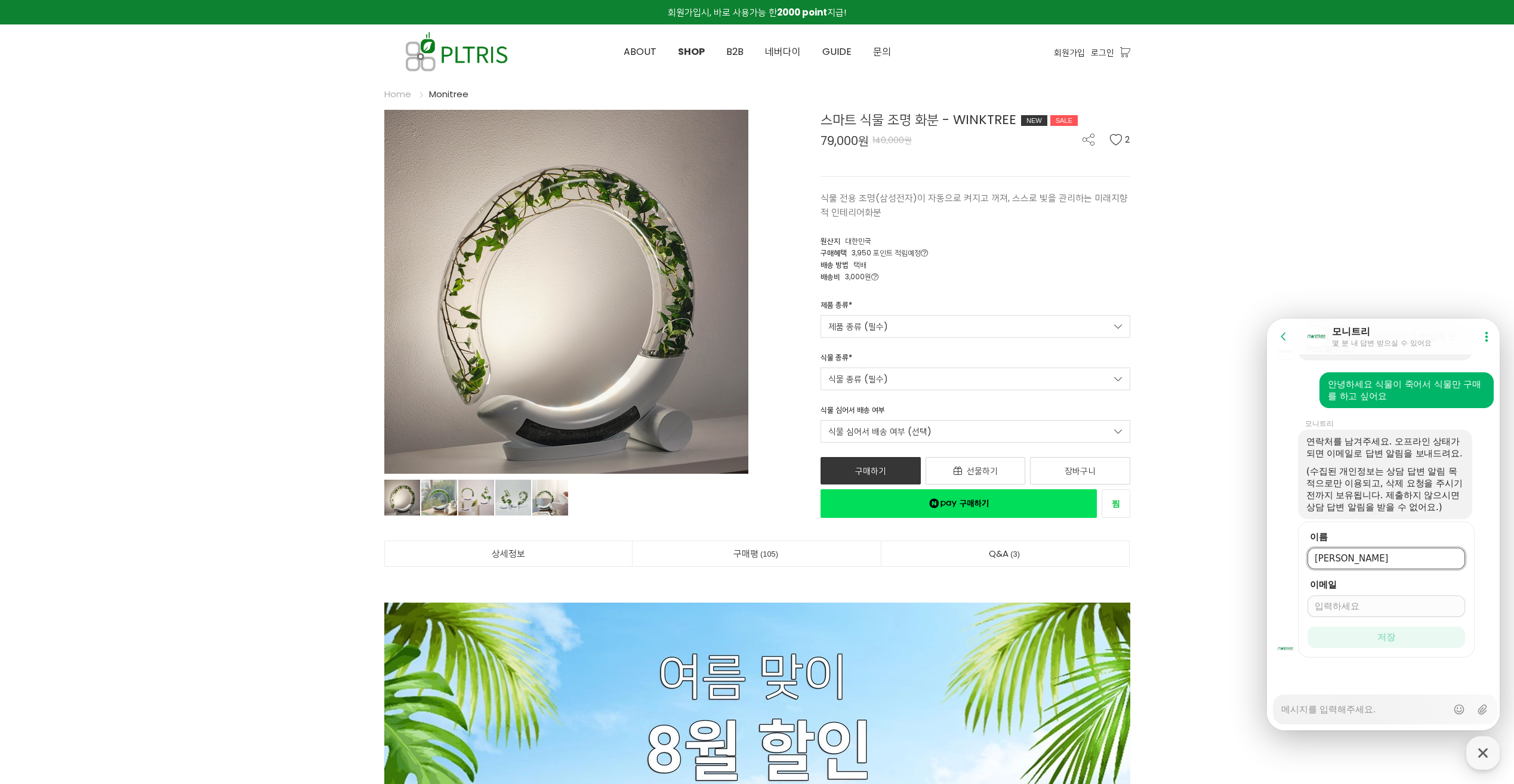
type input "이태경"
type input "사"
type input "tk8432@naver.com"
click at [1425, 637] on button "저장" at bounding box center [1386, 637] width 157 height 21
type textarea "x"
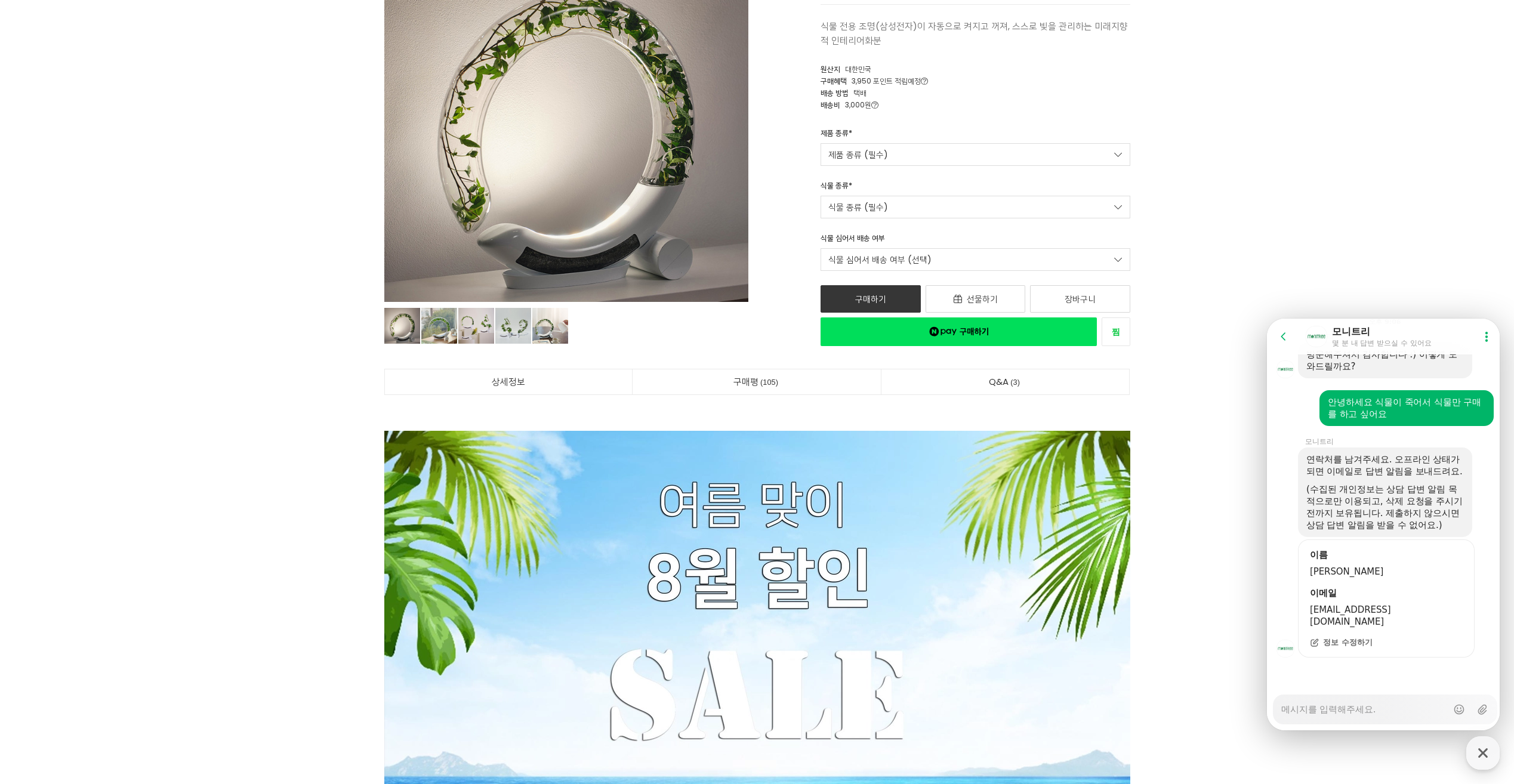
scroll to position [358, 0]
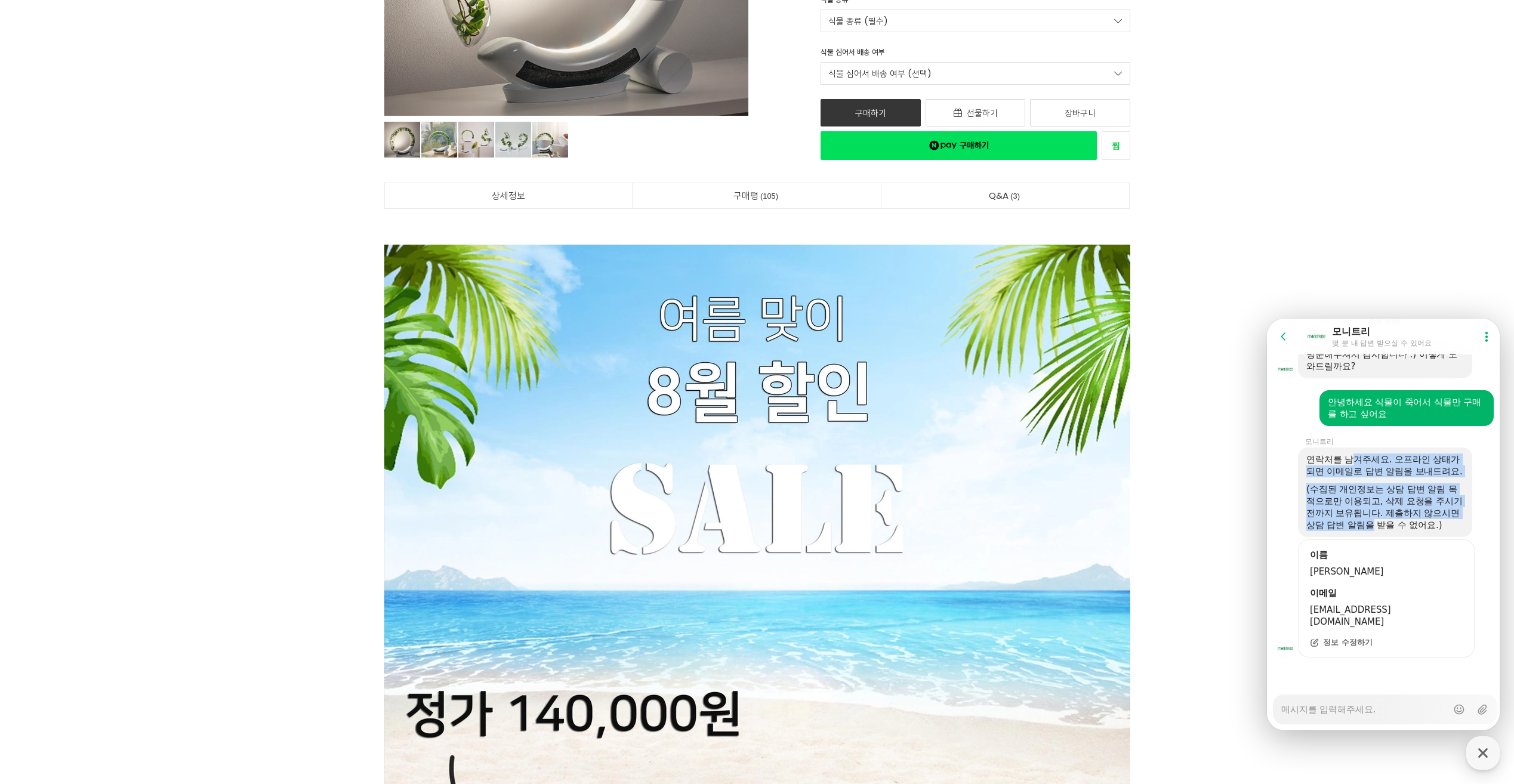
drag, startPoint x: 1355, startPoint y: 449, endPoint x: 1394, endPoint y: 524, distance: 84.5
click at [1394, 524] on div "연락처를 남겨주세요. 오프라인 상태가 되면 이메일로 답변 알림을 보내드려요. (수집된 개인정보는 상담 답변 알림 목적으로만 이용되고, 삭제 요…" at bounding box center [1385, 492] width 157 height 78
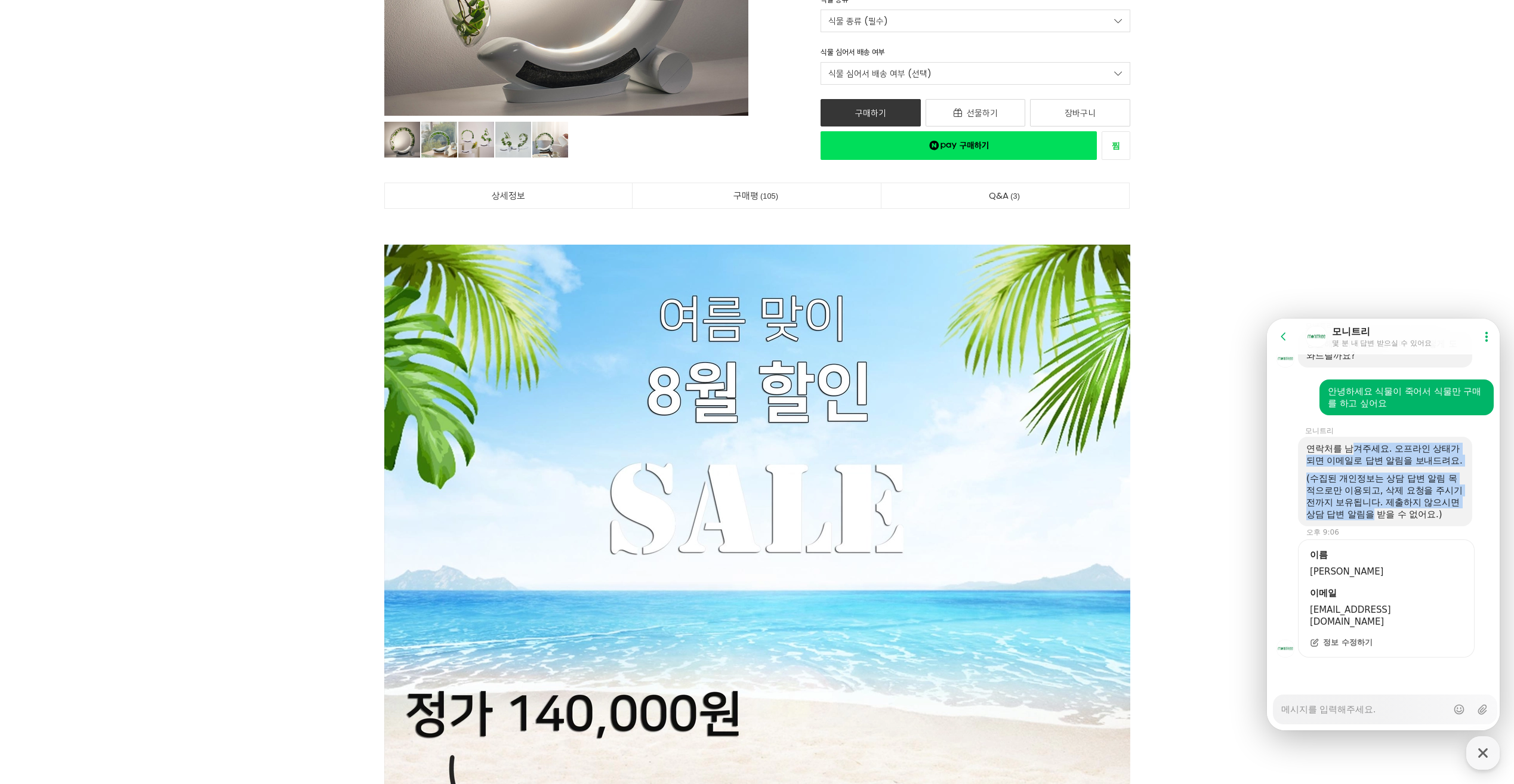
click at [1394, 520] on div "(수집된 개인정보는 상담 답변 알림 목적으로만 이용되고, 삭제 요청을 주시기 전까지 보유됩니다. 제출하지 않으시면 상담 답변 알림을 받을 수 …" at bounding box center [1385, 496] width 157 height 47
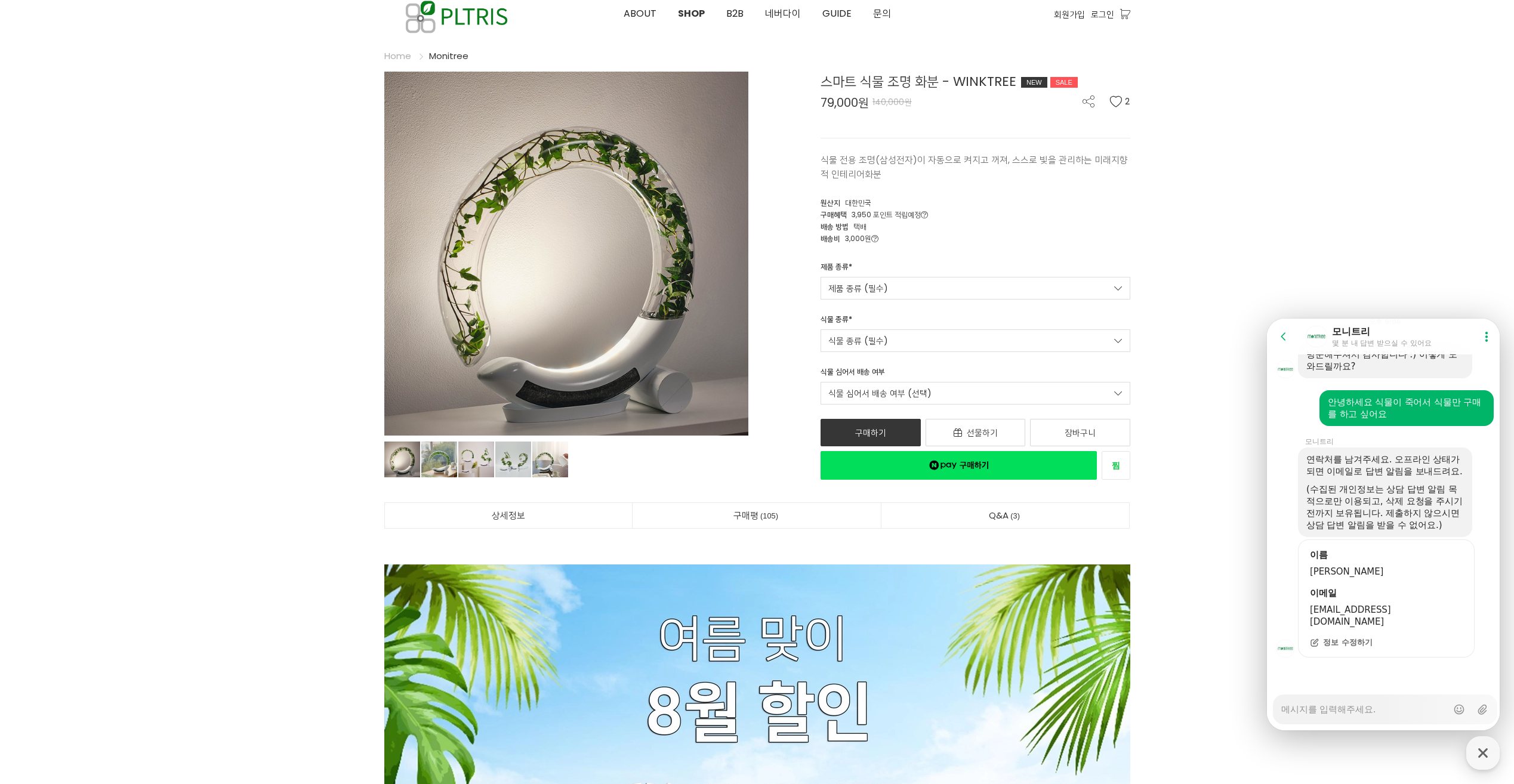
scroll to position [0, 0]
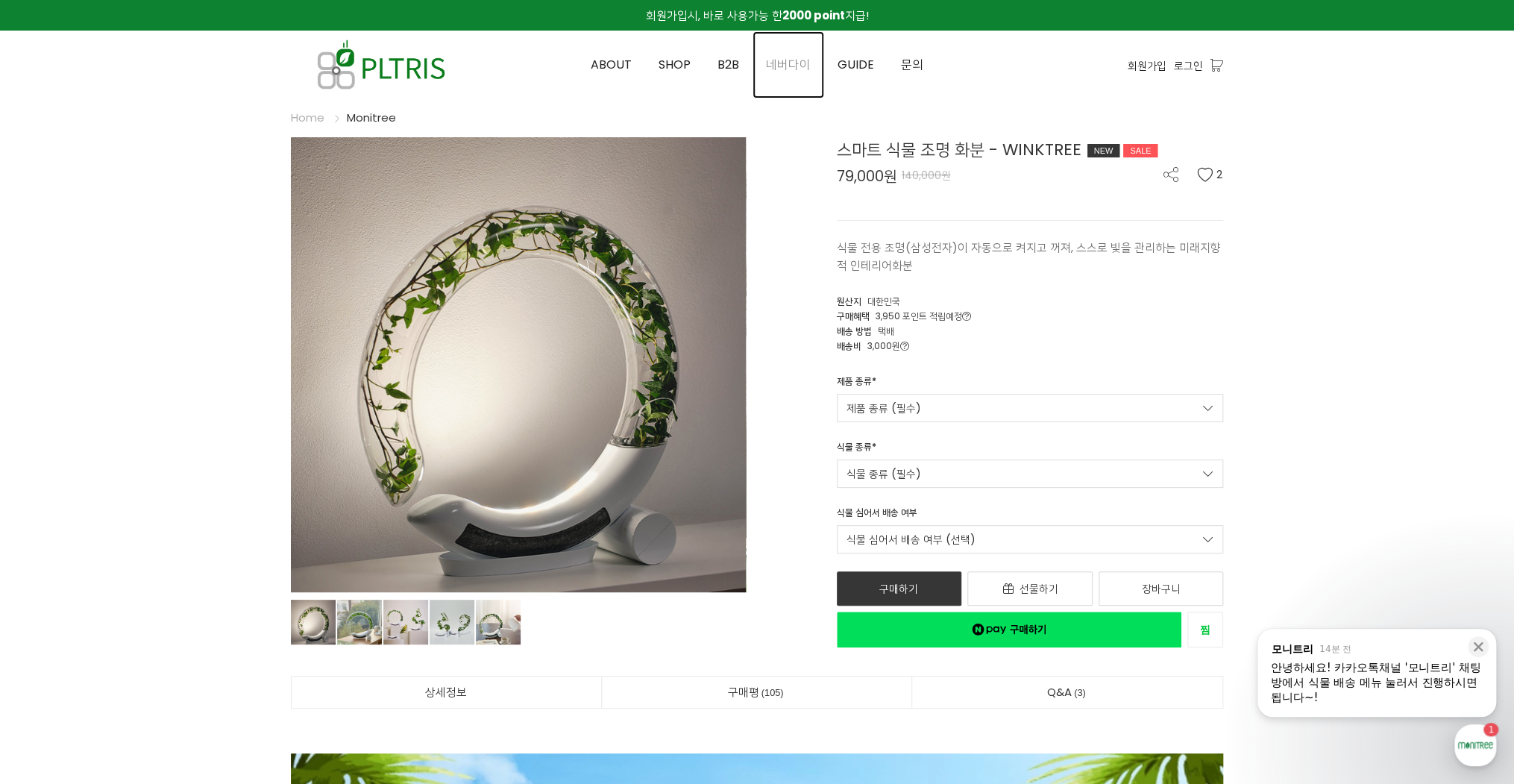
click at [802, 58] on span "네버다이" at bounding box center [788, 64] width 45 height 17
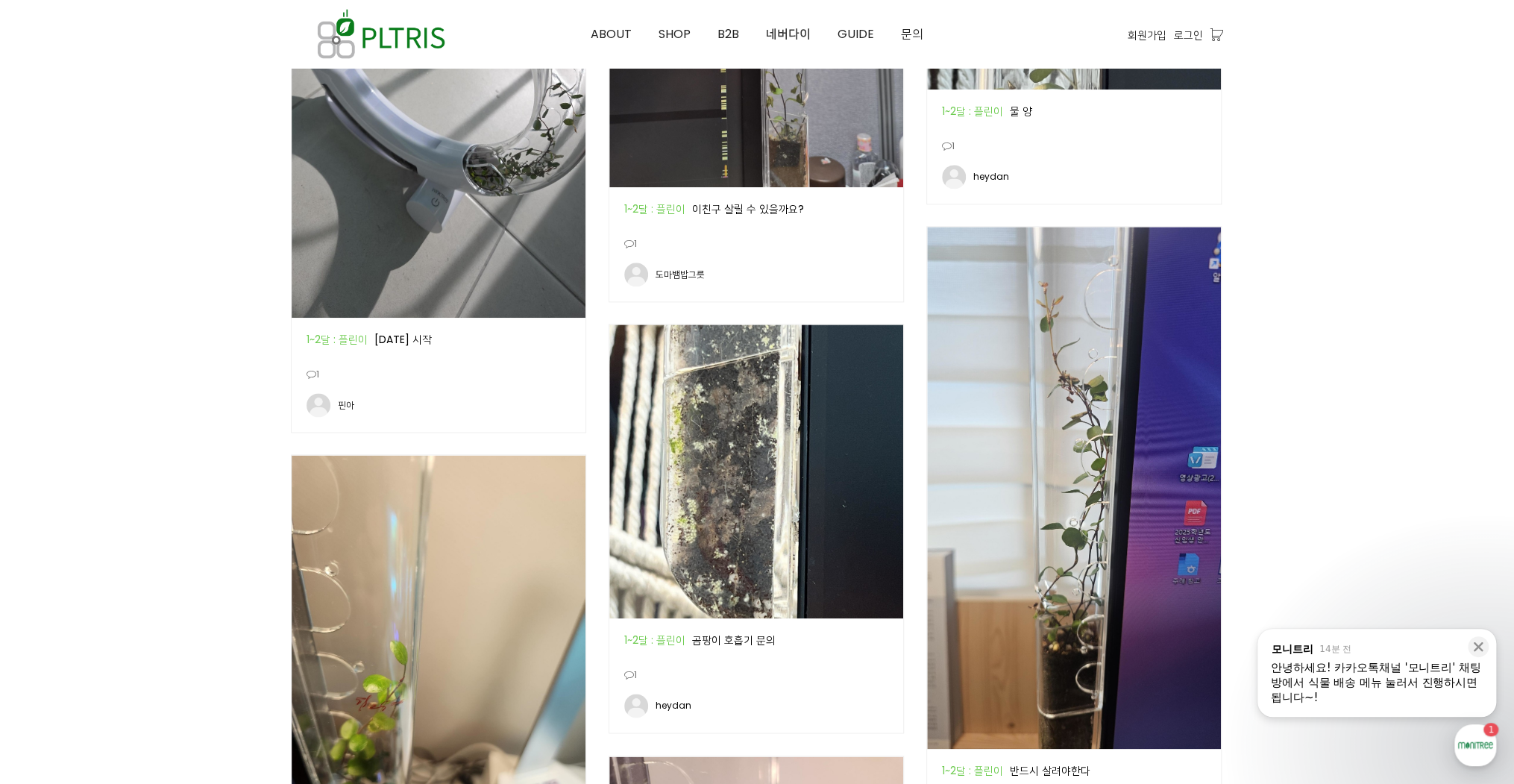
scroll to position [1133, 0]
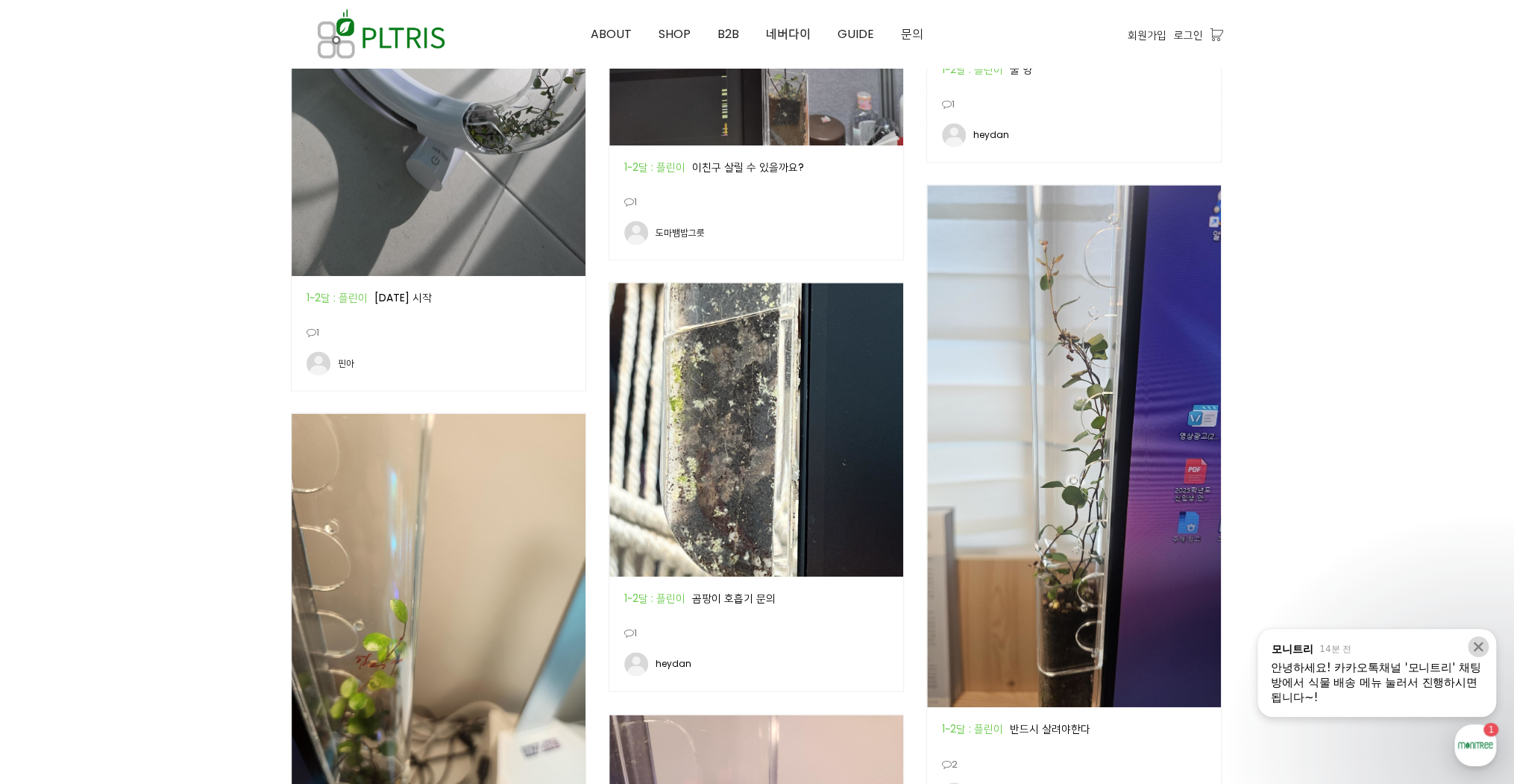
click at [1476, 650] on icon at bounding box center [1477, 646] width 15 height 15
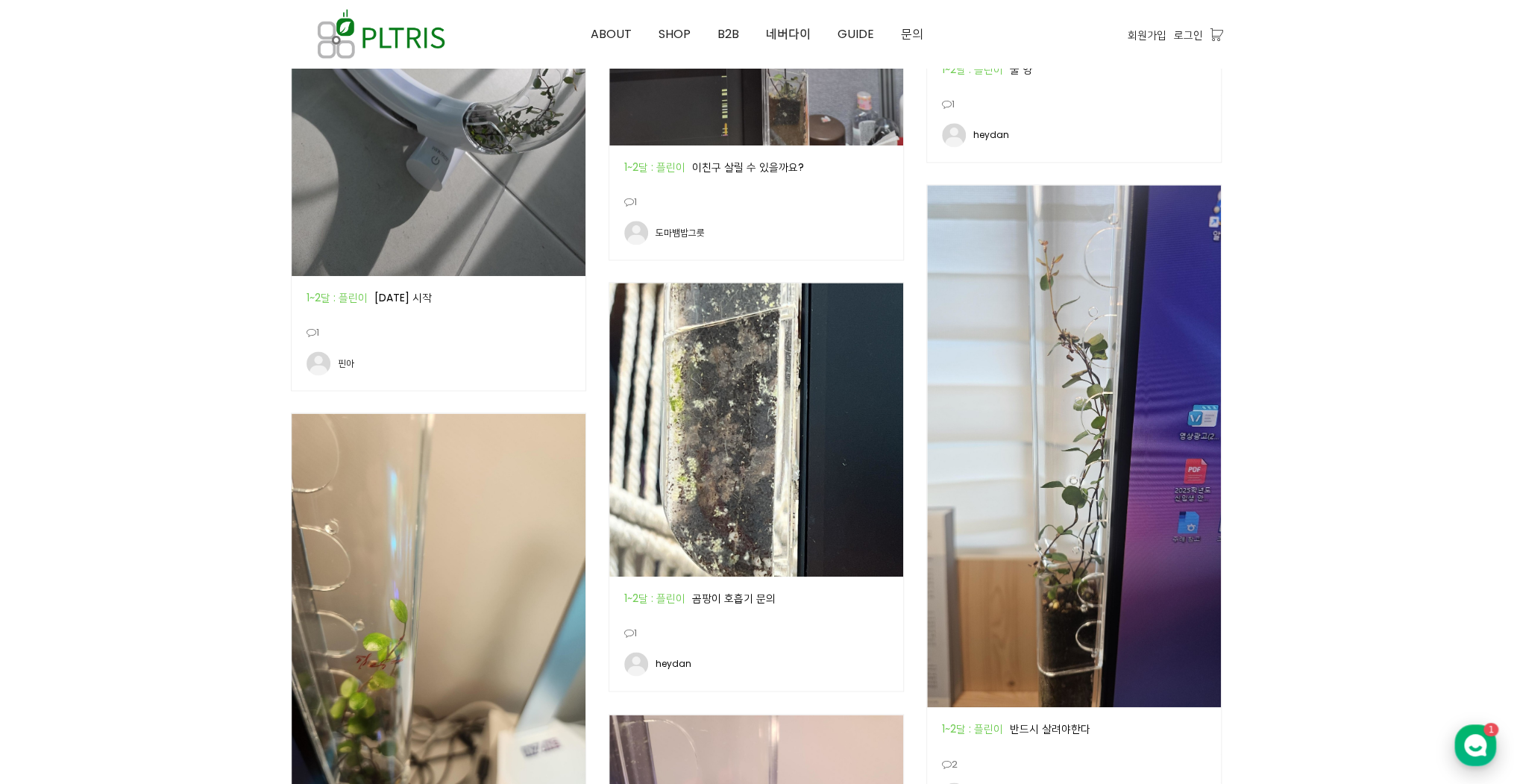
click at [1475, 757] on icon "button" at bounding box center [1474, 744] width 27 height 27
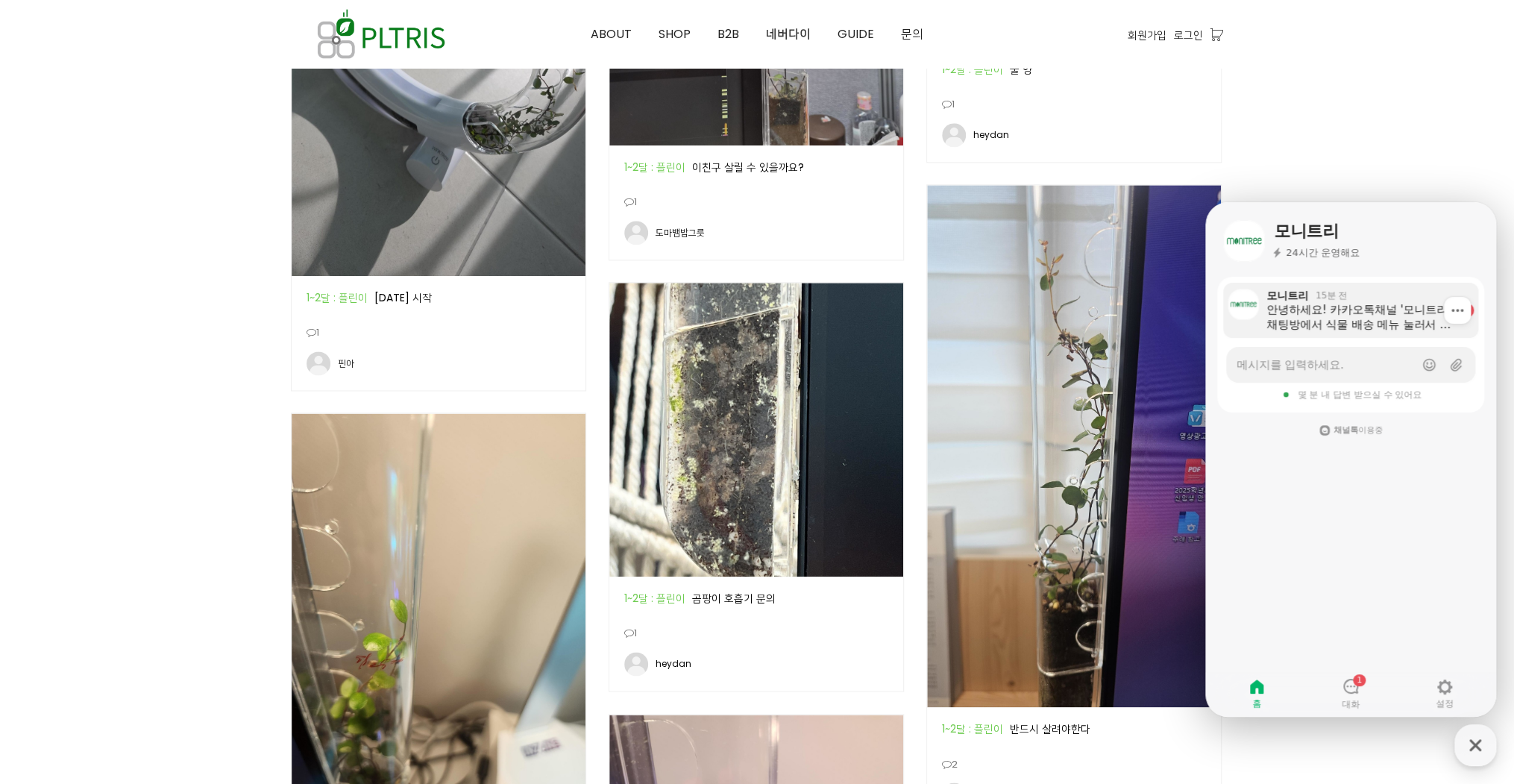
click at [1365, 327] on div "안녕하세요! 카카오톡채널 '모니트리' 채팅방에서 식물 배송 메뉴 눌러서 진행하시면 됩니다~!" at bounding box center [1359, 317] width 186 height 30
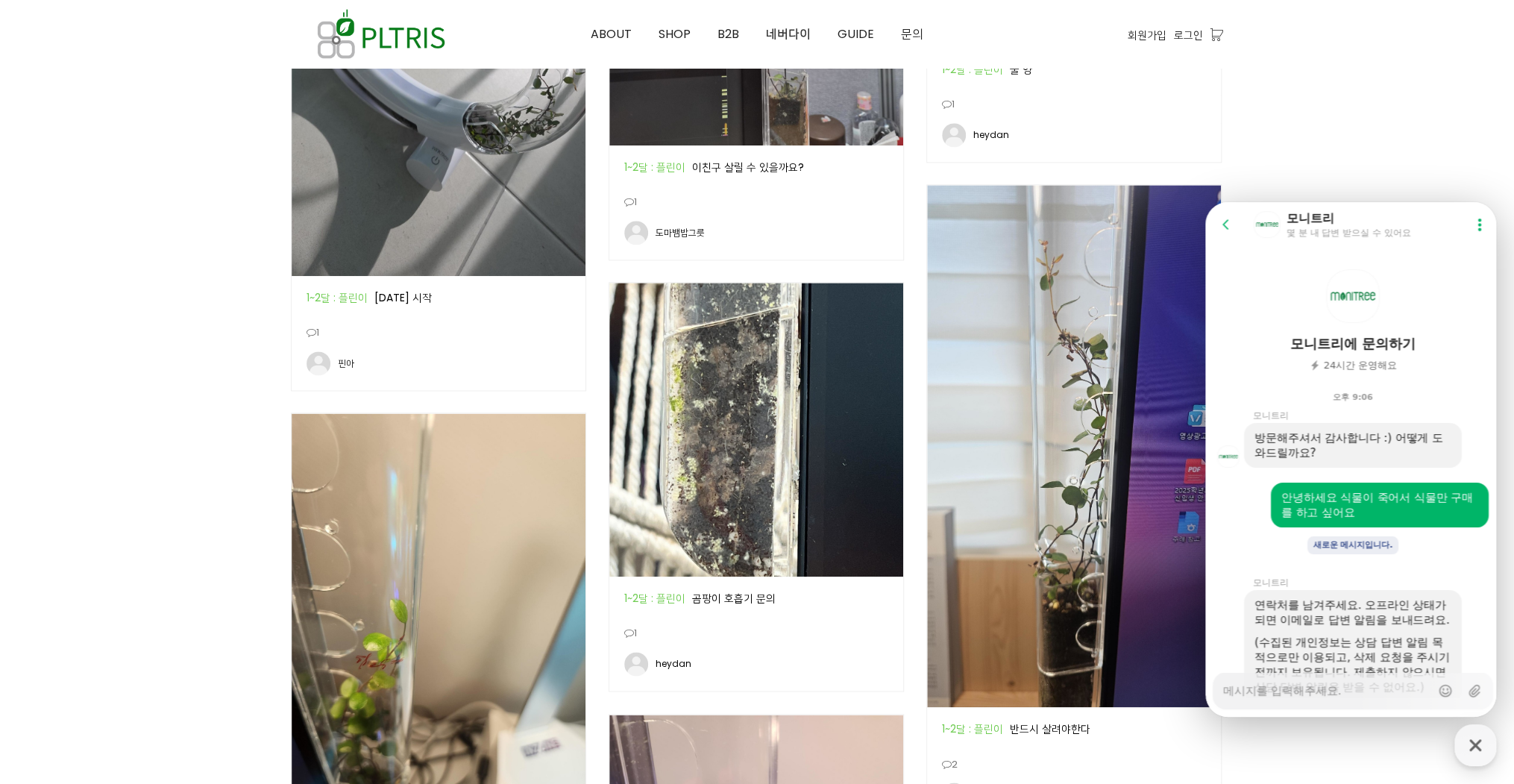
scroll to position [328, 0]
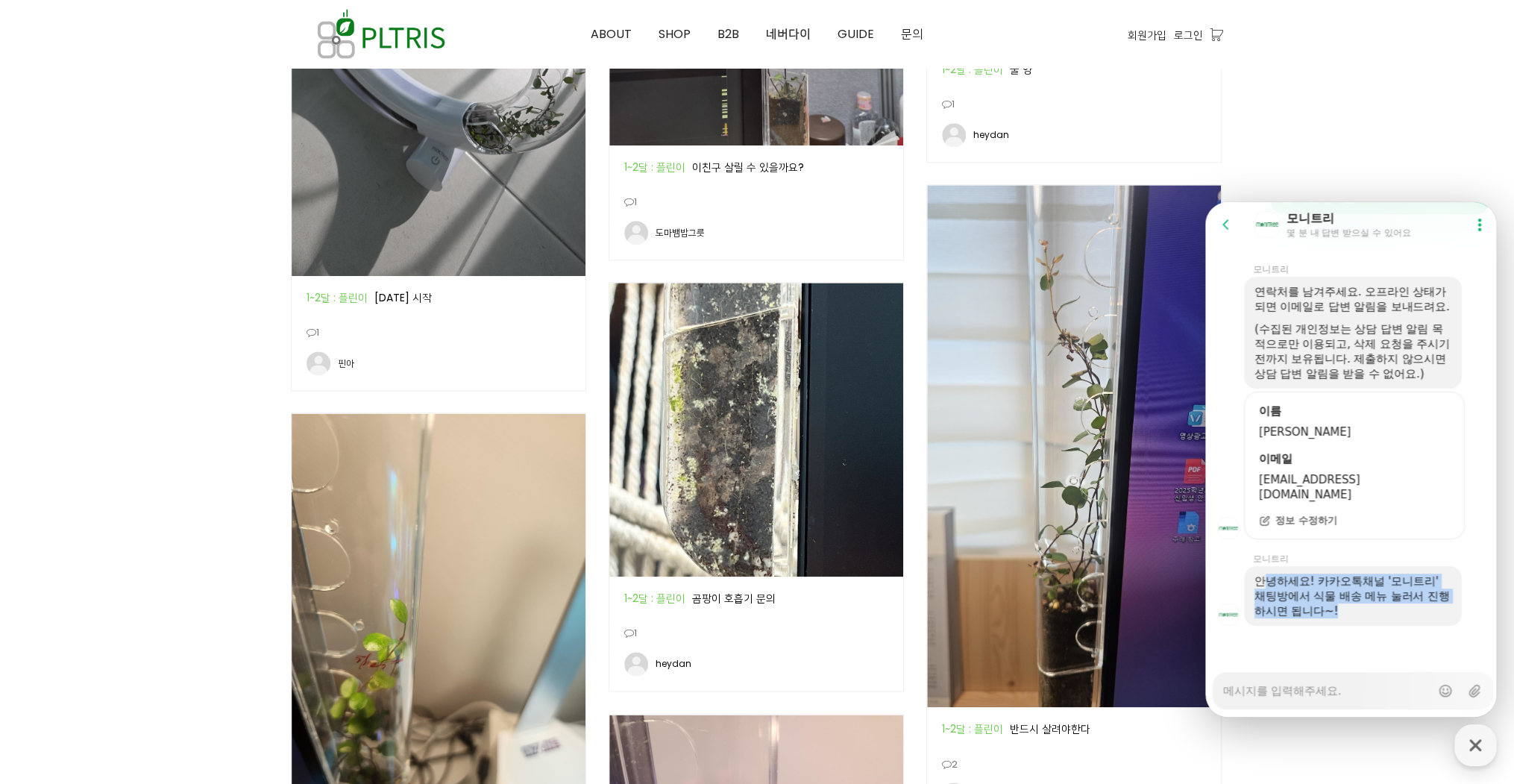
drag, startPoint x: 1260, startPoint y: 578, endPoint x: 1385, endPoint y: 608, distance: 128.5
click at [1385, 608] on div "안녕하세요! 카카오톡채널 '모니트리' 채팅방에서 식물 배송 메뉴 눌러서 진행하시면 됩니다~!" at bounding box center [1353, 596] width 197 height 45
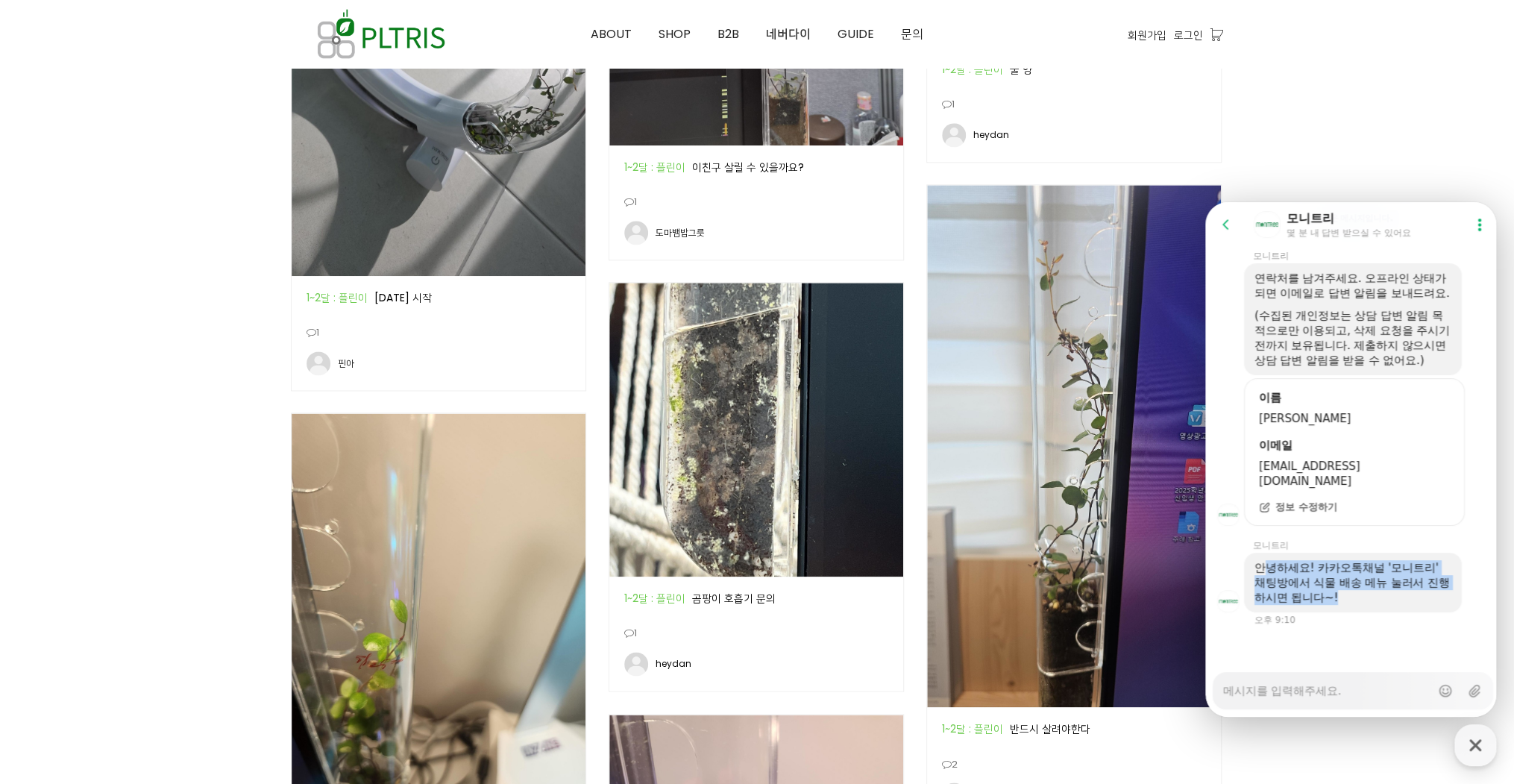
click at [1385, 605] on div "안녕하세요! 카카오톡채널 '모니트리' 채팅방에서 식물 배송 메뉴 눌러서 진행하시면 됩니다~!" at bounding box center [1353, 582] width 197 height 45
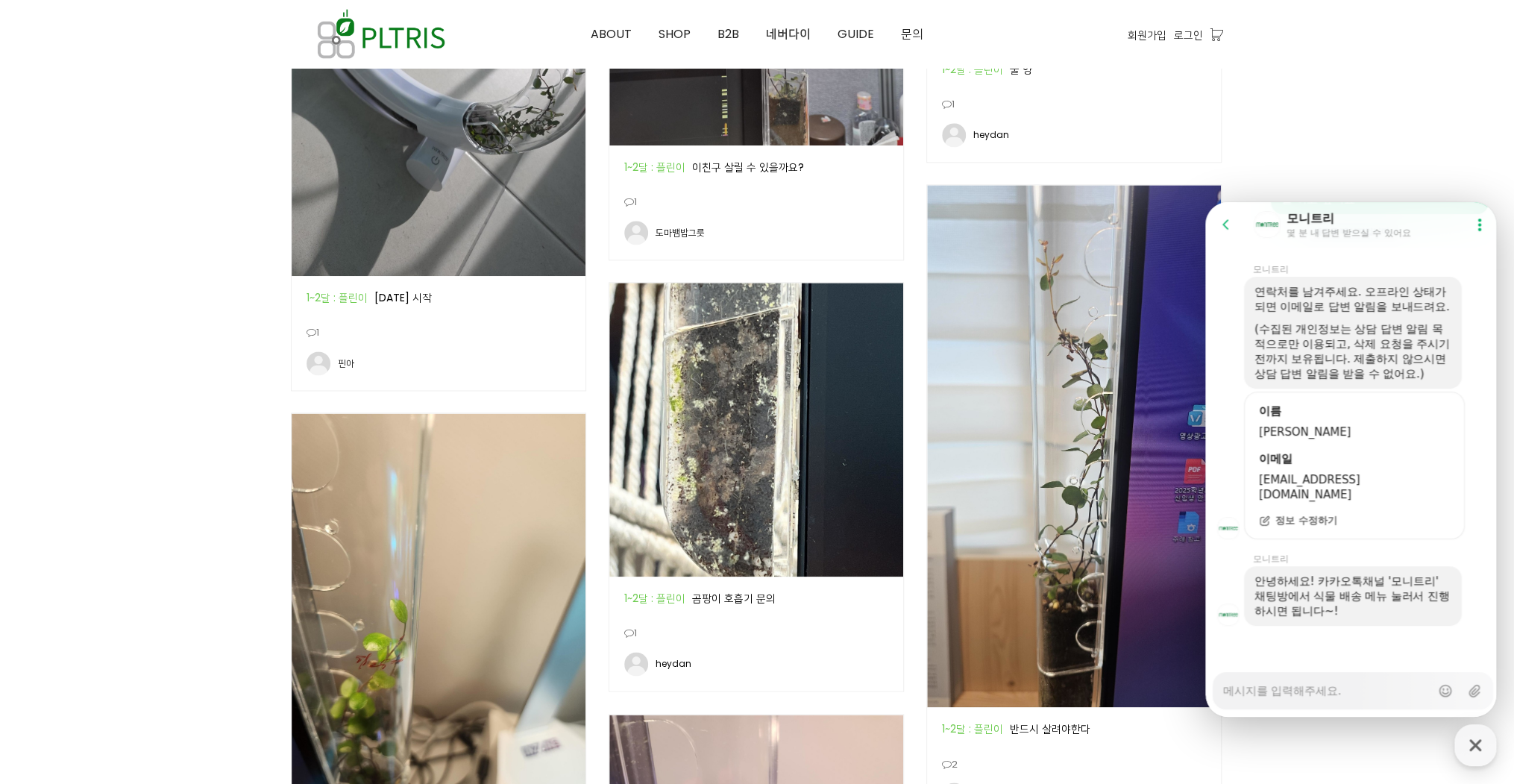
type textarea "x"
